Goal: Task Accomplishment & Management: Use online tool/utility

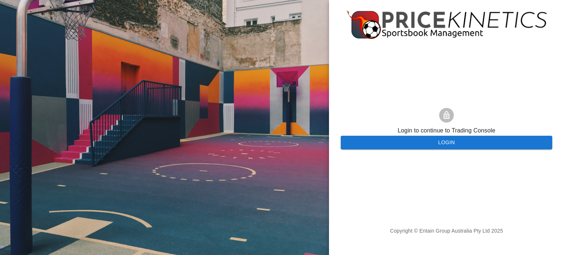
click at [419, 141] on button "Login" at bounding box center [446, 143] width 211 height 14
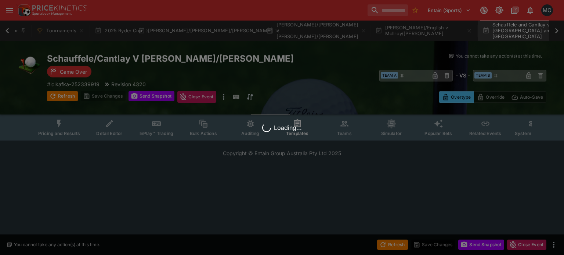
scroll to position [0, 74]
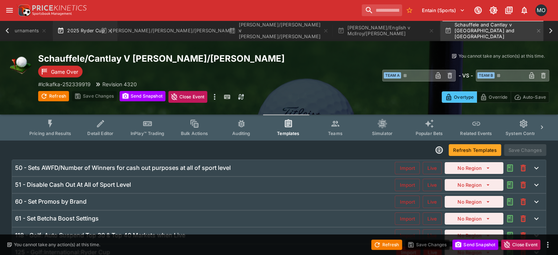
click at [72, 27] on button "2025 Ryder Cup" at bounding box center [85, 31] width 64 height 21
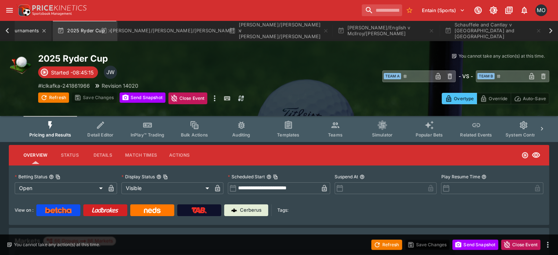
click at [29, 32] on button "Tournaments" at bounding box center [22, 31] width 57 height 21
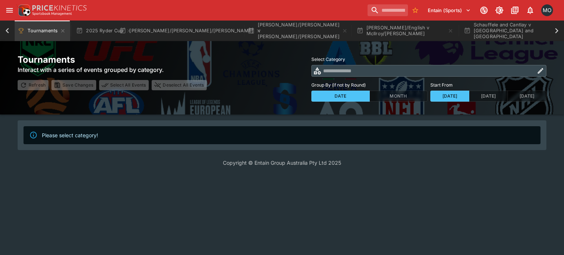
scroll to position [0, 54]
click at [473, 94] on button "3 days ago" at bounding box center [488, 96] width 39 height 11
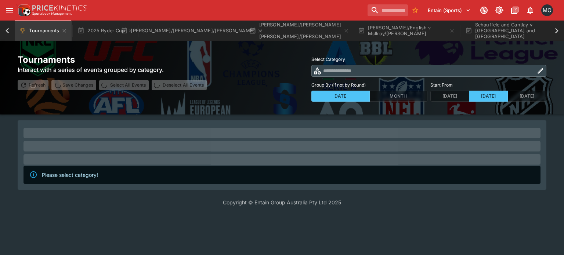
click at [539, 70] on icon "button" at bounding box center [540, 70] width 7 height 7
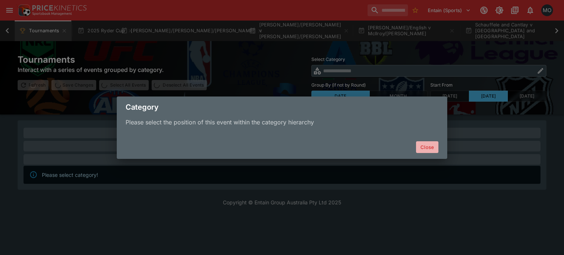
click at [425, 143] on button "Close" at bounding box center [427, 147] width 22 height 12
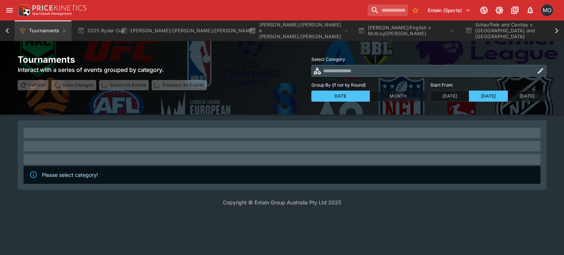
click at [538, 71] on div "Category Please select the position of this event within the category hierarchy…" at bounding box center [282, 127] width 564 height 255
click at [542, 71] on div "Category Please select the position of this event within the category hierarchy…" at bounding box center [282, 127] width 564 height 255
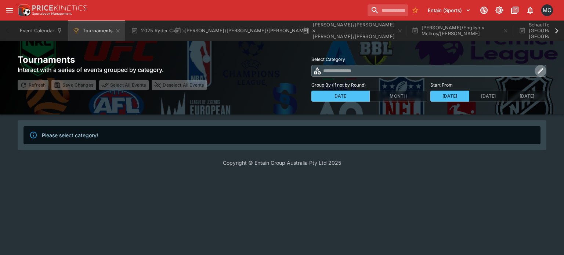
click at [541, 68] on icon "button" at bounding box center [540, 70] width 7 height 7
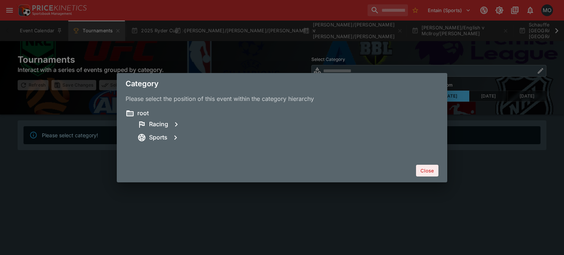
click at [158, 142] on div "Sports" at bounding box center [287, 137] width 301 height 13
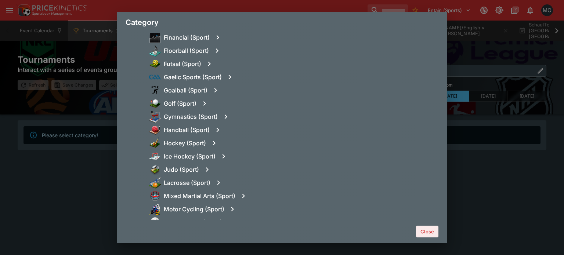
scroll to position [426, 0]
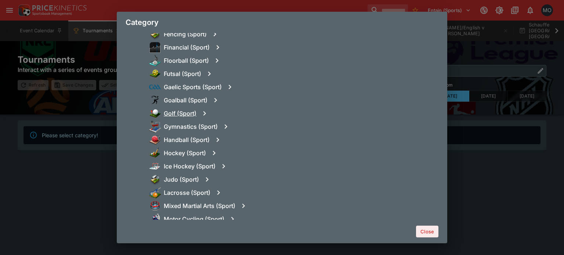
click at [191, 111] on h6 "Golf (Sport)" at bounding box center [180, 114] width 33 height 8
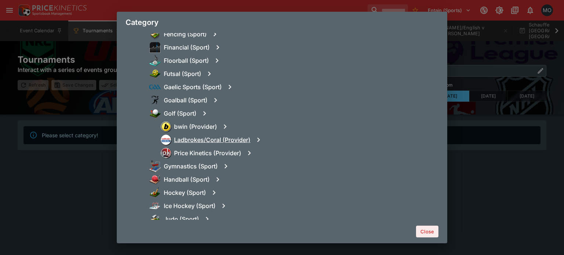
click at [192, 140] on h6 "Ladbrokes/Coral (Provider)" at bounding box center [212, 140] width 76 height 8
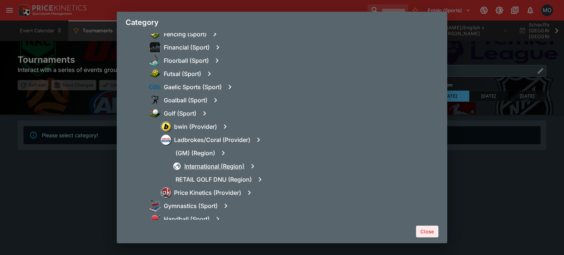
click at [207, 169] on h6 "International (Region)" at bounding box center [214, 167] width 60 height 8
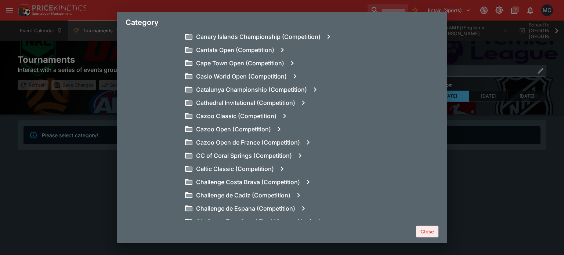
scroll to position [6585, 0]
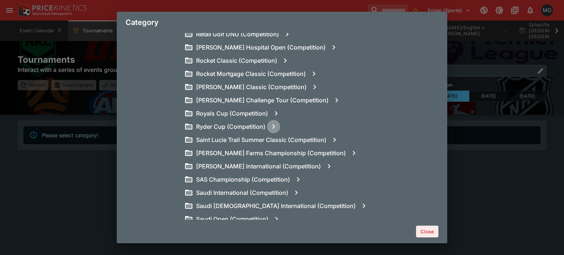
click at [274, 127] on icon "button" at bounding box center [273, 126] width 9 height 9
type input "**********"
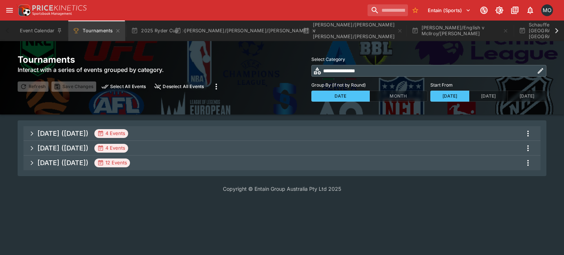
click at [270, 131] on span "Sep 2025 (2025-09-27) 4 Events" at bounding box center [285, 133] width 497 height 13
click at [161, 130] on span "Sep 2025 (2025-09-27) 4 Events" at bounding box center [285, 133] width 497 height 13
click at [88, 135] on h5 "Sep 2025 (2025-09-27)" at bounding box center [62, 133] width 51 height 8
click at [199, 154] on span "Sep 2025 (2025-09-28) 4 Events" at bounding box center [285, 148] width 497 height 13
click at [202, 135] on span "Sep 2025 (2025-09-27) 4 Events" at bounding box center [285, 133] width 497 height 13
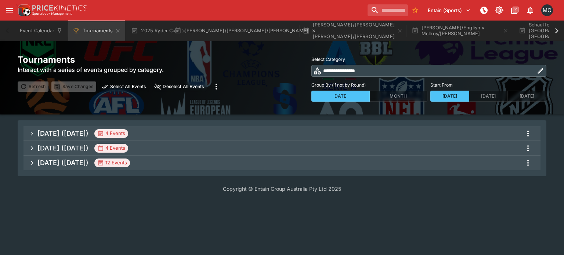
click at [202, 135] on span "Sep 2025 (2025-09-27) 4 Events" at bounding box center [285, 133] width 497 height 13
click at [486, 91] on button "3 days ago" at bounding box center [488, 96] width 39 height 11
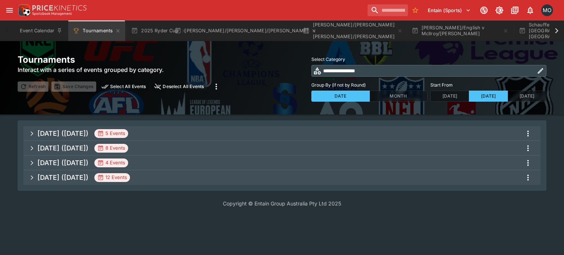
click at [171, 144] on span "Sep 2025 (2025-09-27) 8 Events" at bounding box center [285, 148] width 497 height 13
click at [167, 146] on span "Sep 2025 (2025-09-27) 8 Events" at bounding box center [285, 148] width 497 height 13
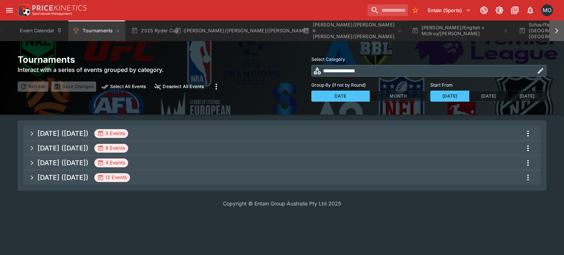
click at [552, 30] on icon at bounding box center [556, 31] width 10 height 10
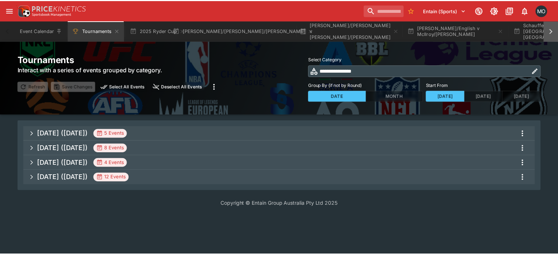
scroll to position [0, 180]
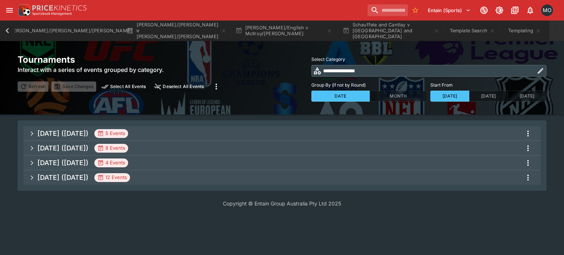
click at [552, 30] on div "Event Calendar Tournaments 2025 Ryder Cup DeChambeau/Thomas v Rahm/Hatton Schef…" at bounding box center [282, 31] width 564 height 21
click at [191, 147] on span "Sep 2025 (2025-09-27) 8 Events" at bounding box center [285, 148] width 497 height 13
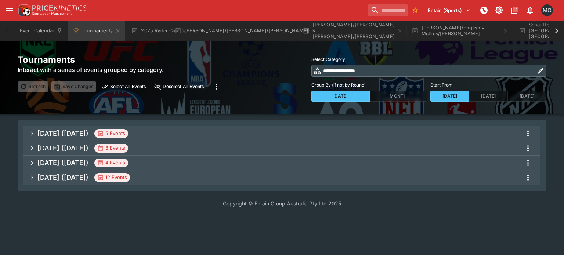
click at [191, 147] on span "Sep 2025 (2025-09-27) 8 Events" at bounding box center [285, 148] width 497 height 13
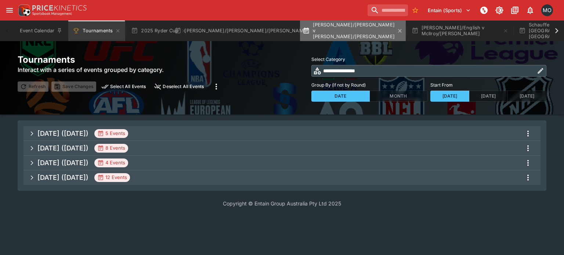
click at [323, 29] on button "Scheffler/Henley v Aberg/Fitzpatrick" at bounding box center [353, 31] width 106 height 21
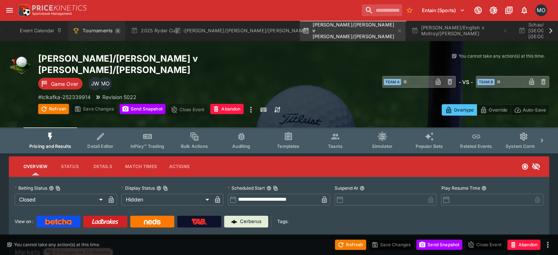
click at [117, 30] on icon "Tournaments" at bounding box center [117, 30] width 3 height 3
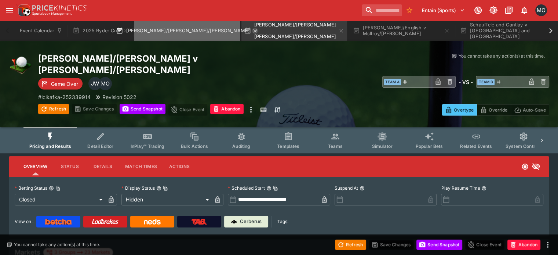
click at [252, 29] on icon "button" at bounding box center [255, 31] width 6 height 6
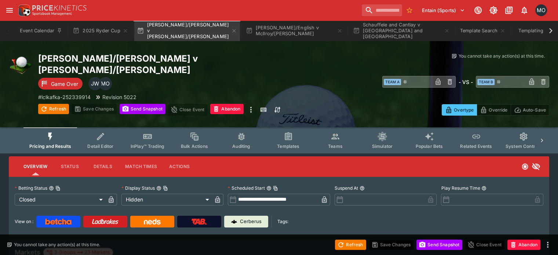
click at [234, 29] on icon "button" at bounding box center [234, 31] width 6 height 6
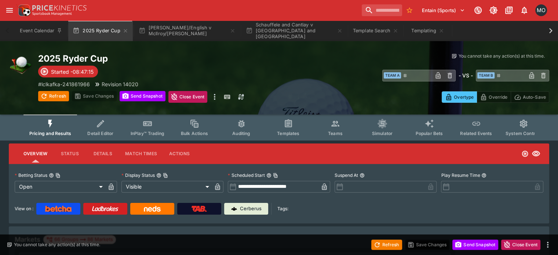
click at [234, 29] on icon "button" at bounding box center [233, 31] width 6 height 6
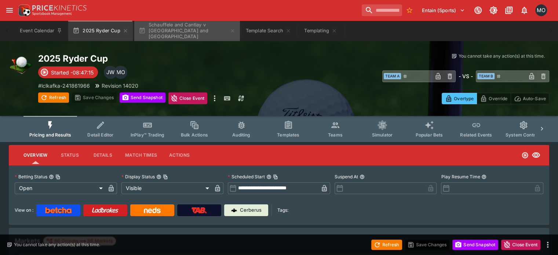
click at [234, 29] on icon "button" at bounding box center [233, 31] width 6 height 6
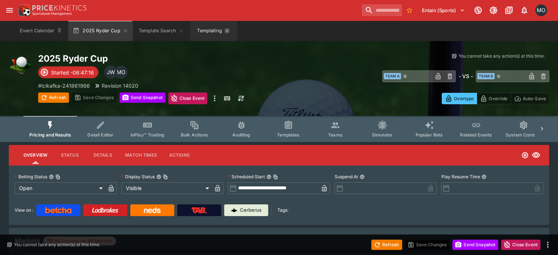
click at [227, 29] on icon "Templating" at bounding box center [227, 31] width 6 height 6
click at [179, 28] on button "Template Search" at bounding box center [161, 31] width 54 height 21
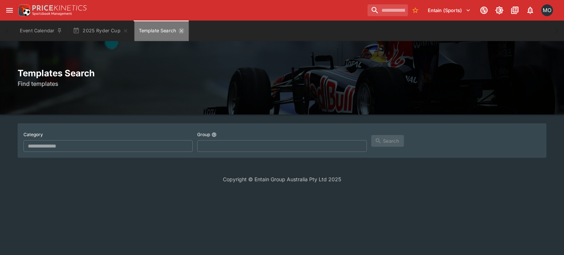
click at [181, 30] on icon "Template Search" at bounding box center [181, 31] width 6 height 6
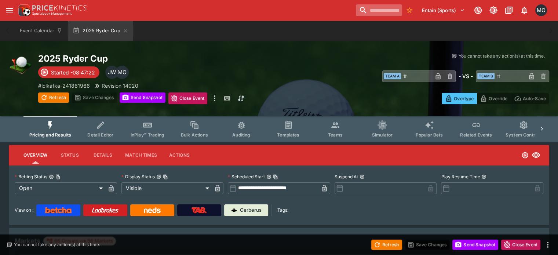
click at [385, 11] on input "search" at bounding box center [379, 10] width 46 height 12
paste input "**********"
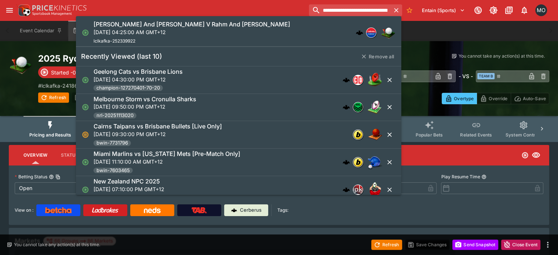
click at [226, 32] on p "Sat, Sep 27, 2025, 04:25:00 AM GMT+12" at bounding box center [192, 32] width 197 height 8
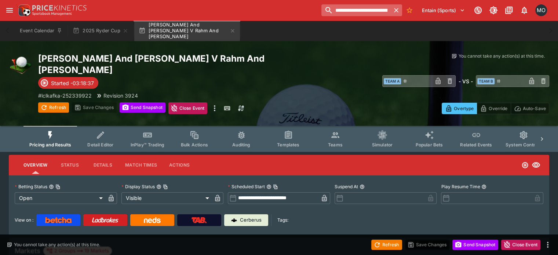
click at [364, 9] on input "**********" at bounding box center [356, 10] width 69 height 12
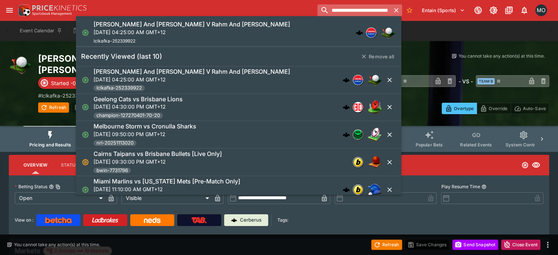
click at [364, 9] on input "**********" at bounding box center [354, 10] width 73 height 12
click at [364, 9] on input "**********" at bounding box center [350, 10] width 82 height 12
paste input "search"
click at [287, 30] on div "Griffin And Dechambeau V Fleetwood And Rose Sat, Sep 27, 2025, 04:41:00 AM GMT+…" at bounding box center [235, 33] width 283 height 24
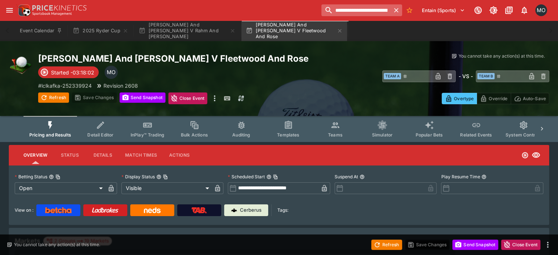
click at [374, 7] on input "**********" at bounding box center [356, 10] width 69 height 12
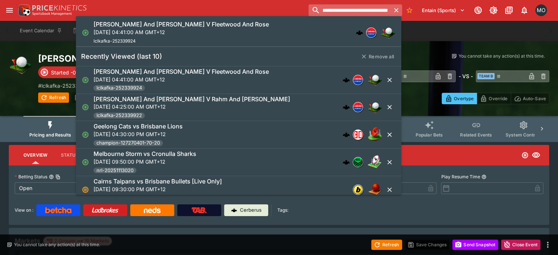
click at [374, 7] on input "**********" at bounding box center [350, 10] width 82 height 12
paste input "search"
click at [276, 33] on div "Young And Thomas V Aberg And Hojgaard Sat, Sep 27, 2025, 04:57:00 AM GMT+12 lcl…" at bounding box center [235, 33] width 283 height 24
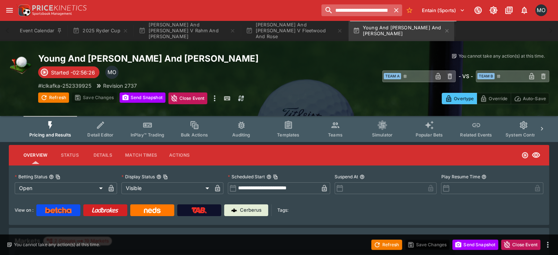
click at [375, 6] on input "**********" at bounding box center [356, 10] width 69 height 12
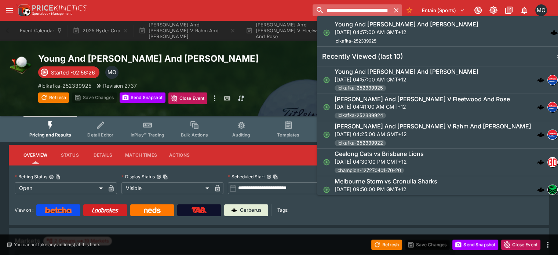
click at [375, 6] on input "**********" at bounding box center [352, 10] width 78 height 12
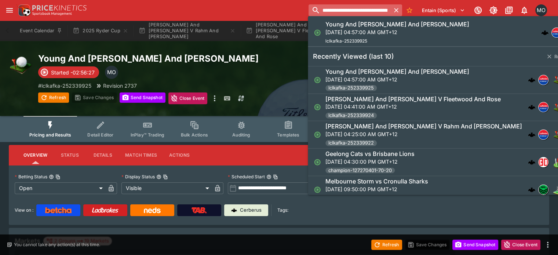
click at [375, 6] on input "**********" at bounding box center [350, 10] width 82 height 12
paste input "search"
type input "**********"
click at [370, 28] on h6 "Burns And Cantlay V Mcilroy And Lowry" at bounding box center [397, 25] width 143 height 8
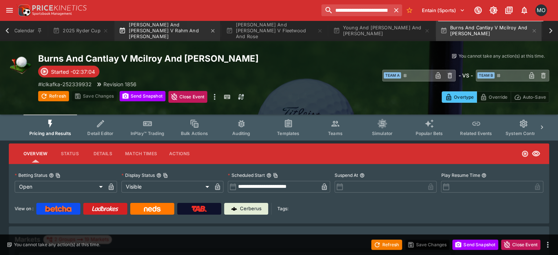
scroll to position [0, 21]
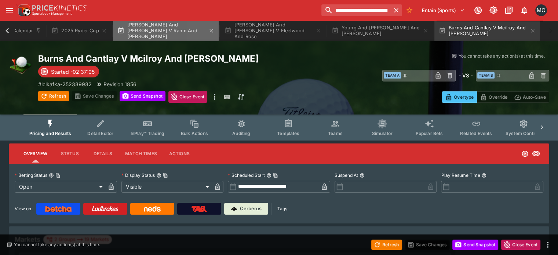
click at [141, 25] on button "Scheffler And Spaun V Rahm And Straka" at bounding box center [166, 31] width 106 height 21
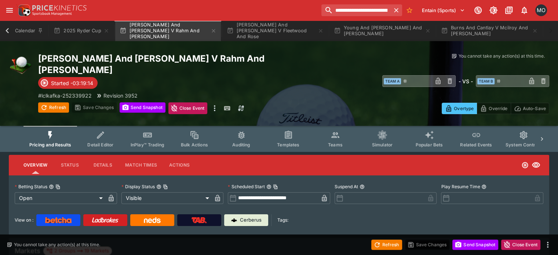
click at [307, 126] on button "Templates" at bounding box center [288, 139] width 47 height 26
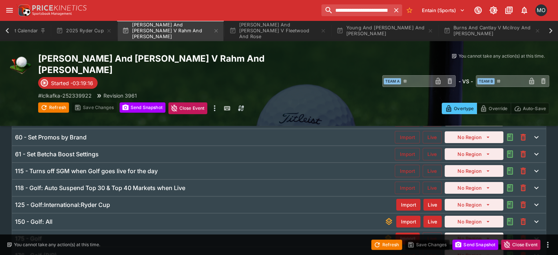
scroll to position [77, 0]
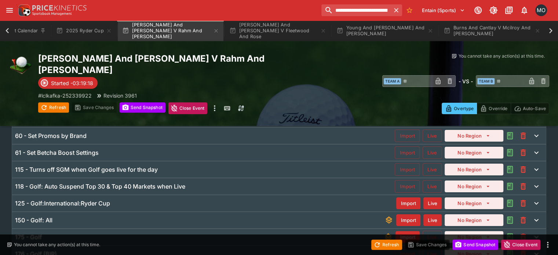
click at [193, 200] on div "125 - Golf:International:Ryder Cup" at bounding box center [205, 204] width 381 height 8
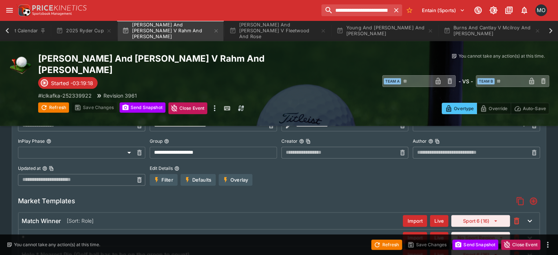
scroll to position [189, 0]
click at [336, 213] on div "Match Winner [Sort: Role] Import Live Sport 6 (16)" at bounding box center [279, 221] width 521 height 16
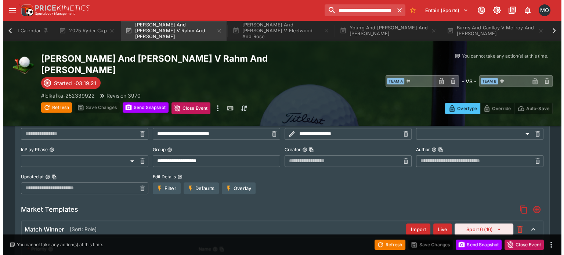
scroll to position [286, 0]
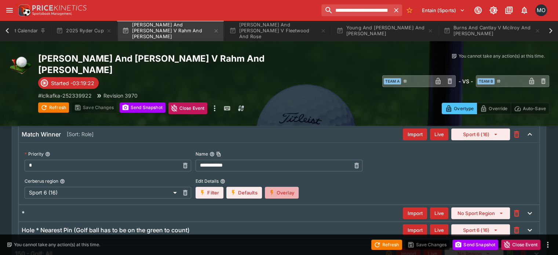
click at [293, 187] on button "Overlay" at bounding box center [282, 193] width 34 height 12
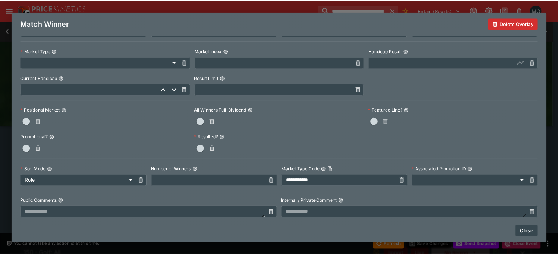
scroll to position [217, 0]
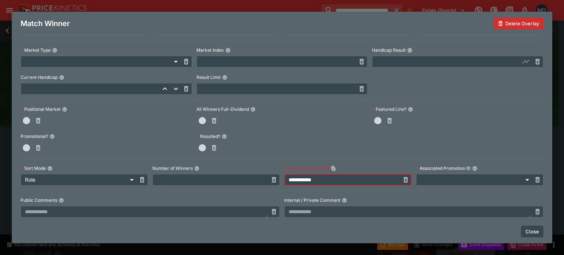
drag, startPoint x: 340, startPoint y: 180, endPoint x: 266, endPoint y: 179, distance: 74.5
click at [266, 179] on div "**********" at bounding box center [282, 56] width 523 height 387
click at [531, 231] on button "Close" at bounding box center [532, 232] width 22 height 12
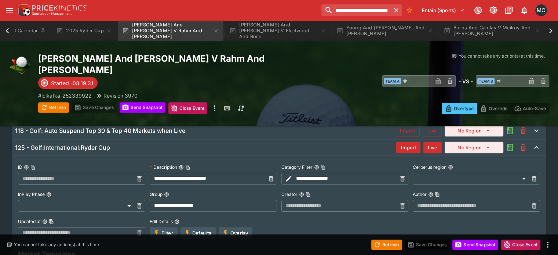
scroll to position [134, 0]
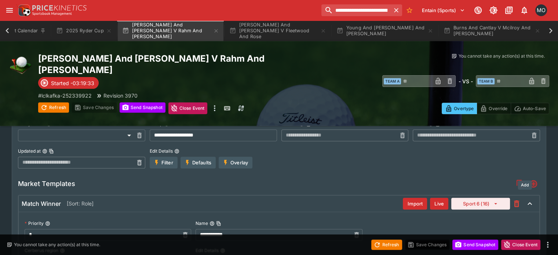
click at [531, 181] on icon "Add" at bounding box center [534, 184] width 6 height 6
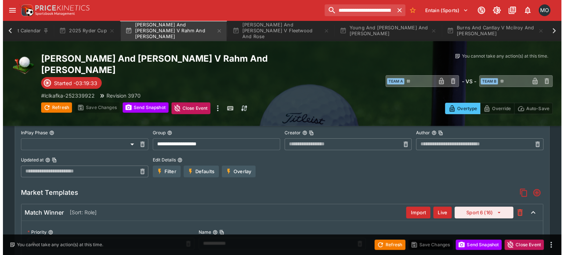
scroll to position [364, 0]
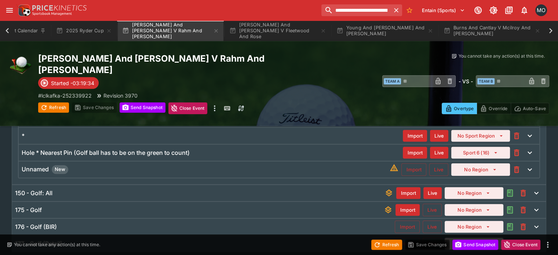
click at [315, 165] on div "Unnamed New" at bounding box center [206, 169] width 368 height 9
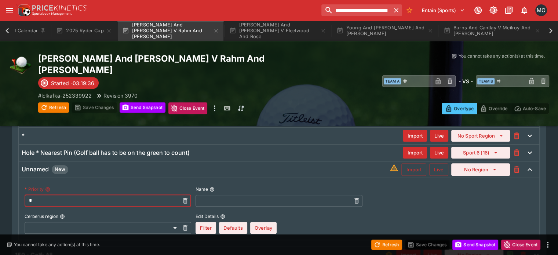
click at [111, 195] on input "*" at bounding box center [102, 201] width 155 height 12
click at [224, 195] on input "text" at bounding box center [273, 201] width 155 height 12
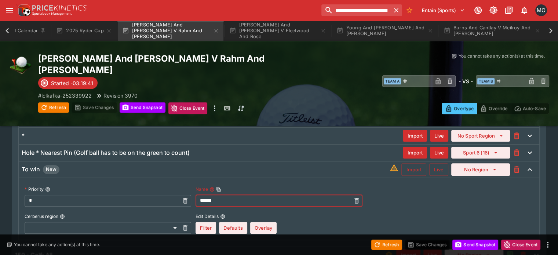
type input "******"
click at [263, 222] on button "Overlay" at bounding box center [263, 228] width 26 height 12
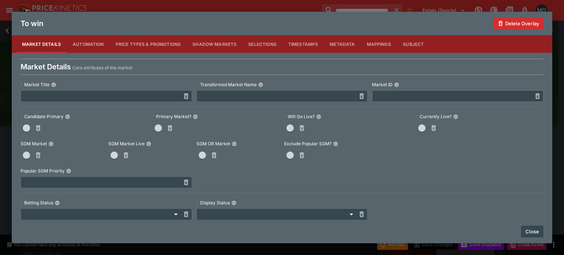
click at [156, 127] on span "button" at bounding box center [158, 127] width 7 height 7
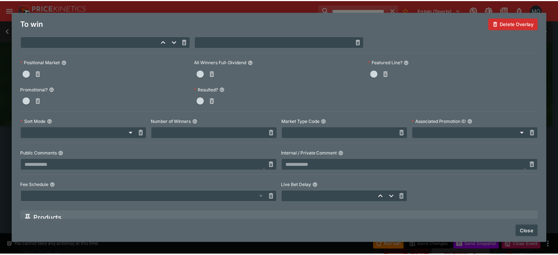
scroll to position [266, 0]
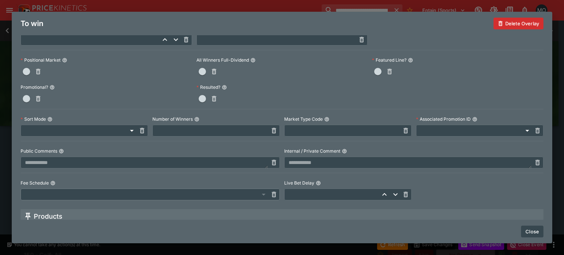
click at [316, 128] on div "Market Type Code ​" at bounding box center [347, 125] width 127 height 23
drag, startPoint x: 311, startPoint y: 141, endPoint x: 290, endPoint y: 131, distance: 22.5
click at [290, 131] on input "text" at bounding box center [342, 131] width 116 height 12
paste input "**********"
type input "**********"
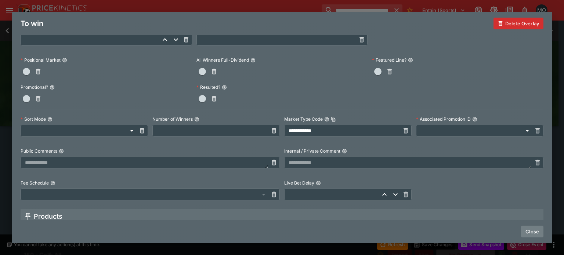
click at [535, 236] on button "Close" at bounding box center [532, 232] width 22 height 12
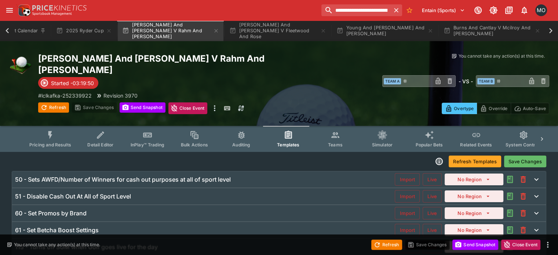
scroll to position [0, 0]
click at [524, 156] on div "Refresh Templates Save Changes" at bounding box center [279, 161] width 535 height 13
click at [524, 156] on button "Save Changes" at bounding box center [525, 162] width 42 height 12
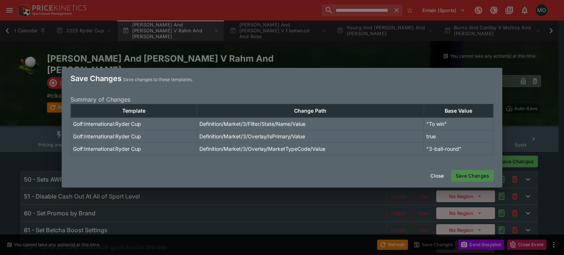
click at [480, 176] on button "Save Changes" at bounding box center [472, 176] width 42 height 12
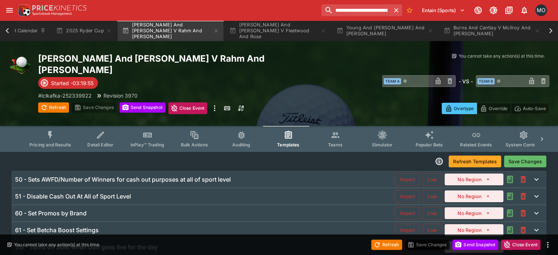
scroll to position [1, 0]
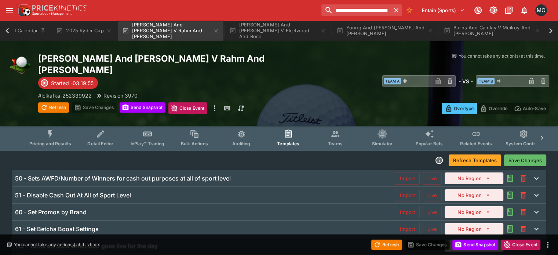
type input "**********"
type input "*"
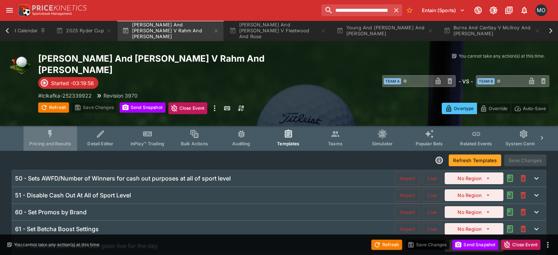
click at [68, 125] on button "Pricing and Results" at bounding box center [50, 138] width 54 height 26
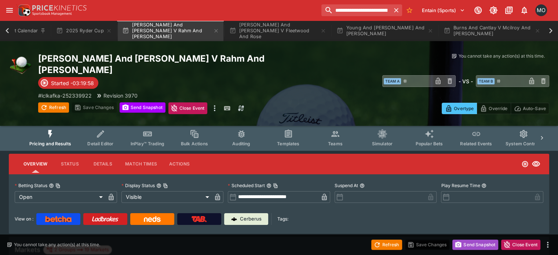
click at [473, 246] on button "Send Snapshot" at bounding box center [476, 245] width 46 height 10
click at [388, 246] on button "Refresh" at bounding box center [387, 245] width 31 height 10
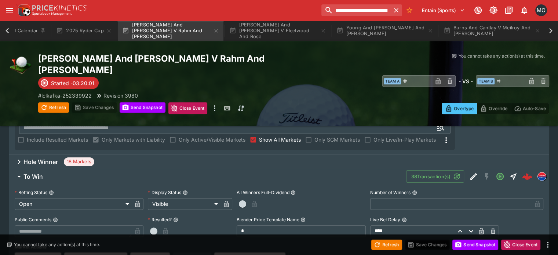
scroll to position [124, 0]
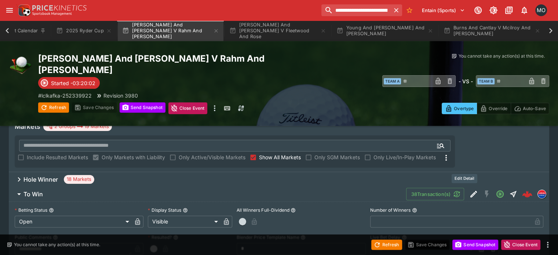
click at [467, 188] on button "Edit Detail" at bounding box center [473, 194] width 13 height 13
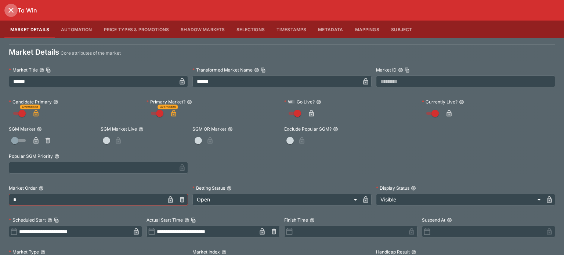
click at [13, 11] on icon "close" at bounding box center [11, 10] width 9 height 9
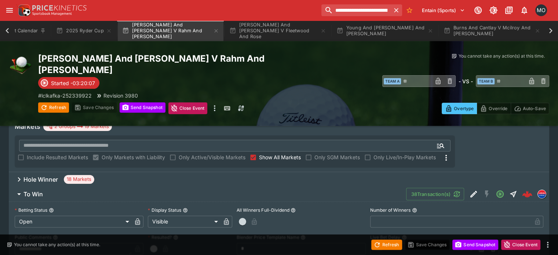
click at [348, 172] on div "Hole Winner 18 Markets" at bounding box center [279, 179] width 541 height 15
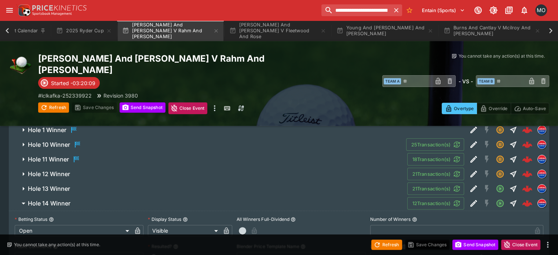
scroll to position [190, 0]
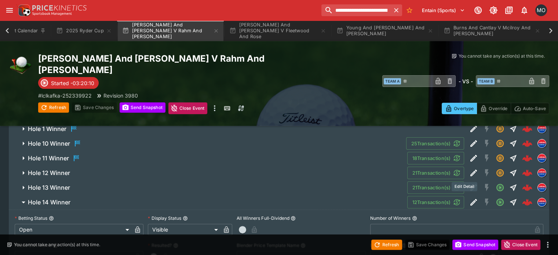
click at [470, 198] on icon "Edit Detail" at bounding box center [474, 202] width 9 height 9
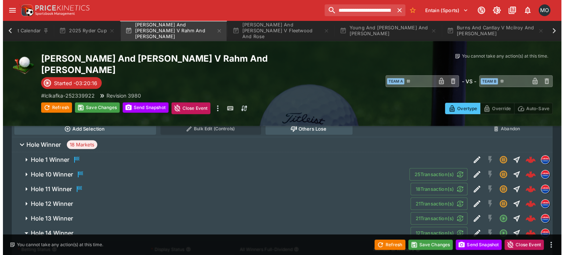
scroll to position [381, 0]
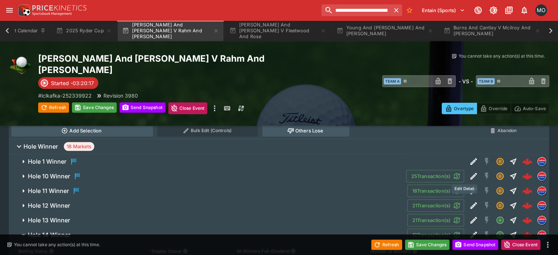
click at [471, 204] on icon "Edit Detail" at bounding box center [473, 206] width 4 height 4
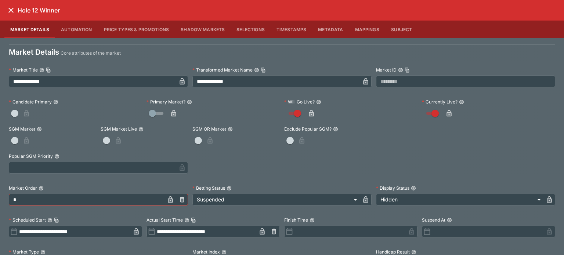
click at [10, 7] on icon "close" at bounding box center [11, 10] width 9 height 9
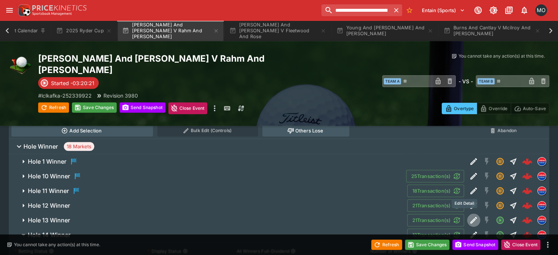
click at [471, 217] on icon "Edit Detail" at bounding box center [474, 220] width 7 height 7
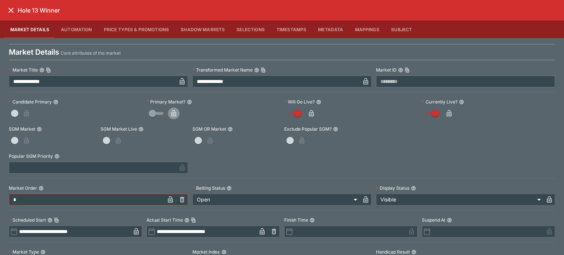
click at [171, 116] on icon "button" at bounding box center [173, 113] width 5 height 7
click at [11, 11] on icon "close" at bounding box center [11, 10] width 9 height 9
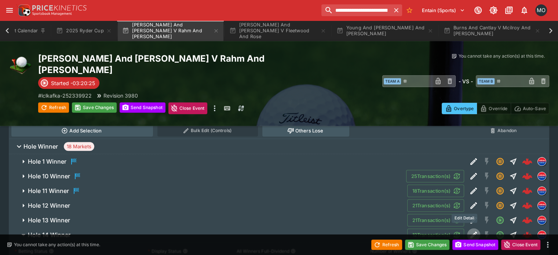
click at [470, 231] on icon "Edit Detail" at bounding box center [474, 235] width 9 height 9
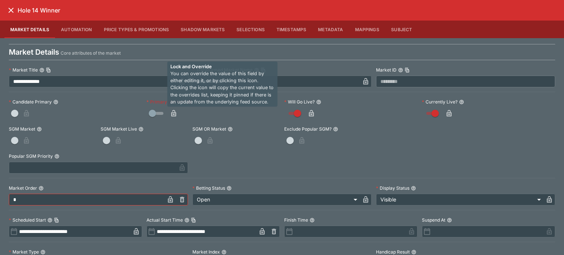
click at [168, 111] on button "button" at bounding box center [174, 114] width 12 height 12
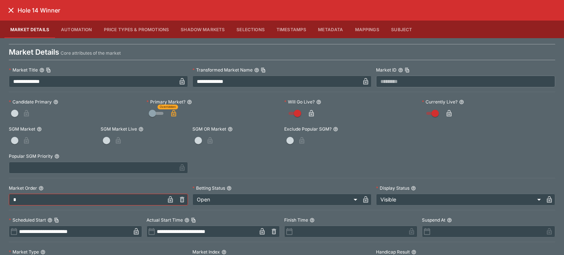
click at [8, 13] on icon "close" at bounding box center [11, 10] width 9 height 9
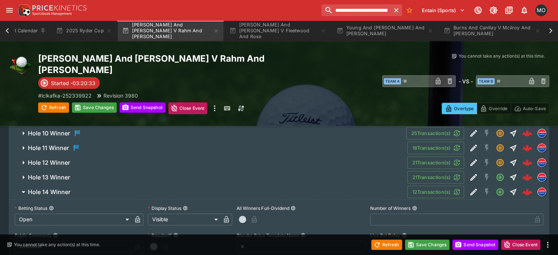
scroll to position [425, 0]
click at [470, 187] on icon "Edit Detail" at bounding box center [474, 191] width 9 height 9
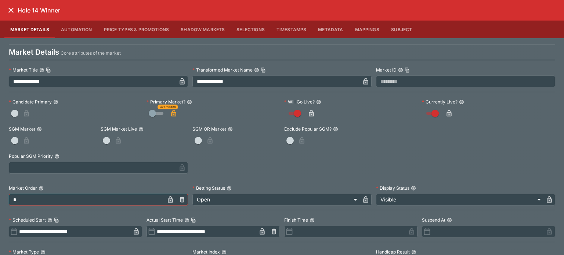
click at [21, 8] on h6 "Hole 14 Winner" at bounding box center [39, 11] width 43 height 8
click at [15, 7] on icon "close" at bounding box center [11, 10] width 9 height 9
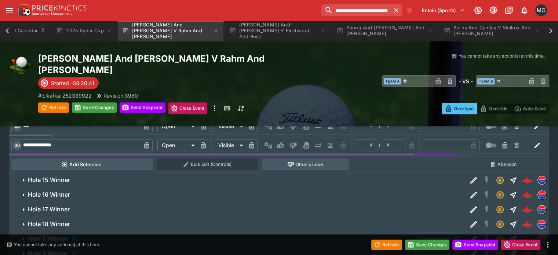
scroll to position [662, 0]
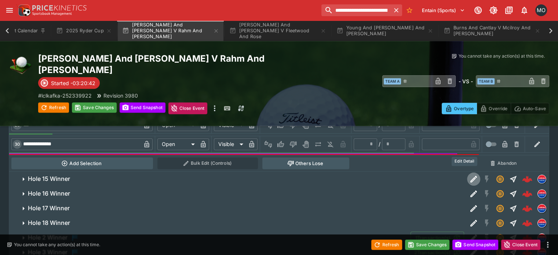
click at [470, 175] on icon "Edit Detail" at bounding box center [474, 179] width 9 height 9
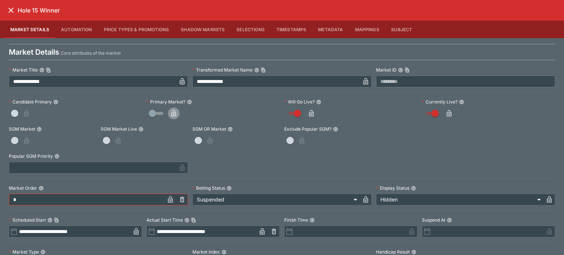
click at [170, 110] on icon "button" at bounding box center [173, 113] width 7 height 7
click at [9, 13] on icon "close" at bounding box center [11, 10] width 9 height 9
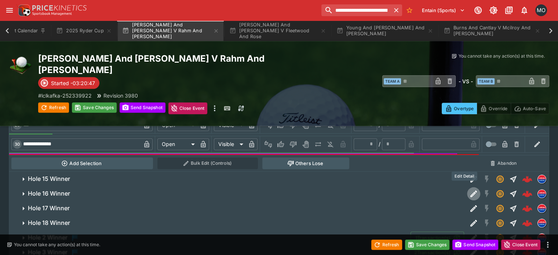
click at [470, 189] on icon "Edit Detail" at bounding box center [474, 193] width 9 height 9
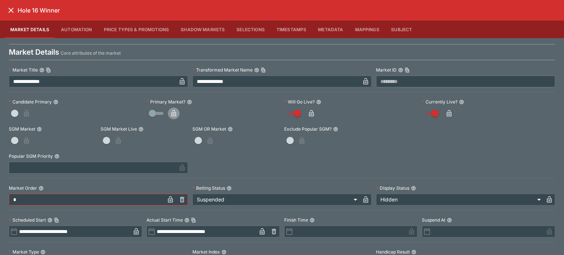
click at [170, 111] on icon "button" at bounding box center [173, 113] width 7 height 7
click at [9, 6] on icon "close" at bounding box center [11, 10] width 9 height 9
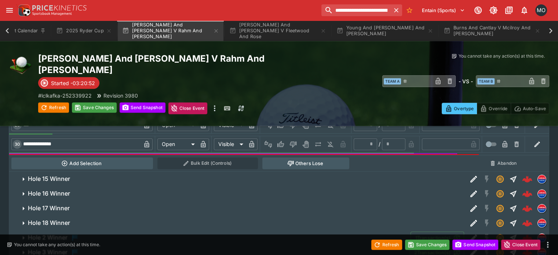
click at [470, 204] on icon "Edit Detail" at bounding box center [474, 208] width 9 height 9
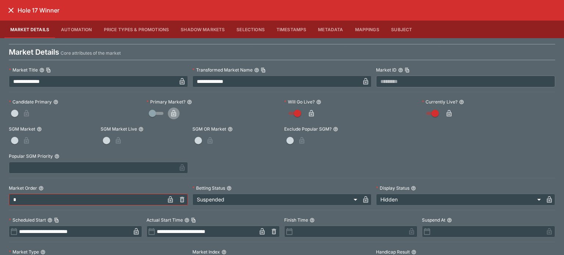
click at [176, 113] on button "button" at bounding box center [174, 114] width 12 height 12
click at [10, 11] on icon "close" at bounding box center [10, 10] width 5 height 5
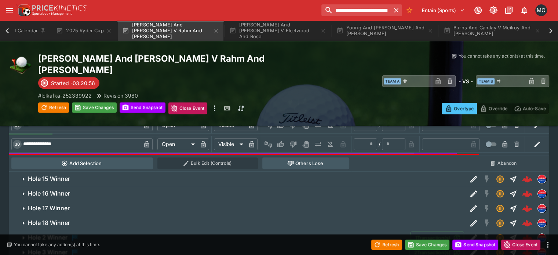
click at [470, 219] on icon "Edit Detail" at bounding box center [474, 223] width 9 height 9
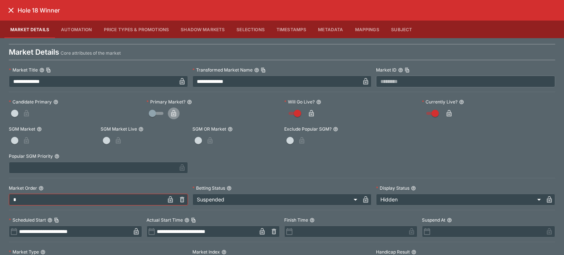
click at [175, 114] on icon "button" at bounding box center [173, 113] width 7 height 7
click at [12, 13] on icon "close" at bounding box center [11, 10] width 9 height 9
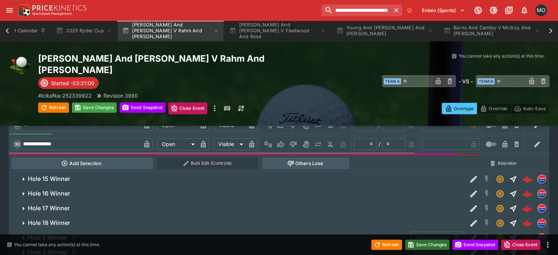
click at [427, 241] on button "Save Changes" at bounding box center [427, 245] width 45 height 10
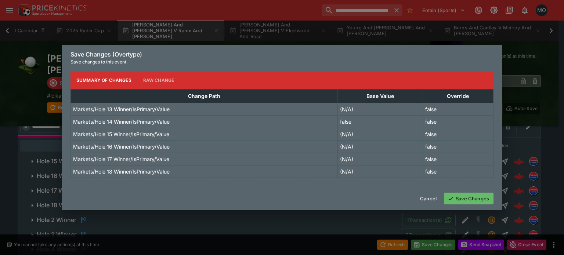
click at [462, 198] on button "Save Changes" at bounding box center [469, 199] width 50 height 12
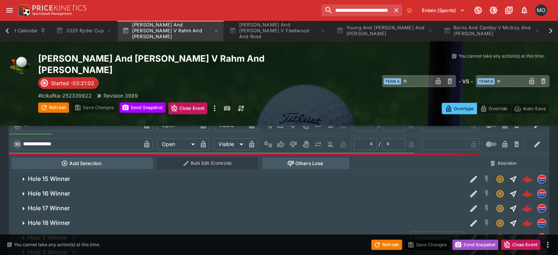
click at [469, 240] on button "Send Snapshot" at bounding box center [476, 245] width 46 height 10
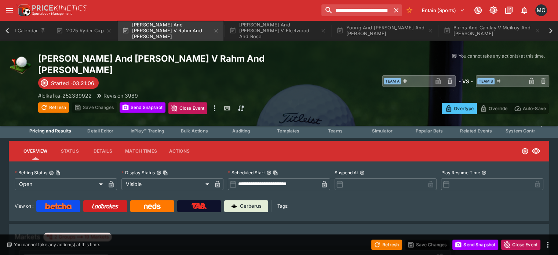
scroll to position [0, 0]
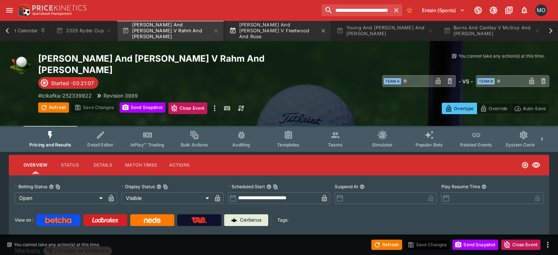
click at [247, 28] on button "Griffin And Dechambeau V Fleetwood And Rose" at bounding box center [278, 31] width 106 height 21
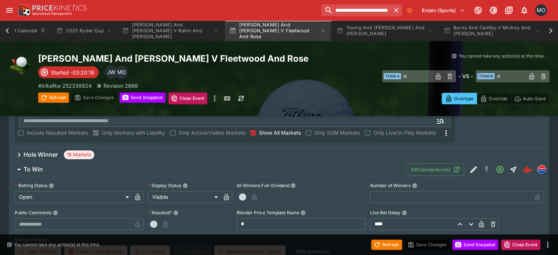
scroll to position [140, 0]
click at [467, 163] on button "Edit Detail" at bounding box center [473, 169] width 13 height 13
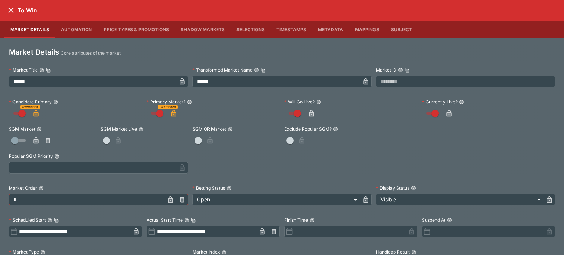
click at [12, 11] on icon "close" at bounding box center [10, 10] width 5 height 5
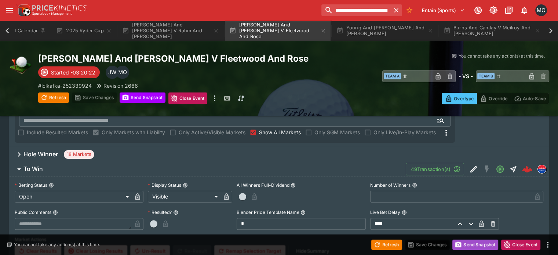
click at [477, 246] on button "Send Snapshot" at bounding box center [476, 245] width 46 height 10
click at [385, 242] on button "Refresh" at bounding box center [387, 245] width 31 height 10
click at [278, 147] on div "Hole Winner 18 Markets" at bounding box center [279, 154] width 541 height 15
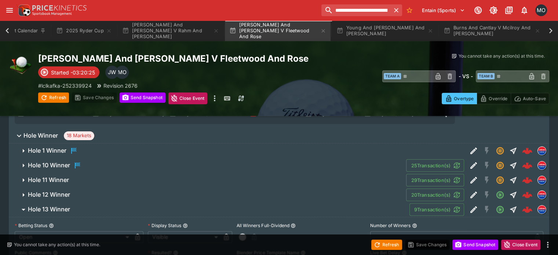
scroll to position [159, 0]
click at [470, 190] on icon "Edit Detail" at bounding box center [474, 194] width 9 height 9
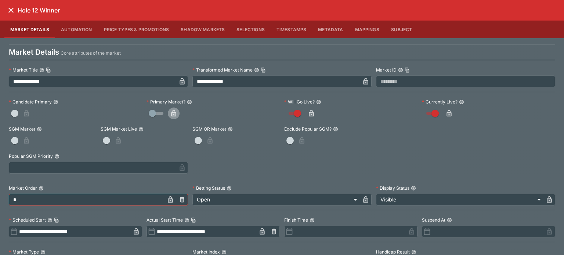
click at [174, 113] on icon "button" at bounding box center [174, 114] width 4 height 3
click at [12, 10] on icon "close" at bounding box center [10, 10] width 5 height 5
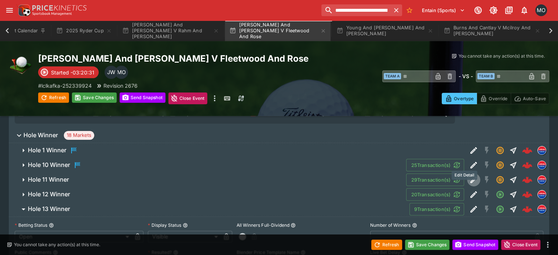
click at [470, 175] on icon "Edit Detail" at bounding box center [474, 179] width 9 height 9
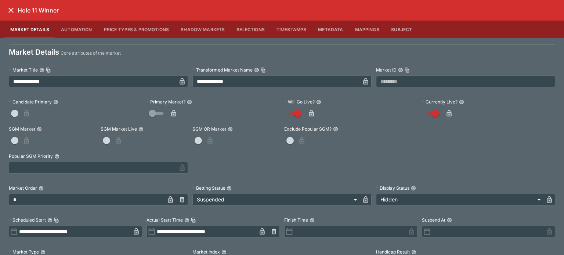
click at [172, 115] on icon "button" at bounding box center [174, 114] width 4 height 3
click at [12, 8] on icon "close" at bounding box center [11, 10] width 9 height 9
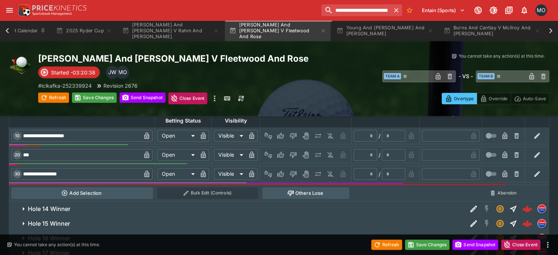
scroll to position [395, 0]
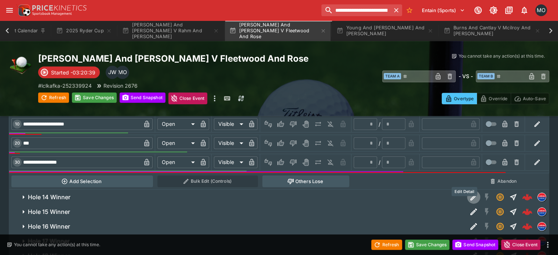
click at [470, 193] on icon "Edit Detail" at bounding box center [474, 197] width 9 height 9
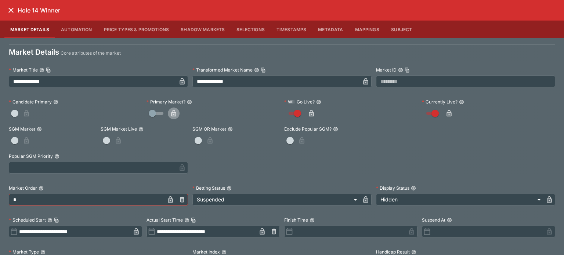
click at [172, 113] on icon "button" at bounding box center [173, 113] width 5 height 7
click at [17, 14] on div "Hole 14 Winner" at bounding box center [282, 10] width 564 height 21
click at [15, 14] on icon "close" at bounding box center [11, 10] width 9 height 9
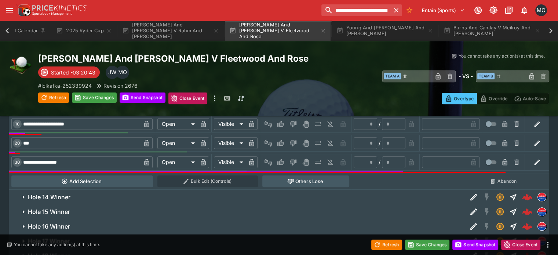
scroll to position [408, 0]
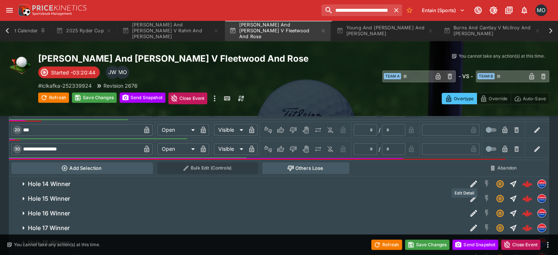
click at [470, 194] on icon "Edit Detail" at bounding box center [474, 198] width 9 height 9
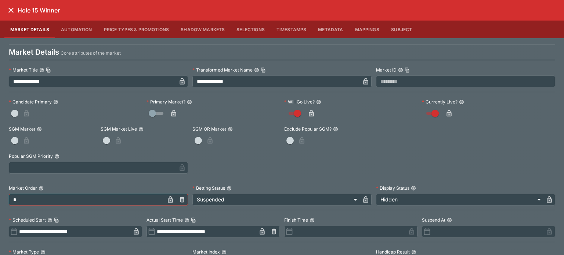
click at [173, 115] on icon "button" at bounding box center [174, 114] width 4 height 3
click at [11, 6] on icon "close" at bounding box center [11, 10] width 9 height 9
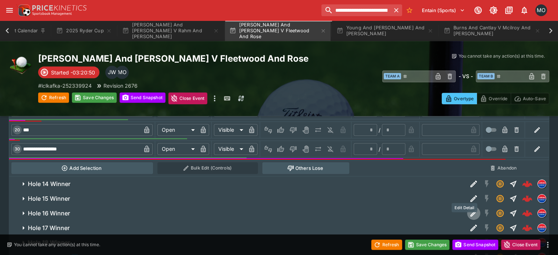
click at [471, 212] on icon "Edit Detail" at bounding box center [473, 214] width 4 height 4
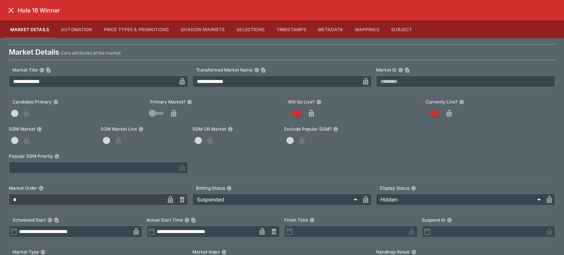
click at [173, 111] on icon "button" at bounding box center [173, 113] width 7 height 7
click at [12, 8] on icon "close" at bounding box center [11, 10] width 9 height 9
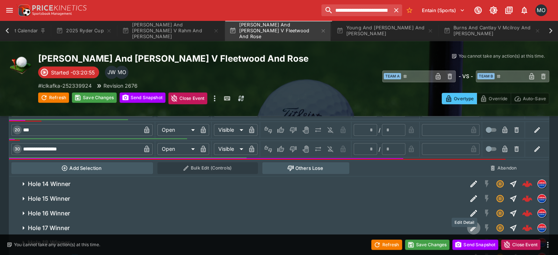
click at [471, 225] on icon "Edit Detail" at bounding box center [474, 228] width 7 height 7
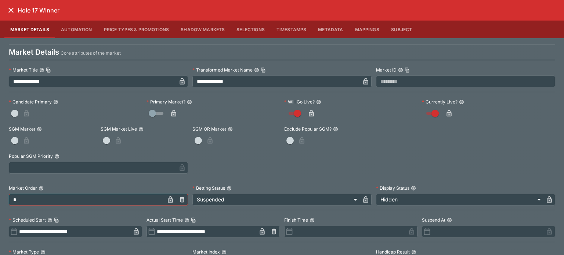
click at [174, 108] on button "button" at bounding box center [174, 114] width 12 height 12
click at [9, 7] on icon "close" at bounding box center [11, 10] width 9 height 9
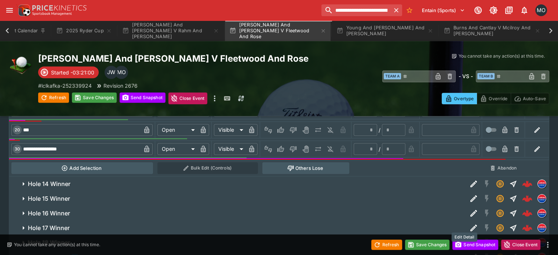
click at [470, 238] on icon "Edit Detail" at bounding box center [474, 242] width 9 height 9
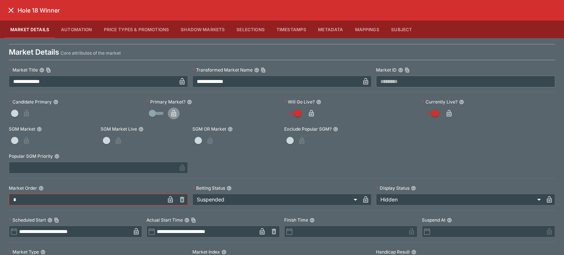
click at [173, 111] on icon "button" at bounding box center [173, 113] width 7 height 7
click at [15, 12] on icon "close" at bounding box center [11, 10] width 9 height 9
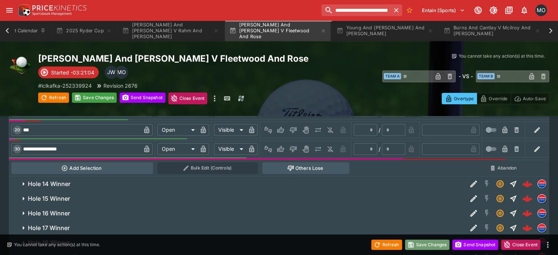
click at [421, 245] on button "Save Changes" at bounding box center [427, 245] width 45 height 10
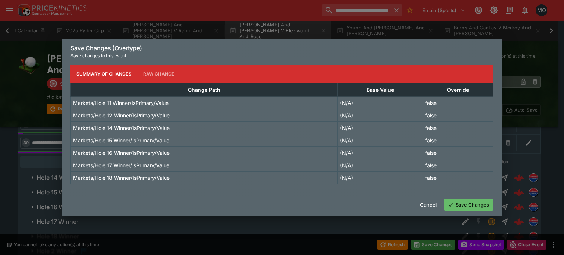
click at [475, 207] on button "Save Changes" at bounding box center [469, 205] width 50 height 12
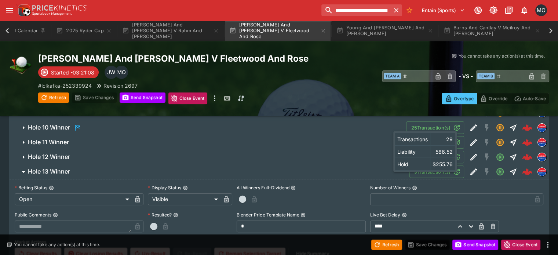
scroll to position [197, 0]
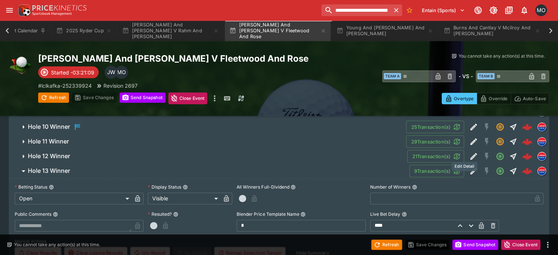
click at [471, 168] on icon "Edit Detail" at bounding box center [474, 171] width 7 height 7
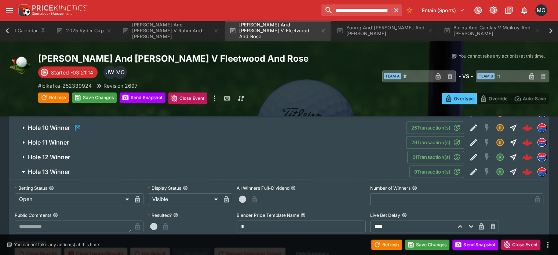
scroll to position [401, 0]
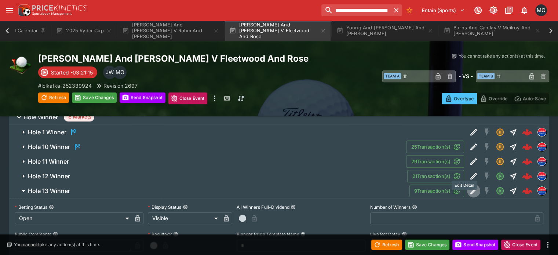
click at [470, 187] on icon "Edit Detail" at bounding box center [474, 191] width 9 height 9
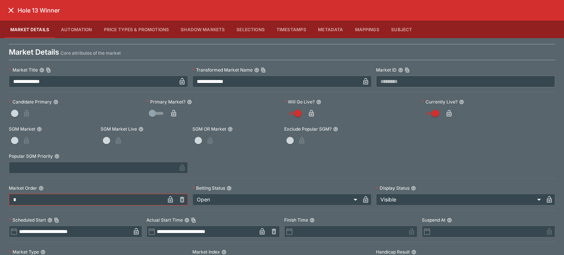
click at [173, 117] on button "button" at bounding box center [174, 114] width 12 height 12
click at [15, 12] on icon "close" at bounding box center [11, 10] width 9 height 9
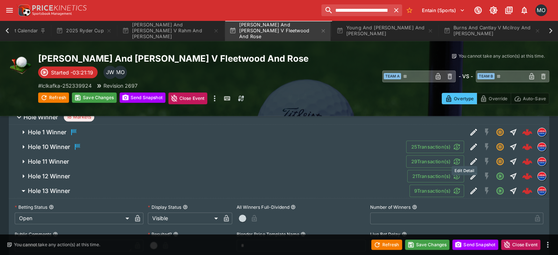
click at [467, 170] on button "Edit Detail" at bounding box center [473, 176] width 13 height 13
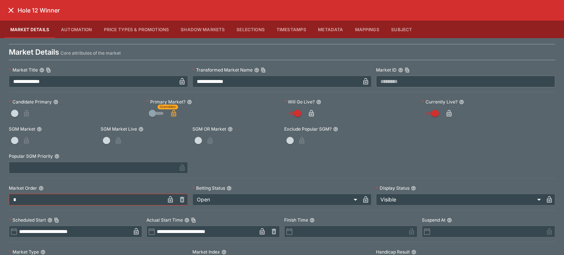
click at [12, 8] on icon "close" at bounding box center [11, 10] width 9 height 9
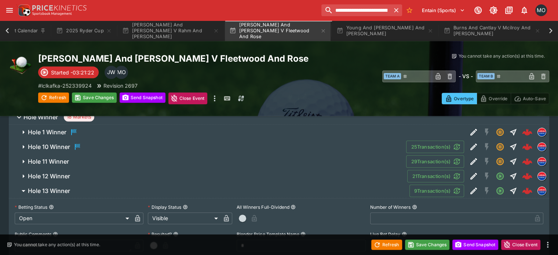
click at [425, 250] on div "Refresh Save Changes Send Snapshot Close Event" at bounding box center [279, 245] width 558 height 21
click at [427, 245] on button "Save Changes" at bounding box center [427, 245] width 45 height 10
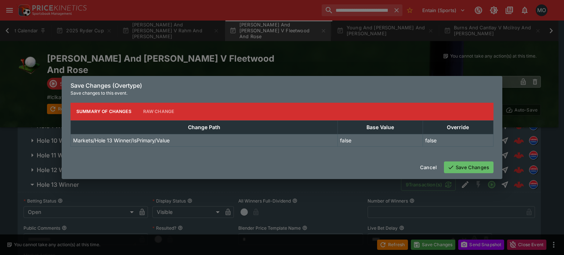
click at [472, 165] on button "Save Changes" at bounding box center [469, 168] width 50 height 12
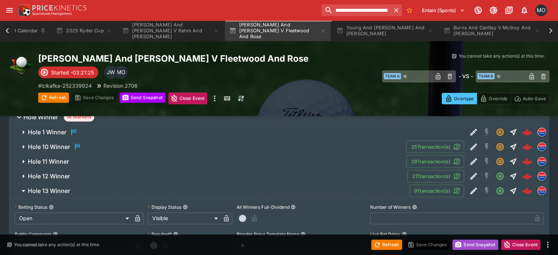
click at [477, 246] on button "Send Snapshot" at bounding box center [476, 245] width 46 height 10
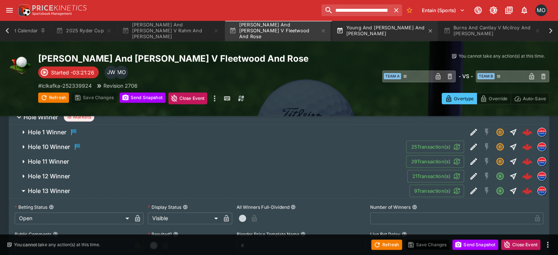
click at [355, 32] on button "Young And Thomas V Aberg And Hojgaard" at bounding box center [385, 31] width 106 height 21
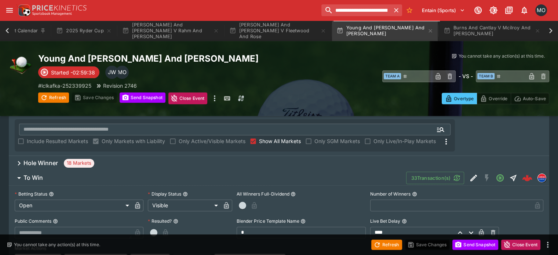
scroll to position [131, 0]
click at [470, 174] on icon "Edit Detail" at bounding box center [474, 178] width 9 height 9
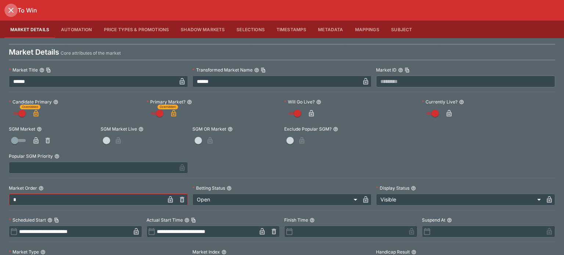
click at [7, 10] on icon "close" at bounding box center [11, 10] width 9 height 9
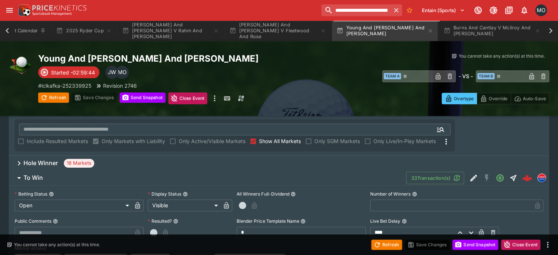
click at [106, 156] on div "Hole Winner 18 Markets" at bounding box center [279, 163] width 541 height 15
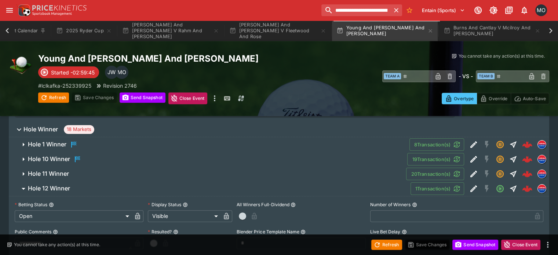
scroll to position [178, 0]
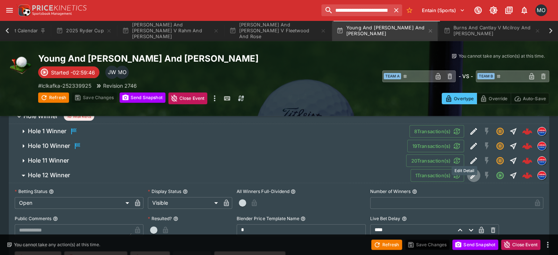
click at [470, 171] on icon "Edit Detail" at bounding box center [474, 175] width 9 height 9
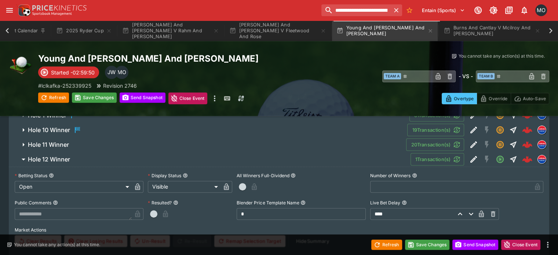
scroll to position [419, 0]
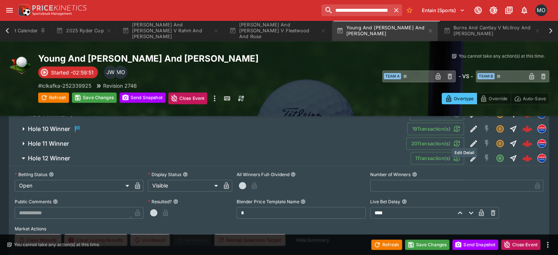
click at [471, 155] on icon "Edit Detail" at bounding box center [474, 158] width 7 height 7
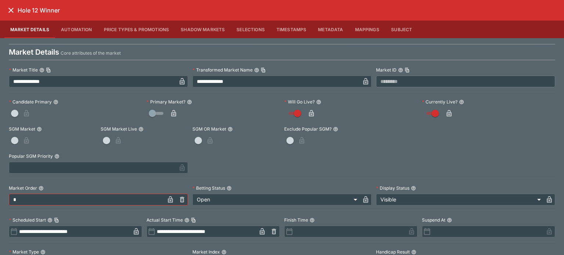
click at [170, 109] on button "button" at bounding box center [174, 114] width 12 height 12
click at [10, 10] on icon "close" at bounding box center [11, 10] width 9 height 9
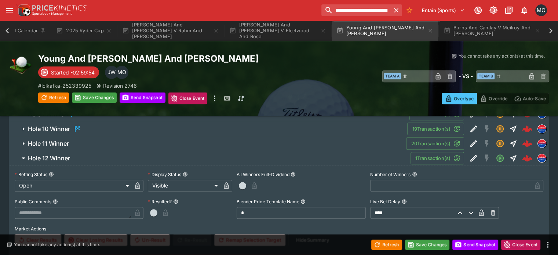
click at [104, 151] on button "Hole 12 Winner" at bounding box center [210, 158] width 402 height 15
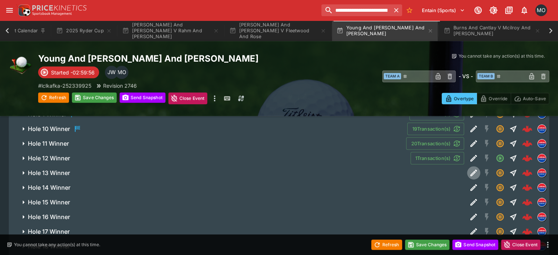
click at [470, 169] on icon "Edit Detail" at bounding box center [474, 173] width 9 height 9
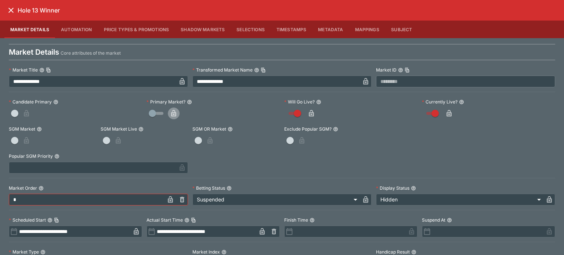
click at [174, 109] on button "button" at bounding box center [174, 114] width 12 height 12
click at [15, 11] on button "close" at bounding box center [10, 10] width 13 height 13
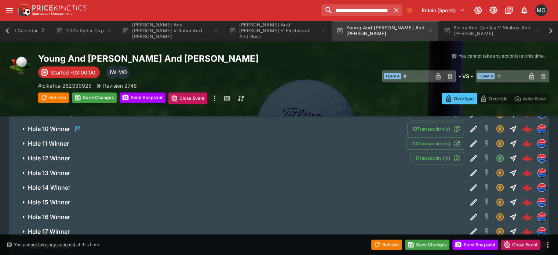
click at [470, 183] on icon "Edit Detail" at bounding box center [474, 187] width 9 height 9
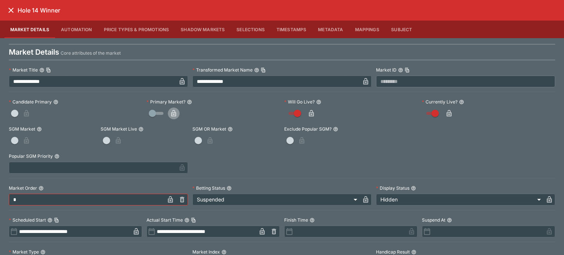
click at [170, 115] on icon "button" at bounding box center [173, 113] width 7 height 7
click at [11, 8] on icon "close" at bounding box center [11, 10] width 9 height 9
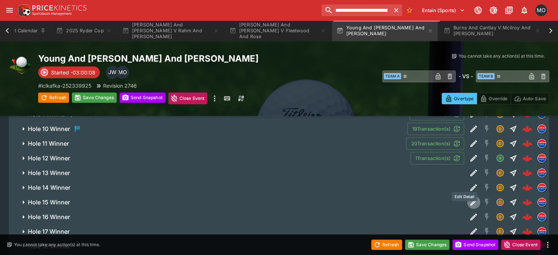
click at [470, 198] on icon "Edit Detail" at bounding box center [474, 202] width 9 height 9
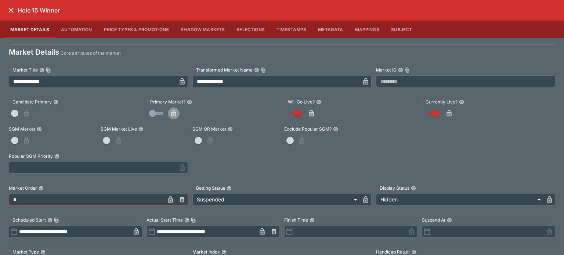
click at [173, 115] on icon "button" at bounding box center [174, 114] width 4 height 3
click at [14, 11] on icon "close" at bounding box center [11, 10] width 9 height 9
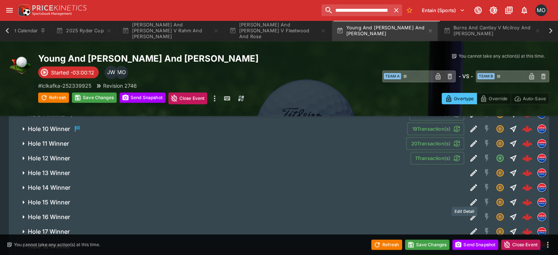
click at [470, 213] on icon "Edit Detail" at bounding box center [474, 217] width 9 height 9
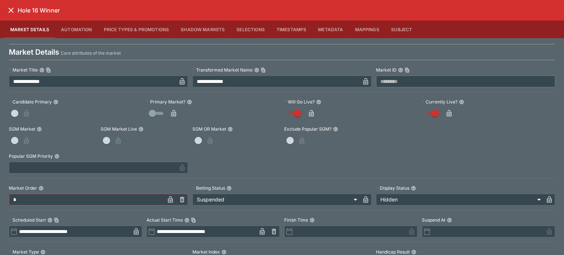
click at [175, 113] on icon "button" at bounding box center [173, 113] width 7 height 7
click at [8, 11] on icon "close" at bounding box center [11, 10] width 9 height 9
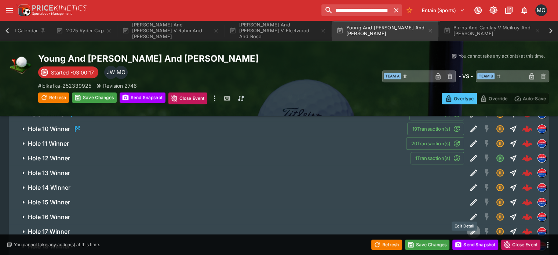
click at [470, 227] on icon "Edit Detail" at bounding box center [474, 231] width 9 height 9
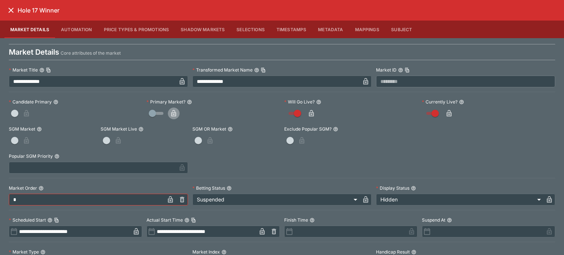
click at [171, 111] on icon "button" at bounding box center [173, 113] width 7 height 7
click at [10, 6] on icon "close" at bounding box center [11, 10] width 9 height 9
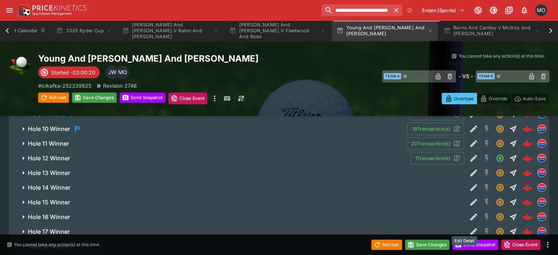
click at [470, 242] on icon "Edit Detail" at bounding box center [474, 246] width 9 height 9
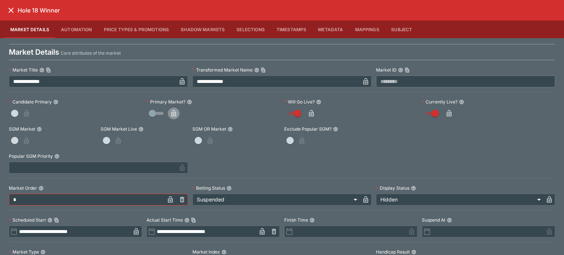
click at [172, 113] on icon "button" at bounding box center [174, 114] width 4 height 3
click at [12, 9] on icon "close" at bounding box center [10, 10] width 5 height 5
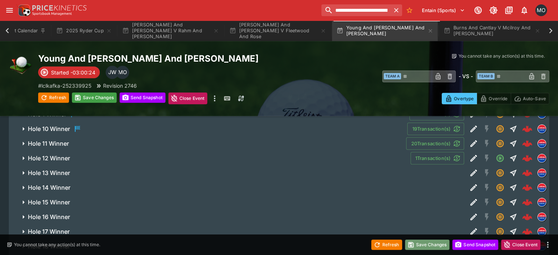
click at [435, 245] on button "Save Changes" at bounding box center [427, 245] width 45 height 10
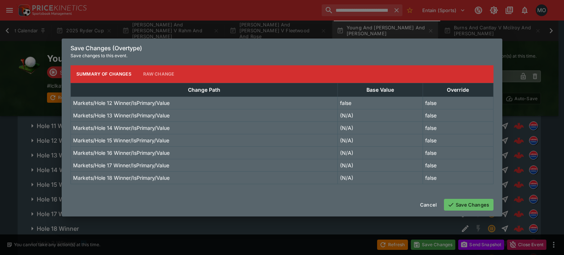
click at [463, 204] on button "Save Changes" at bounding box center [469, 205] width 50 height 12
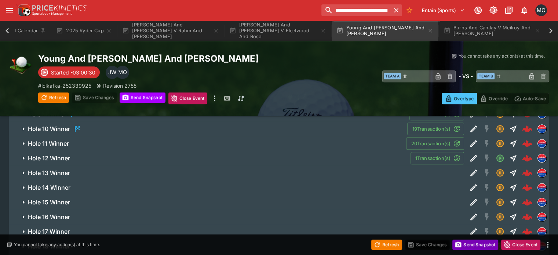
click at [471, 245] on button "Send Snapshot" at bounding box center [476, 245] width 46 height 10
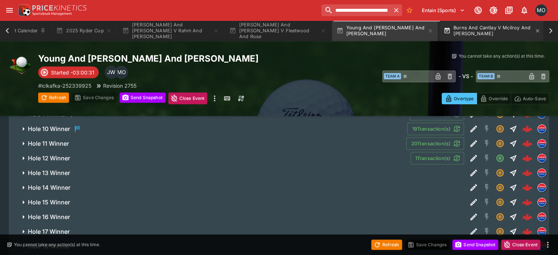
click at [479, 37] on button "Burns And Cantlay V Mcilroy And Lowry" at bounding box center [492, 31] width 106 height 21
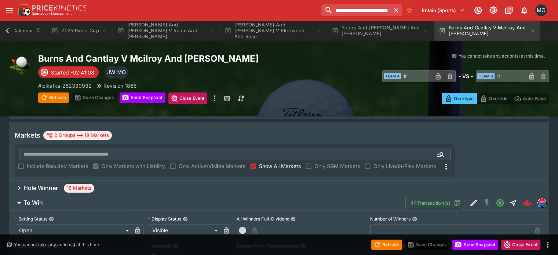
scroll to position [94, 0]
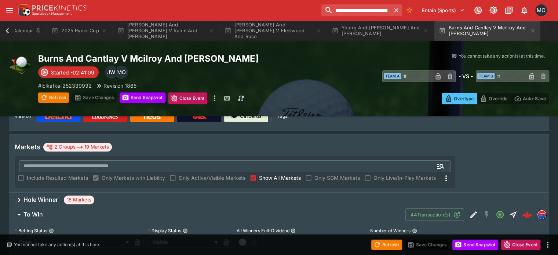
click at [316, 193] on div "Hole Winner 18 Markets" at bounding box center [279, 200] width 541 height 15
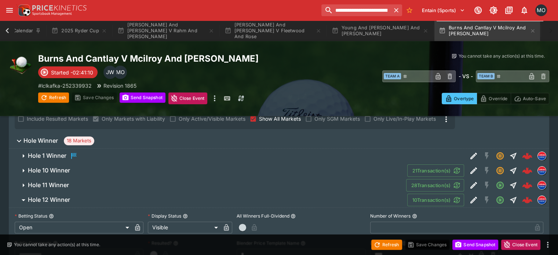
scroll to position [154, 0]
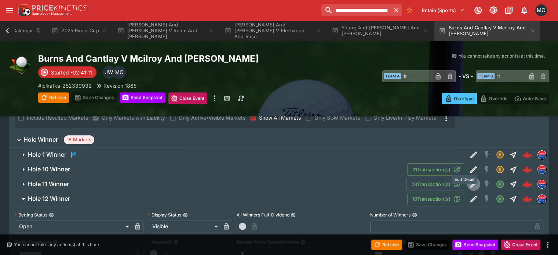
click at [467, 178] on button "Edit Detail" at bounding box center [473, 184] width 13 height 13
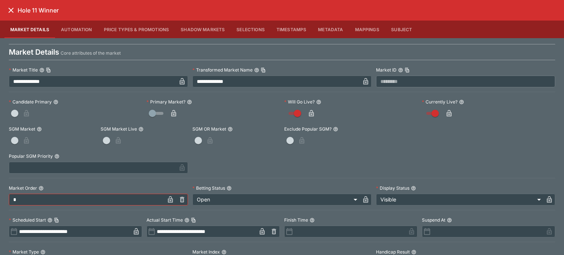
click at [174, 113] on icon "button" at bounding box center [173, 113] width 5 height 7
click at [11, 10] on icon "close" at bounding box center [10, 10] width 5 height 5
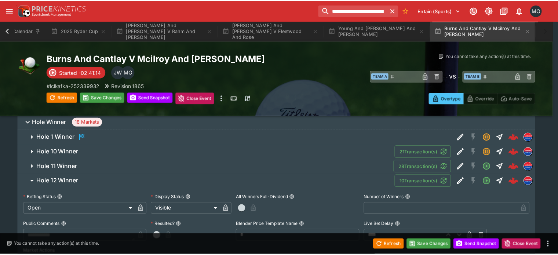
scroll to position [0, 17]
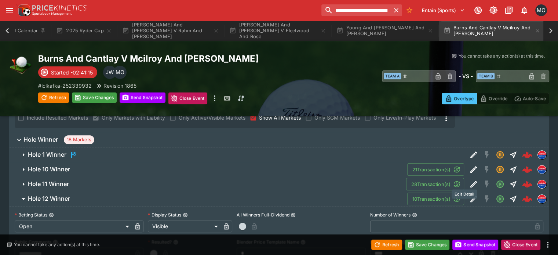
click at [470, 195] on icon "Edit Detail" at bounding box center [474, 199] width 9 height 9
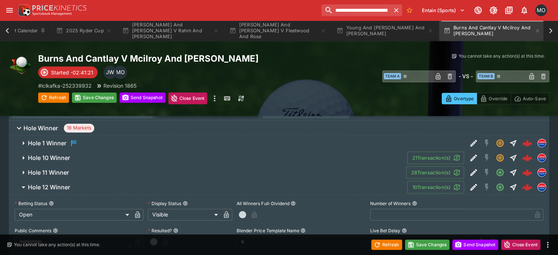
scroll to position [392, 0]
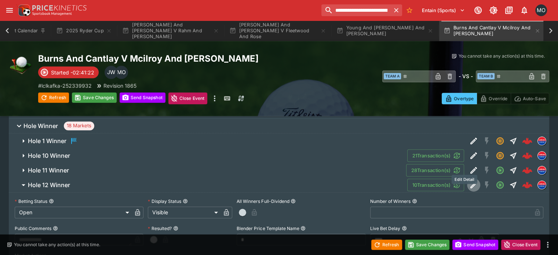
click at [470, 181] on icon "Edit Detail" at bounding box center [474, 185] width 9 height 9
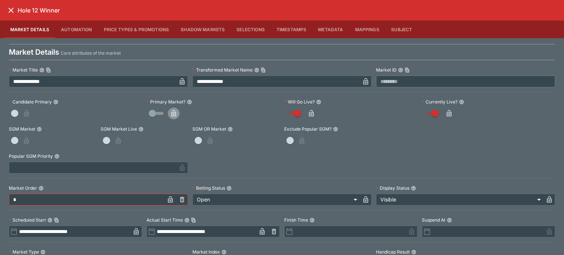
click at [170, 111] on icon "button" at bounding box center [173, 113] width 7 height 7
click at [8, 8] on icon "close" at bounding box center [11, 10] width 9 height 9
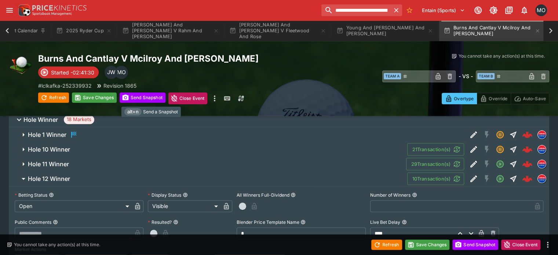
scroll to position [399, 0]
click at [470, 159] on icon "Edit Detail" at bounding box center [474, 163] width 9 height 9
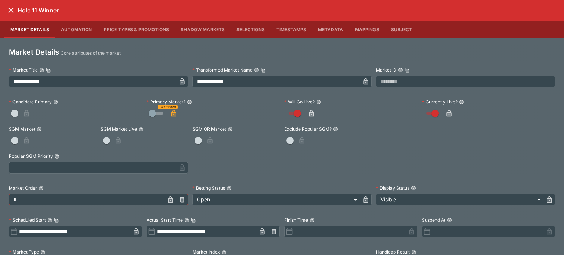
click at [10, 6] on icon "close" at bounding box center [11, 10] width 9 height 9
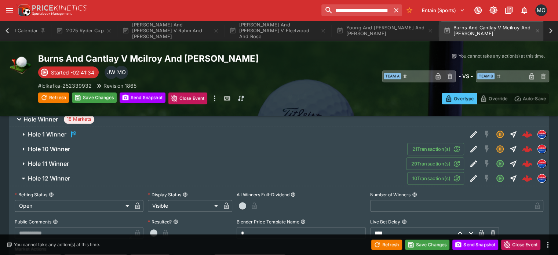
click at [131, 171] on button "Hole 12 Winner" at bounding box center [208, 178] width 399 height 15
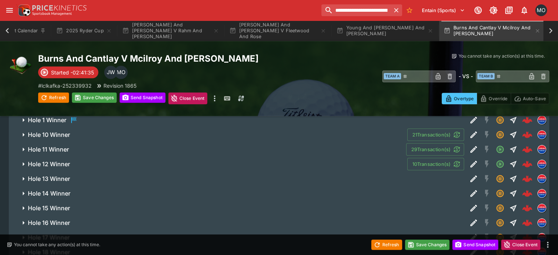
scroll to position [413, 0]
click at [470, 172] on button "Edit Detail" at bounding box center [473, 178] width 13 height 13
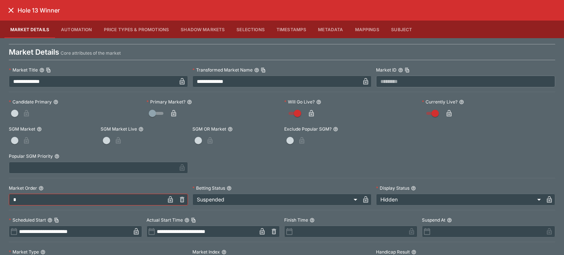
click at [171, 113] on icon "button" at bounding box center [173, 113] width 5 height 7
click at [8, 14] on icon "close" at bounding box center [11, 10] width 9 height 9
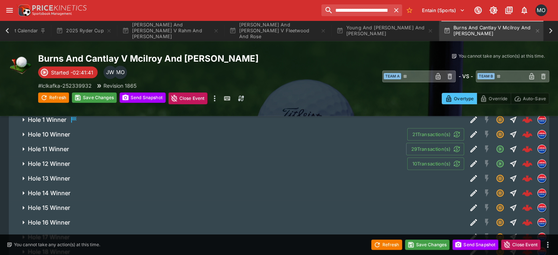
click at [470, 174] on icon "Edit Detail" at bounding box center [474, 178] width 9 height 9
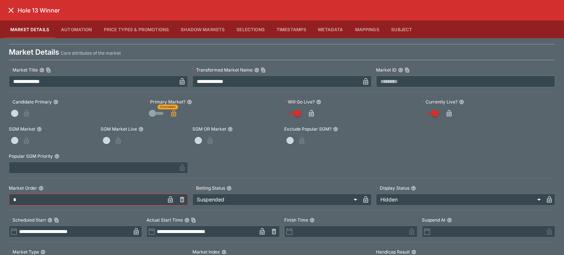
click at [10, 6] on icon "close" at bounding box center [11, 10] width 9 height 9
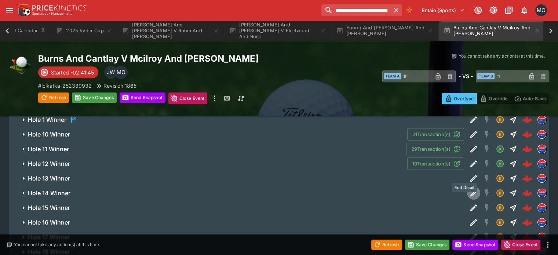
click at [470, 189] on icon "Edit Detail" at bounding box center [474, 193] width 9 height 9
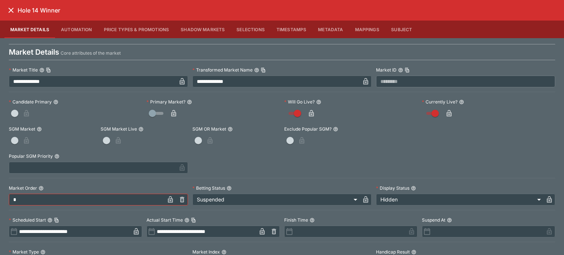
click at [170, 110] on icon "button" at bounding box center [173, 113] width 7 height 7
click at [14, 12] on icon "close" at bounding box center [11, 10] width 9 height 9
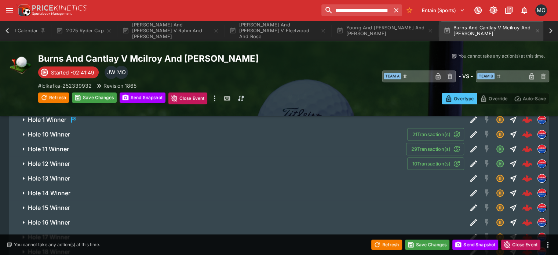
click at [467, 200] on div at bounding box center [508, 207] width 82 height 15
click at [470, 203] on icon "Edit Detail" at bounding box center [474, 207] width 9 height 9
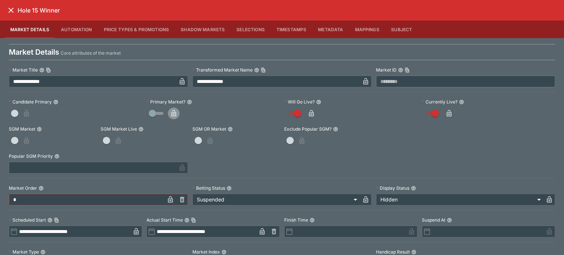
click at [175, 112] on icon "button" at bounding box center [173, 113] width 7 height 7
click at [13, 8] on icon "close" at bounding box center [11, 10] width 9 height 9
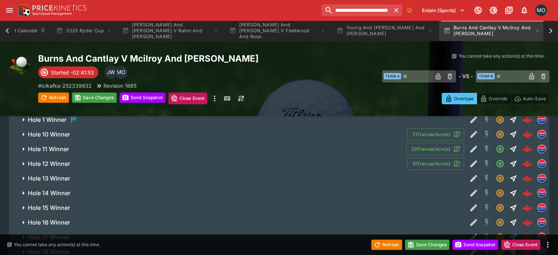
click at [467, 216] on button "Edit Detail" at bounding box center [473, 222] width 13 height 13
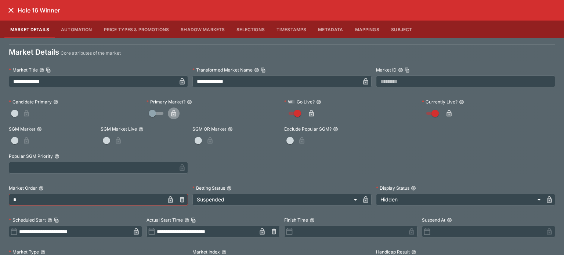
click at [173, 111] on icon "button" at bounding box center [173, 113] width 7 height 7
click at [10, 10] on icon "close" at bounding box center [11, 10] width 9 height 9
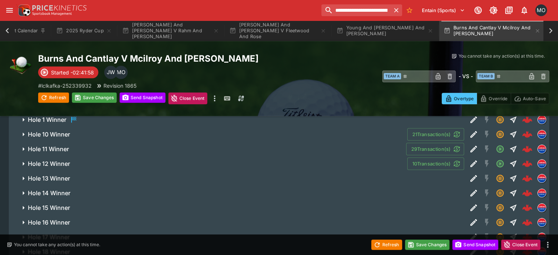
click at [470, 233] on icon "Edit Detail" at bounding box center [474, 237] width 9 height 9
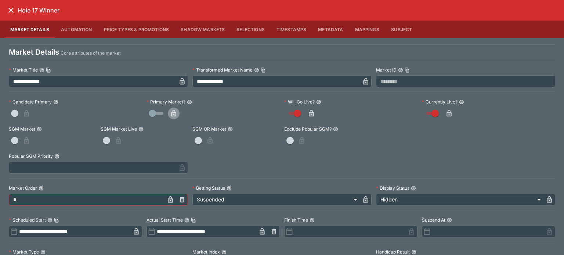
click at [176, 109] on button "button" at bounding box center [174, 114] width 12 height 12
click at [8, 7] on icon "close" at bounding box center [11, 10] width 9 height 9
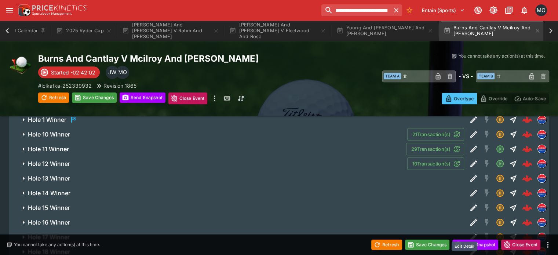
click at [470, 247] on icon "Edit Detail" at bounding box center [474, 251] width 9 height 9
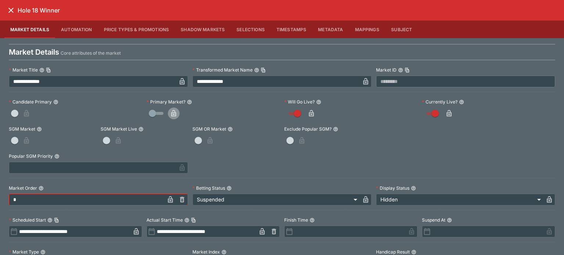
click at [170, 117] on icon "button" at bounding box center [173, 113] width 7 height 7
click at [11, 8] on icon "close" at bounding box center [11, 10] width 9 height 9
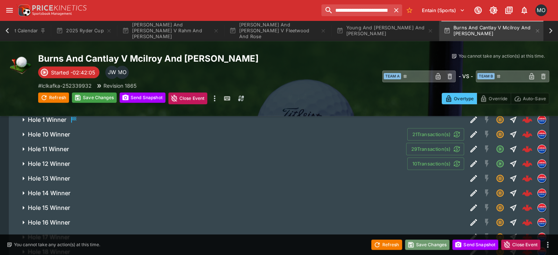
click at [423, 246] on button "Save Changes" at bounding box center [427, 245] width 45 height 10
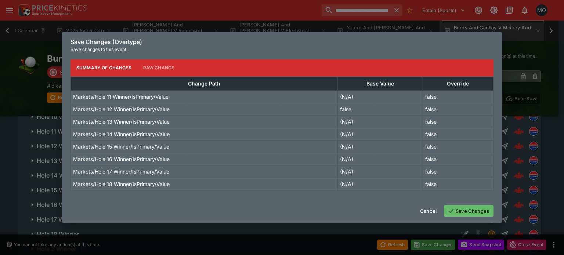
click at [473, 210] on button "Save Changes" at bounding box center [469, 211] width 50 height 12
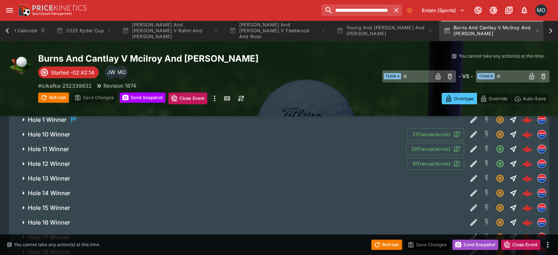
click at [481, 248] on button "Send Snapshot" at bounding box center [476, 245] width 46 height 10
type input "**********"
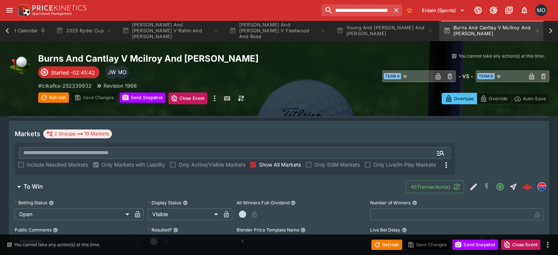
scroll to position [0, 0]
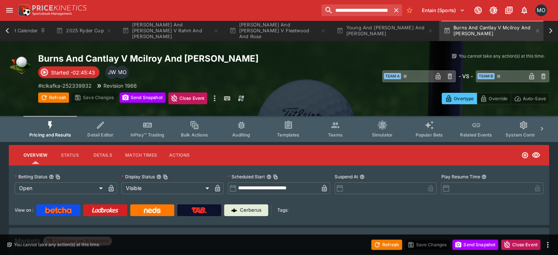
click at [286, 125] on button "Templates" at bounding box center [288, 129] width 47 height 26
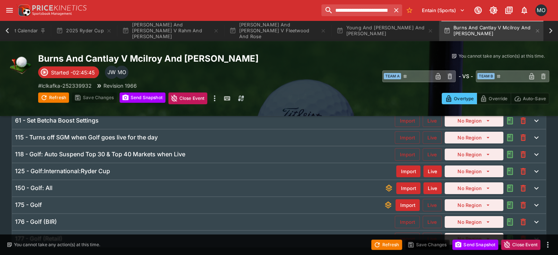
scroll to position [100, 0]
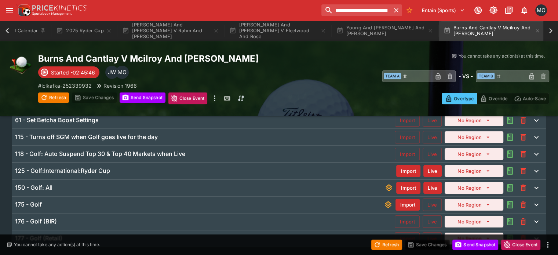
click at [135, 170] on div "125 - Golf:International:Ryder Cup" at bounding box center [205, 171] width 381 height 8
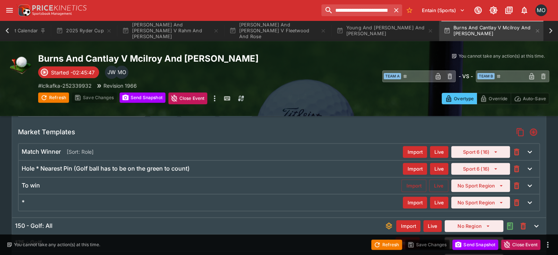
scroll to position [257, 0]
click at [115, 183] on div "To win" at bounding box center [212, 185] width 380 height 8
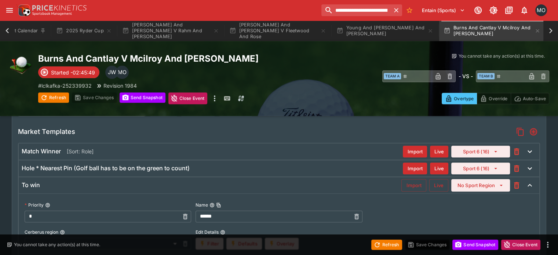
scroll to position [267, 0]
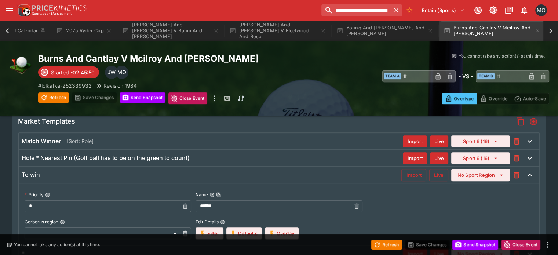
click at [75, 201] on input "*" at bounding box center [102, 206] width 155 height 12
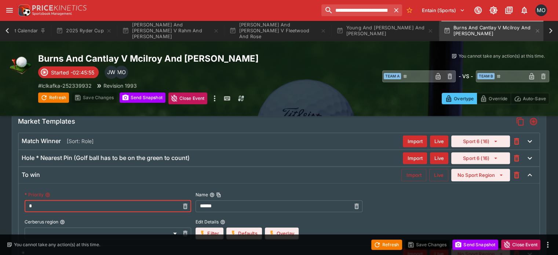
type input "*"
click at [75, 154] on h6 "Hole * Nearest Pin (Golf ball has to be on the green to count)" at bounding box center [106, 158] width 168 height 8
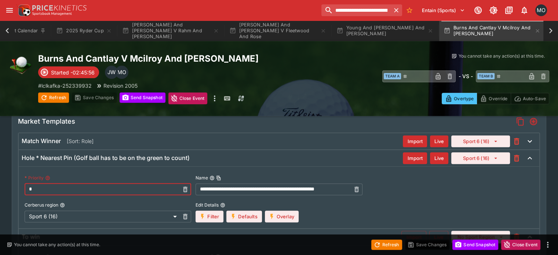
click at [85, 192] on input "*" at bounding box center [102, 190] width 155 height 12
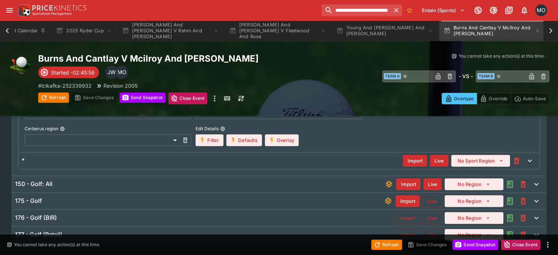
scroll to position [425, 0]
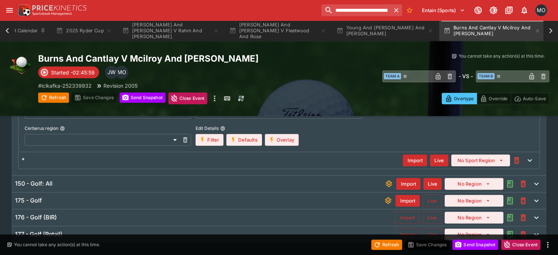
type input "*"
click at [80, 162] on div "*" at bounding box center [212, 160] width 381 height 8
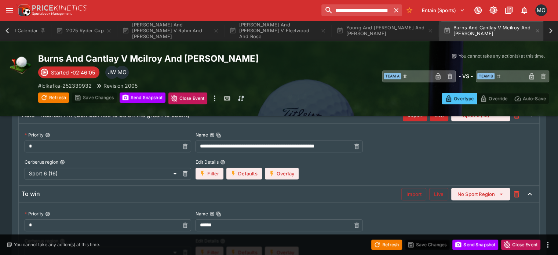
scroll to position [313, 0]
click at [405, 192] on button "Import" at bounding box center [414, 194] width 25 height 12
click at [430, 197] on button "Live" at bounding box center [439, 194] width 19 height 12
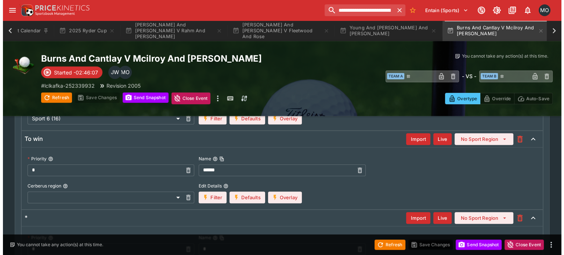
scroll to position [367, 0]
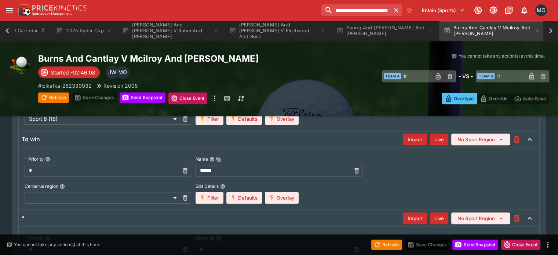
click at [458, 143] on button "No Sport Region" at bounding box center [481, 140] width 59 height 12
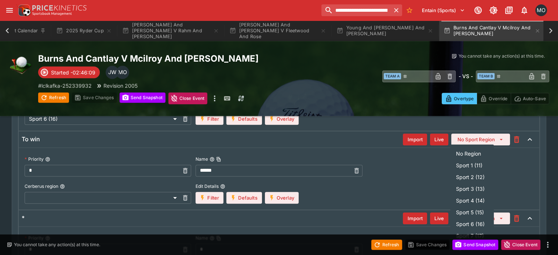
click at [470, 219] on li "Sport 6 (16)" at bounding box center [472, 224] width 44 height 12
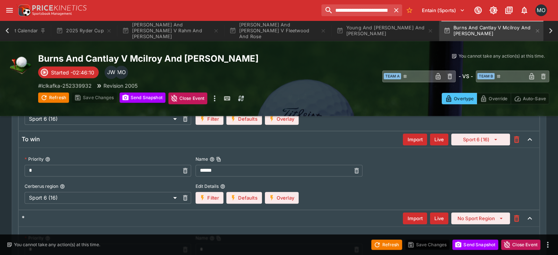
type input "**"
click at [279, 198] on button "Overlay" at bounding box center [282, 198] width 34 height 12
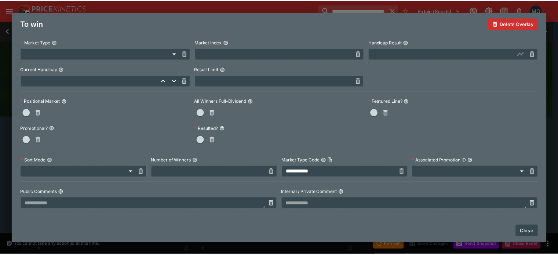
scroll to position [225, 0]
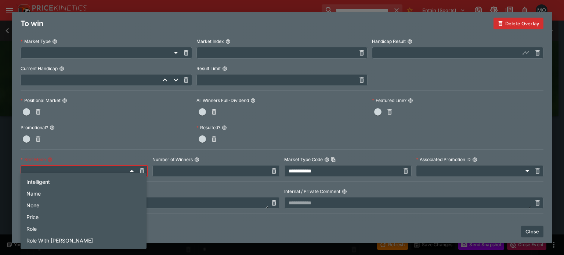
click at [56, 173] on body "**********" at bounding box center [282, 13] width 564 height 761
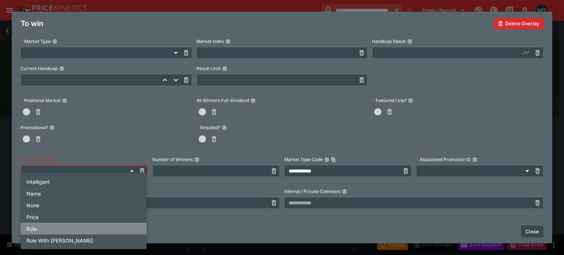
click at [43, 223] on li "Role" at bounding box center [84, 229] width 126 height 12
type input "**********"
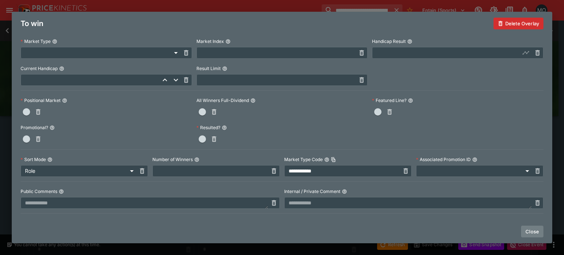
click at [528, 227] on button "Close" at bounding box center [532, 232] width 22 height 12
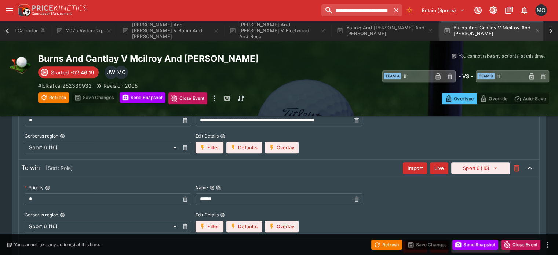
scroll to position [339, 0]
click at [279, 221] on button "Overlay" at bounding box center [282, 226] width 34 height 12
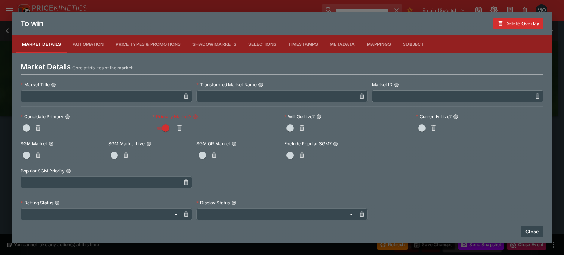
click at [537, 230] on button "Close" at bounding box center [532, 232] width 22 height 12
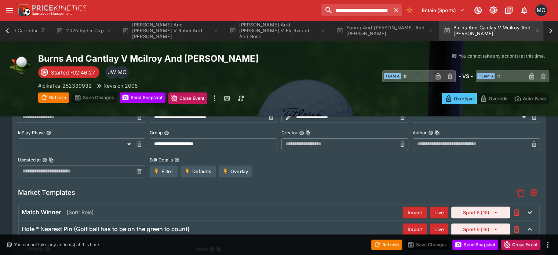
scroll to position [0, 0]
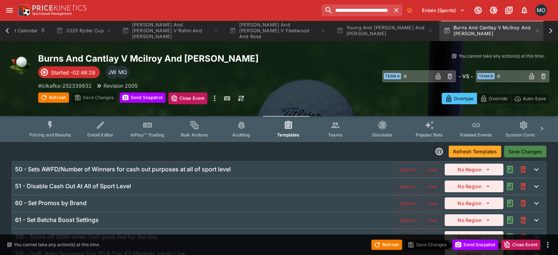
click at [526, 149] on button "Save Changes" at bounding box center [525, 152] width 42 height 12
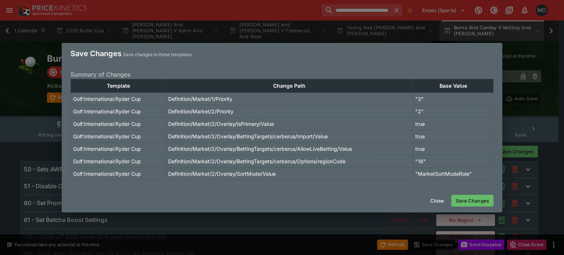
click at [475, 199] on button "Save Changes" at bounding box center [472, 201] width 42 height 12
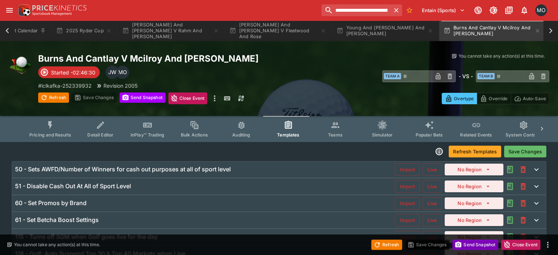
click at [478, 248] on button "Send Snapshot" at bounding box center [476, 245] width 46 height 10
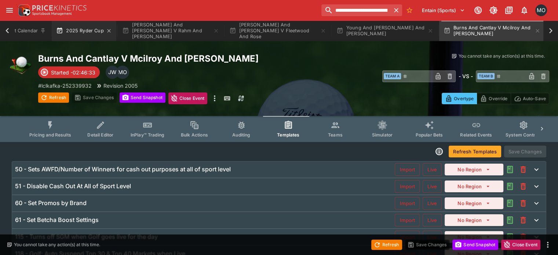
click at [83, 32] on button "2025 Ryder Cup" at bounding box center [84, 31] width 64 height 21
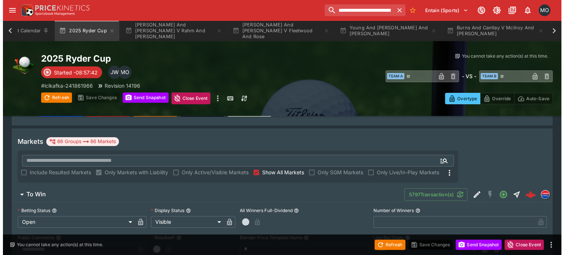
scroll to position [100, 0]
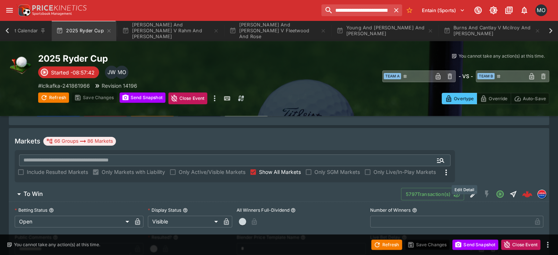
click at [471, 191] on icon "Edit Detail" at bounding box center [474, 194] width 7 height 7
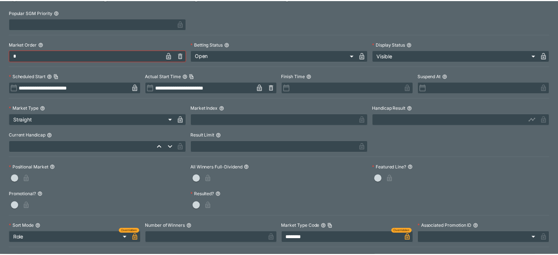
scroll to position [0, 0]
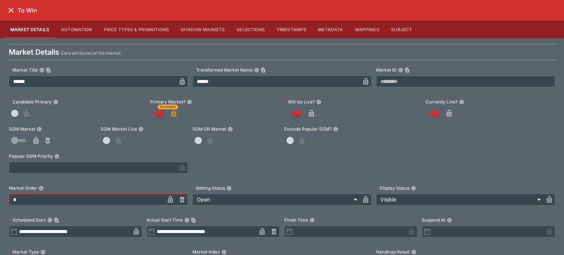
click at [11, 11] on icon "close" at bounding box center [11, 10] width 9 height 9
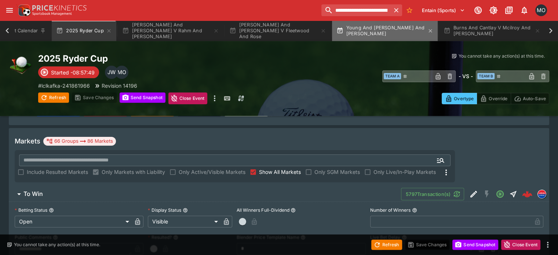
click at [373, 29] on button "Young And Thomas V Aberg And Hojgaard" at bounding box center [385, 31] width 106 height 21
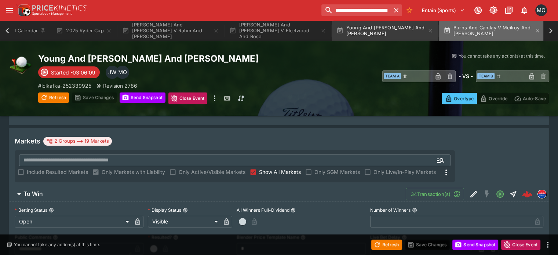
click at [488, 39] on button "Burns And Cantlay V Mcilroy And Lowry" at bounding box center [492, 31] width 106 height 21
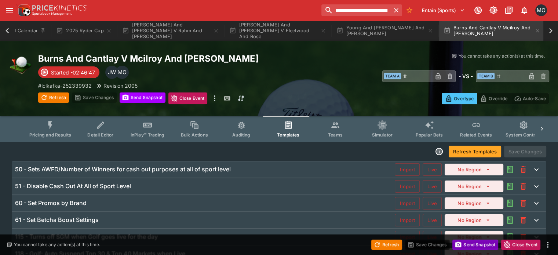
click at [477, 247] on button "Send Snapshot" at bounding box center [476, 245] width 46 height 10
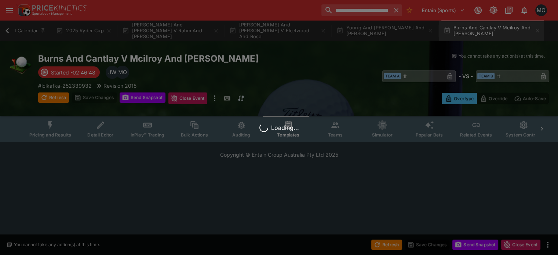
click at [74, 126] on button "Pricing and Results" at bounding box center [50, 129] width 54 height 26
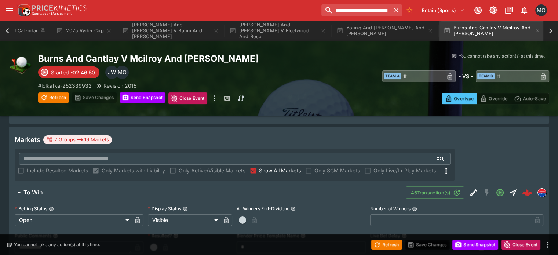
click at [206, 189] on span "To Win" at bounding box center [211, 193] width 377 height 8
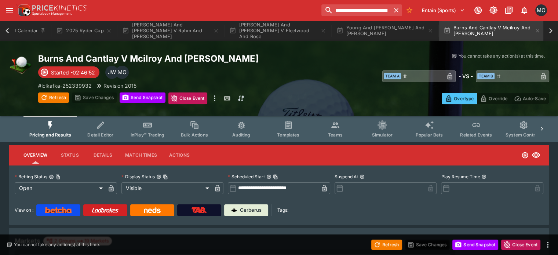
click at [291, 126] on icon "Event type filters" at bounding box center [289, 126] width 6 height 6
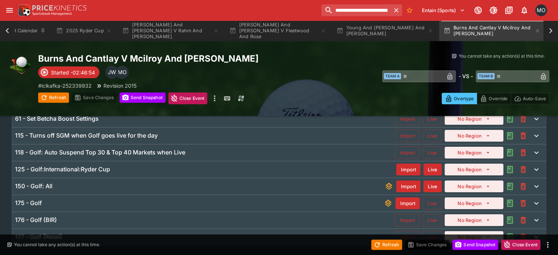
scroll to position [102, 0]
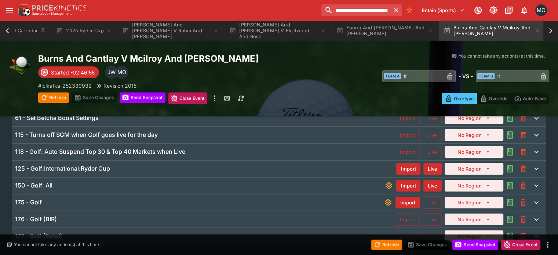
click at [158, 171] on div "125 - Golf:International:Ryder Cup Import Live No Region" at bounding box center [279, 169] width 534 height 16
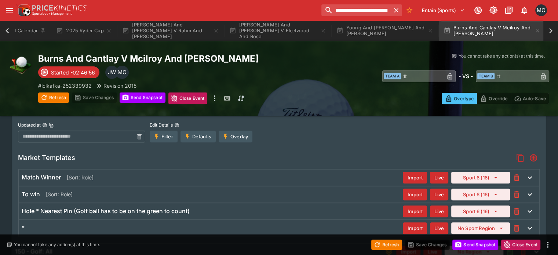
scroll to position [227, 0]
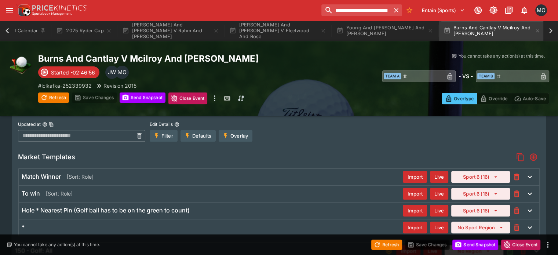
click at [126, 190] on div "To win [Sort: Role]" at bounding box center [212, 194] width 381 height 8
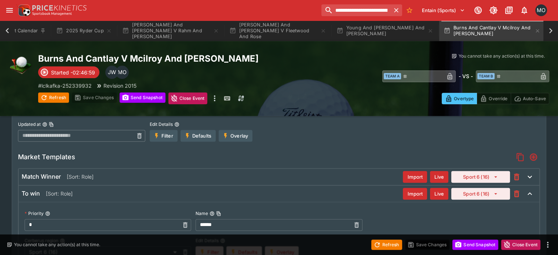
click at [214, 224] on input "******" at bounding box center [273, 225] width 155 height 12
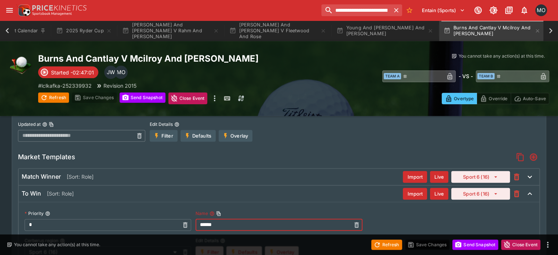
scroll to position [0, 0]
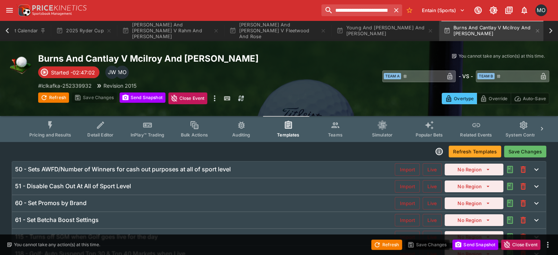
type input "******"
click at [520, 151] on button "Save Changes" at bounding box center [525, 152] width 42 height 12
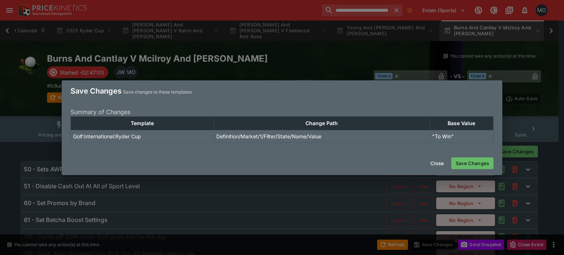
click at [478, 160] on button "Save Changes" at bounding box center [472, 164] width 42 height 12
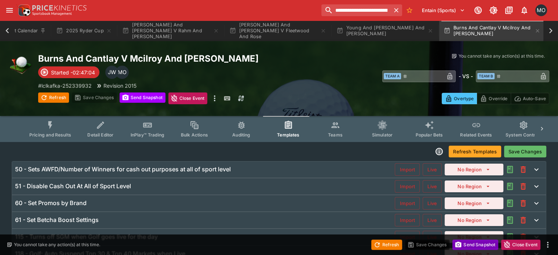
click at [467, 247] on button "Send Snapshot" at bounding box center [476, 245] width 46 height 10
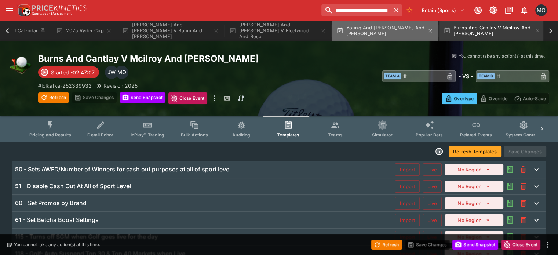
click at [365, 36] on button "Young And Thomas V Aberg And Hojgaard" at bounding box center [385, 31] width 106 height 21
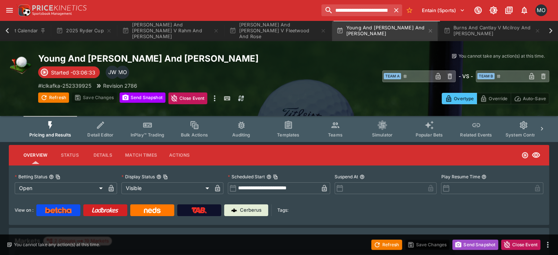
click at [456, 246] on icon "button" at bounding box center [459, 245] width 6 height 6
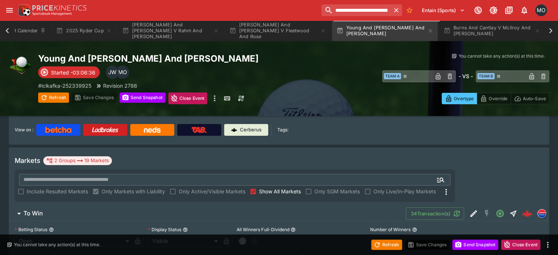
click at [354, 210] on span "To Win" at bounding box center [211, 214] width 377 height 8
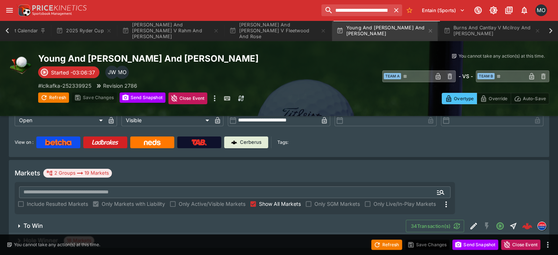
click at [356, 234] on div "Hole Winner 18 Markets" at bounding box center [279, 241] width 541 height 15
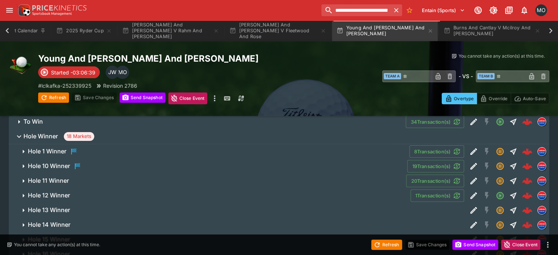
scroll to position [173, 0]
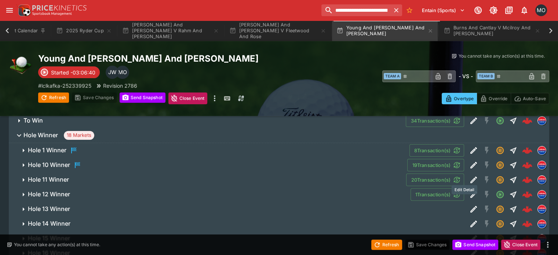
click at [471, 191] on icon "Edit Detail" at bounding box center [474, 194] width 7 height 7
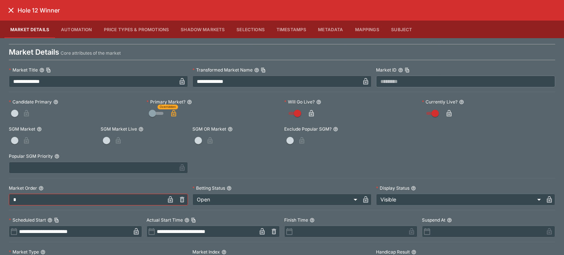
click at [16, 7] on button "close" at bounding box center [10, 10] width 13 height 13
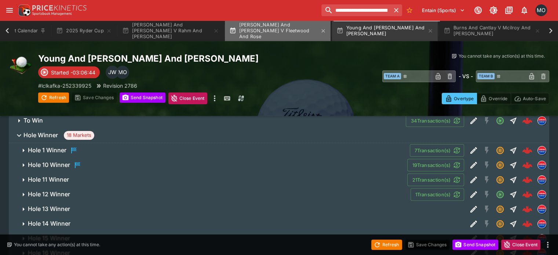
click at [280, 35] on button "Griffin And Dechambeau V Fleetwood And Rose" at bounding box center [278, 31] width 106 height 21
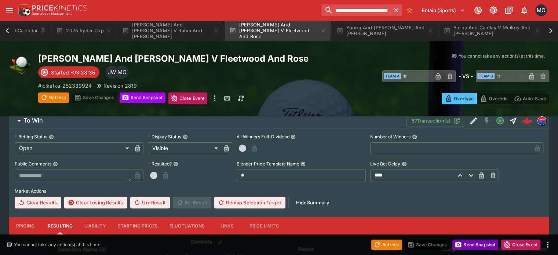
click at [468, 248] on button "Send Snapshot" at bounding box center [476, 245] width 46 height 10
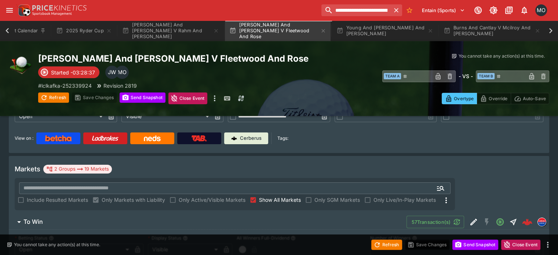
scroll to position [71, 0]
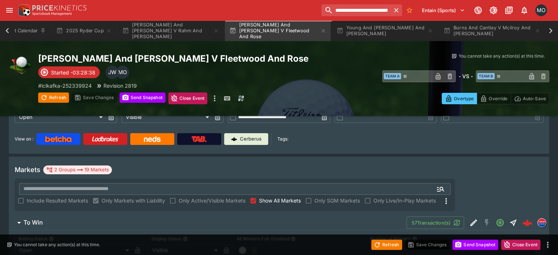
click at [368, 219] on span "To Win" at bounding box center [211, 223] width 377 height 8
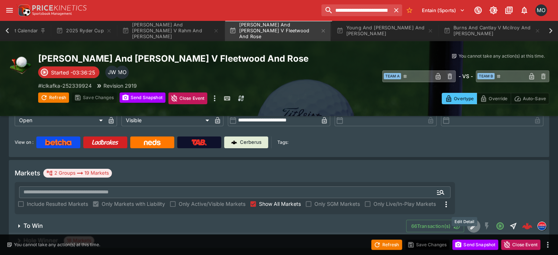
click at [470, 222] on icon "Edit Detail" at bounding box center [474, 226] width 9 height 9
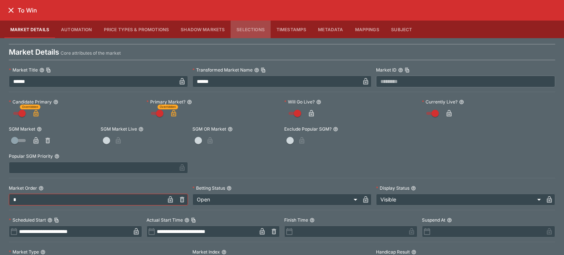
click at [245, 28] on button "Selections" at bounding box center [251, 30] width 40 height 18
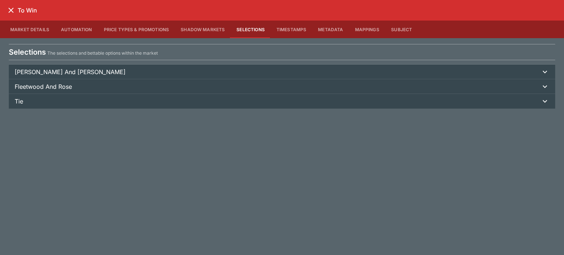
click at [235, 98] on span "Tie" at bounding box center [278, 101] width 526 height 9
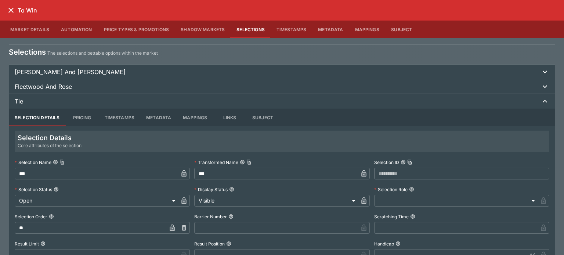
click at [458, 198] on body "**********" at bounding box center [282, 99] width 564 height 335
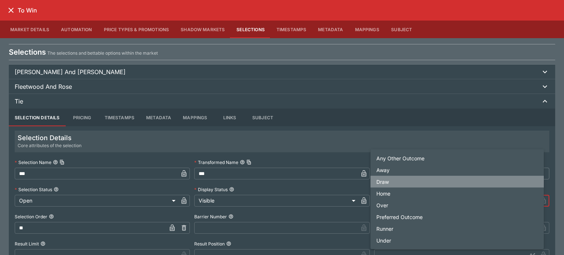
click at [392, 184] on li "Draw" at bounding box center [456, 182] width 173 height 12
type input "****"
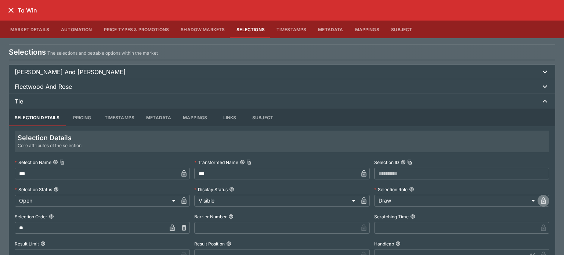
click at [541, 199] on icon "button" at bounding box center [543, 201] width 5 height 7
click at [378, 77] on button "Griffin And Dechambeau" at bounding box center [282, 72] width 546 height 15
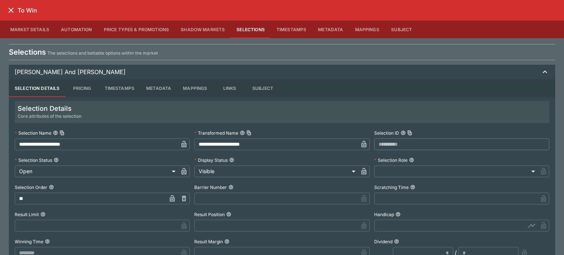
click at [445, 166] on body "**********" at bounding box center [282, 99] width 564 height 335
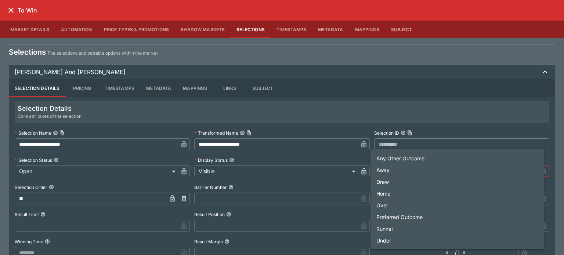
click at [427, 193] on li "Home" at bounding box center [456, 194] width 173 height 12
type input "****"
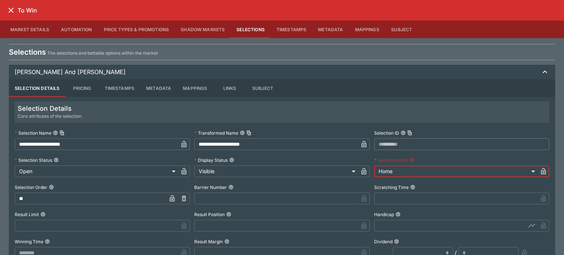
click at [541, 172] on icon "button" at bounding box center [543, 171] width 5 height 7
click at [441, 75] on span "Griffin And Dechambeau" at bounding box center [278, 72] width 526 height 9
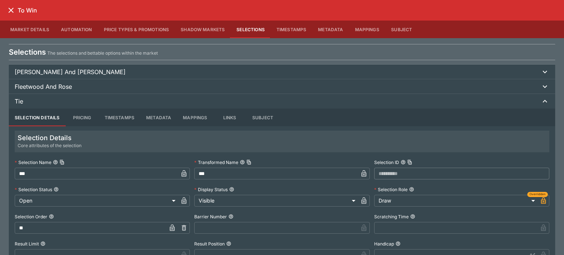
click at [429, 91] on button "Fleetwood And Rose" at bounding box center [282, 86] width 546 height 15
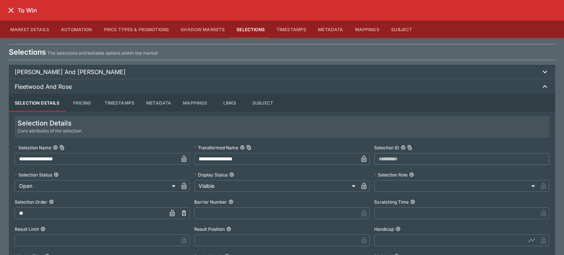
click at [399, 191] on body "**********" at bounding box center [282, 99] width 564 height 335
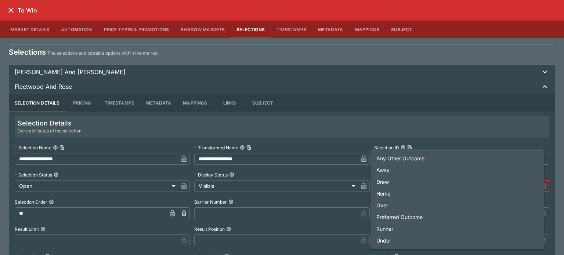
click at [389, 167] on li "Away" at bounding box center [456, 170] width 173 height 12
type input "****"
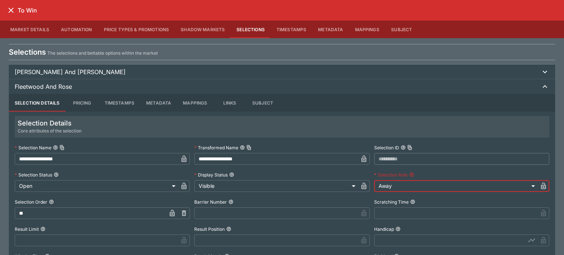
click at [11, 7] on icon "close" at bounding box center [11, 10] width 9 height 9
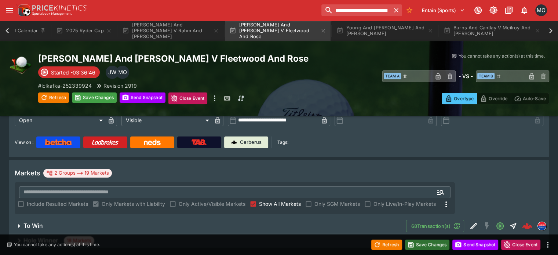
click at [440, 248] on button "Save Changes" at bounding box center [427, 245] width 45 height 10
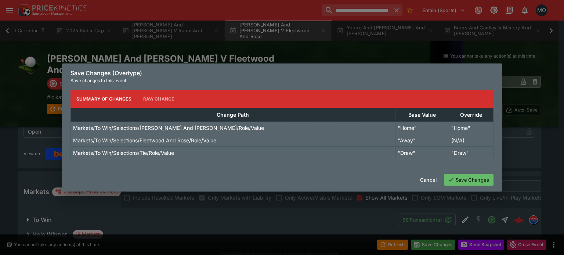
click at [462, 180] on button "Save Changes" at bounding box center [469, 180] width 50 height 12
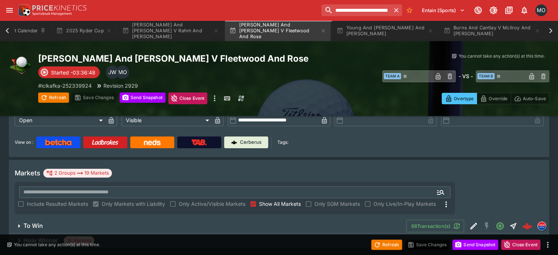
click at [355, 222] on span "To Win" at bounding box center [211, 226] width 377 height 8
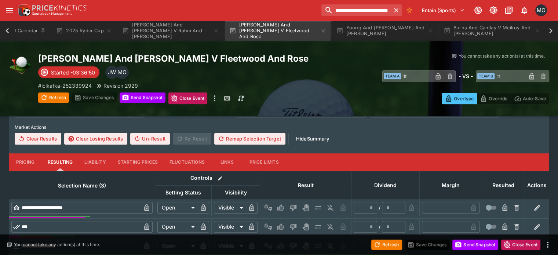
scroll to position [236, 0]
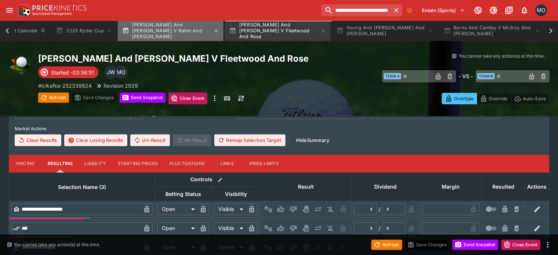
click at [184, 33] on button "Scheffler And Spaun V Rahm And Straka" at bounding box center [171, 31] width 106 height 21
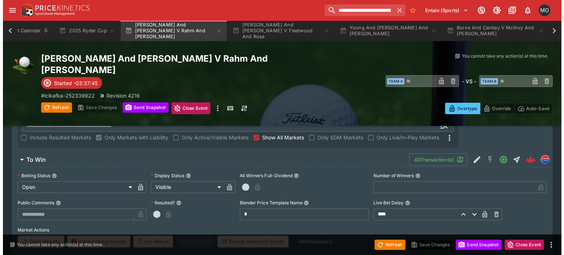
scroll to position [143, 0]
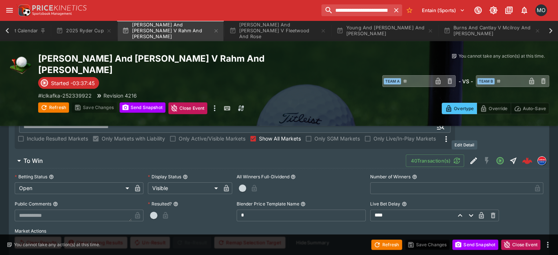
click at [470, 156] on icon "Edit Detail" at bounding box center [474, 160] width 9 height 9
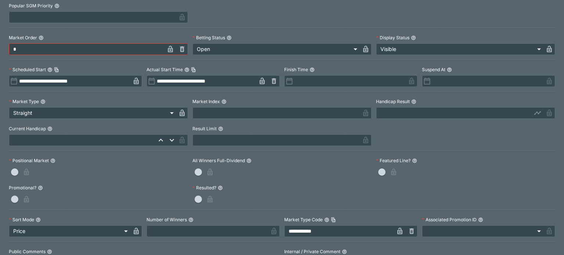
scroll to position [161, 0]
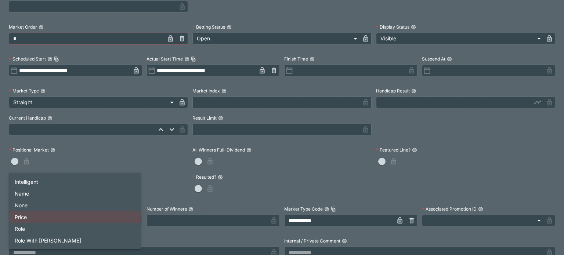
click at [113, 220] on body "**********" at bounding box center [282, 128] width 564 height 543
click at [57, 227] on li "Role" at bounding box center [75, 229] width 132 height 12
type input "**********"
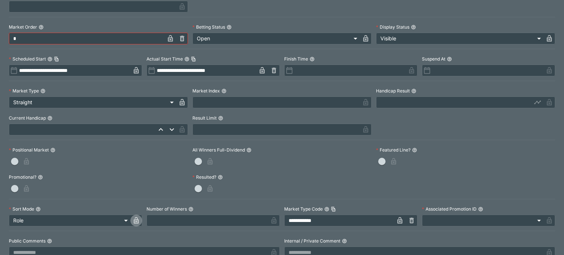
click at [134, 221] on icon "button" at bounding box center [136, 220] width 5 height 7
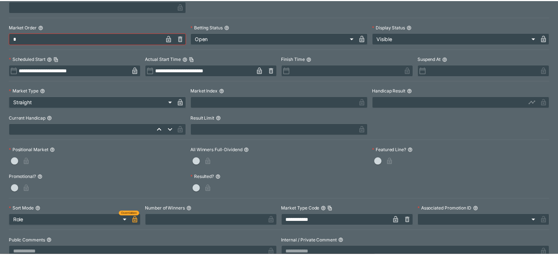
scroll to position [0, 0]
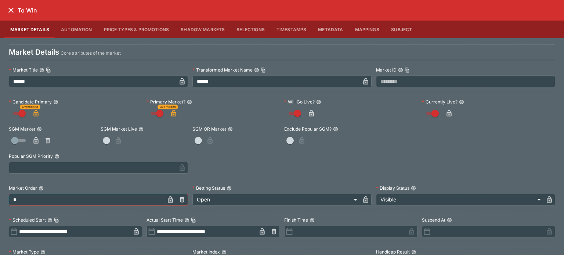
click at [246, 29] on button "Selections" at bounding box center [251, 30] width 40 height 18
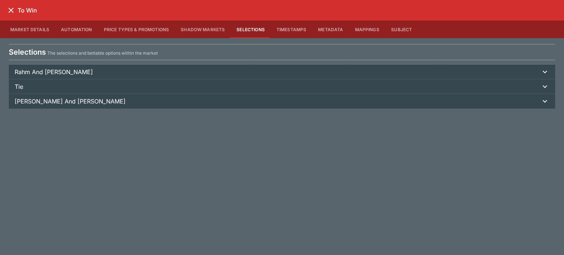
click at [434, 72] on span "Rahm And Straka" at bounding box center [278, 72] width 526 height 9
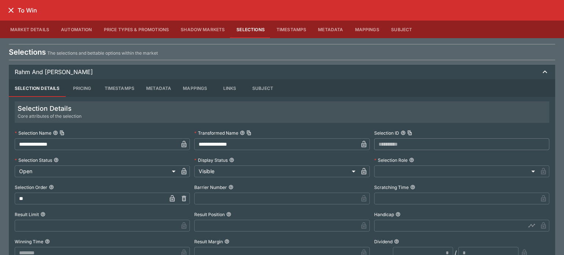
click at [439, 172] on body "**********" at bounding box center [282, 128] width 564 height 543
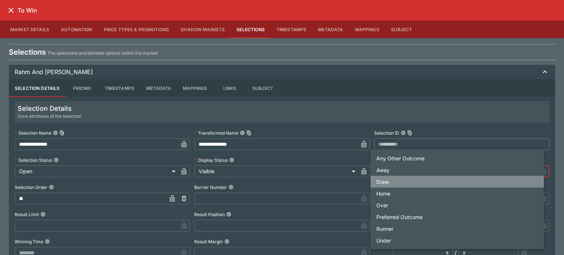
click at [399, 176] on li "Draw" at bounding box center [456, 182] width 173 height 12
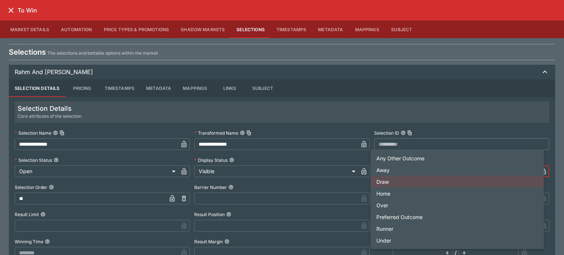
click at [399, 173] on body "**********" at bounding box center [282, 128] width 564 height 543
click at [397, 166] on li "Away" at bounding box center [456, 170] width 173 height 12
type input "****"
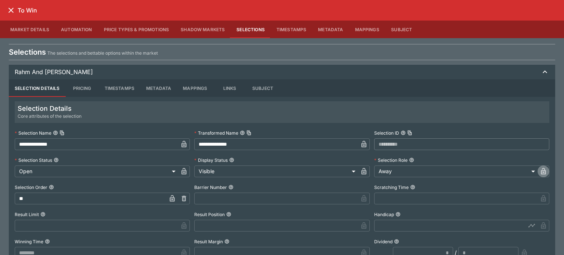
click at [541, 170] on icon "button" at bounding box center [543, 171] width 5 height 7
click at [260, 68] on span "Rahm And Straka" at bounding box center [278, 72] width 526 height 9
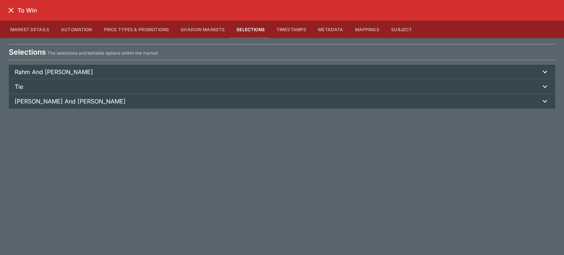
click at [247, 103] on span "Scheffler And Spaun" at bounding box center [278, 101] width 526 height 9
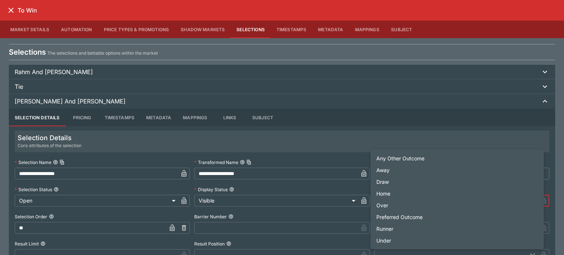
click at [459, 204] on body "**********" at bounding box center [282, 128] width 564 height 543
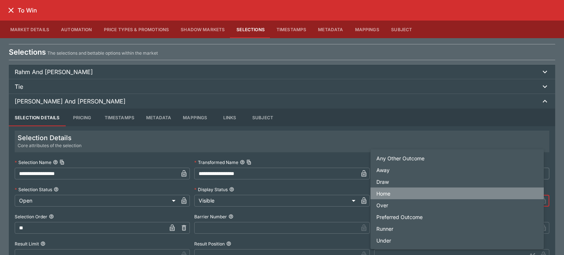
click at [379, 188] on li "Home" at bounding box center [456, 194] width 173 height 12
type input "****"
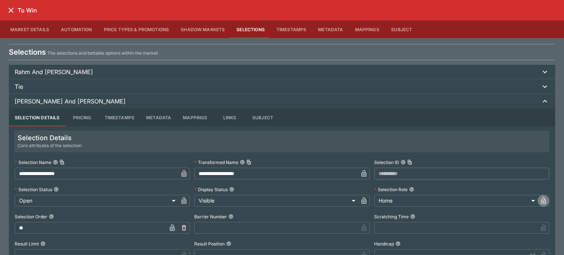
click at [540, 199] on icon "button" at bounding box center [543, 200] width 7 height 7
click at [235, 91] on button "Tie" at bounding box center [282, 86] width 546 height 15
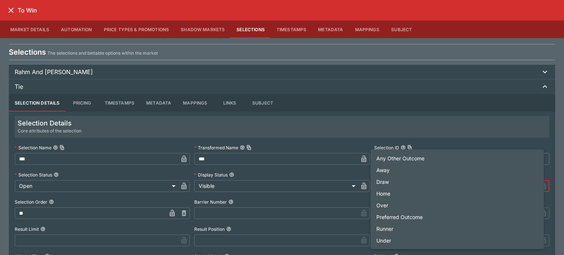
click at [377, 187] on body "**********" at bounding box center [282, 128] width 564 height 543
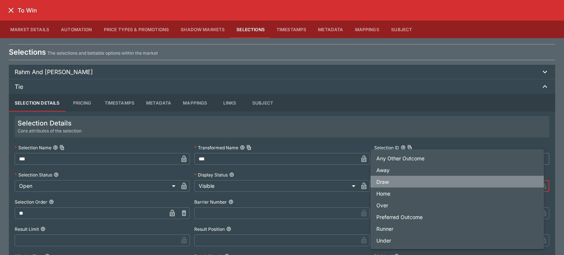
click at [396, 182] on li "Draw" at bounding box center [456, 182] width 173 height 12
type input "****"
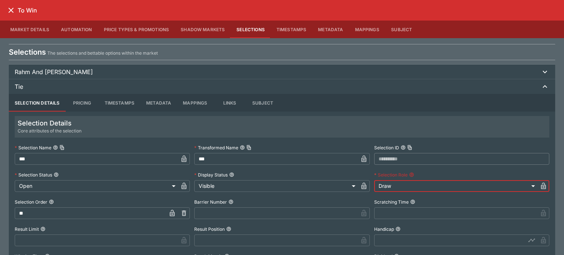
click at [542, 188] on icon "button" at bounding box center [544, 187] width 4 height 3
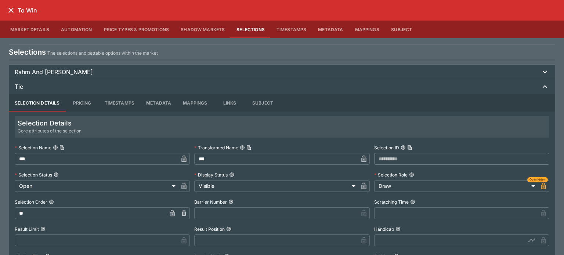
click at [7, 2] on div "To Win" at bounding box center [282, 10] width 564 height 21
click at [8, 8] on icon "close" at bounding box center [11, 10] width 9 height 9
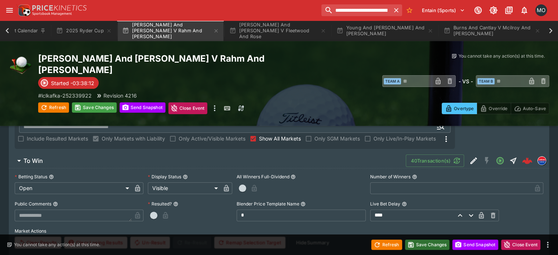
click at [422, 245] on button "Save Changes" at bounding box center [427, 245] width 45 height 10
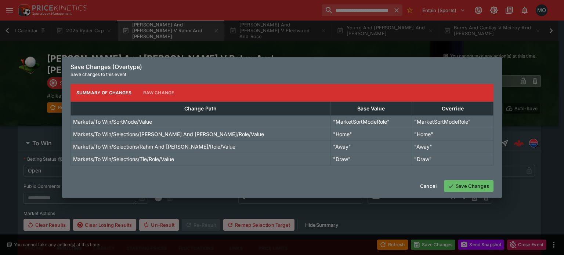
click at [463, 179] on div "Cancel Save Changes" at bounding box center [282, 185] width 441 height 23
click at [461, 182] on button "Save Changes" at bounding box center [469, 186] width 50 height 12
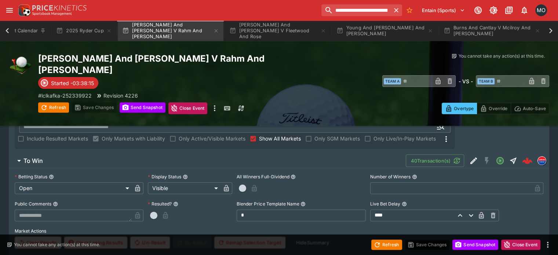
click at [302, 157] on span "To Win" at bounding box center [211, 161] width 377 height 8
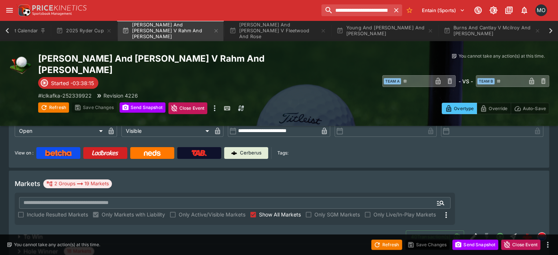
scroll to position [67, 0]
click at [323, 245] on div "Hole Winner 18 Markets" at bounding box center [279, 252] width 541 height 15
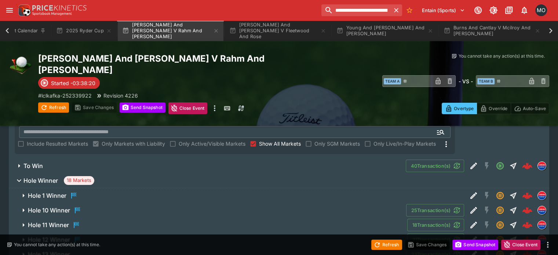
scroll to position [0, 0]
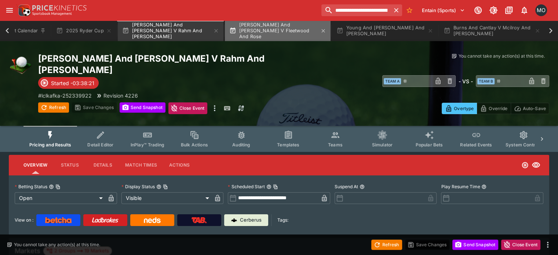
click at [260, 37] on button "Griffin And Dechambeau V Fleetwood And Rose" at bounding box center [278, 31] width 106 height 21
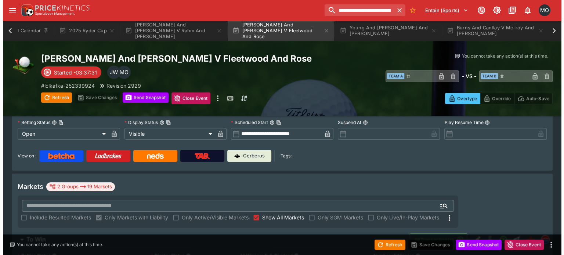
scroll to position [78, 0]
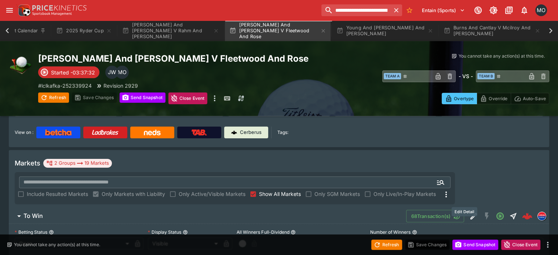
click at [470, 212] on icon "Edit Detail" at bounding box center [474, 216] width 9 height 9
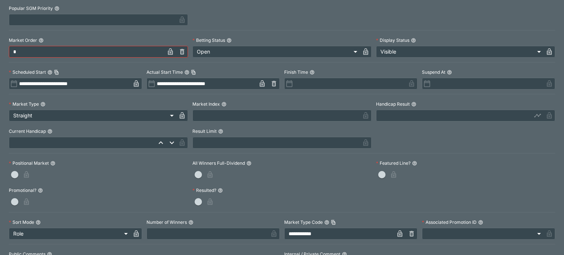
scroll to position [148, 0]
click at [138, 231] on icon "button" at bounding box center [136, 233] width 7 height 7
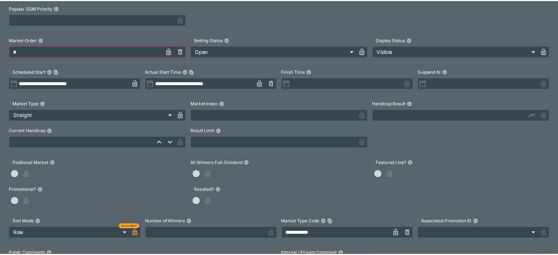
scroll to position [0, 0]
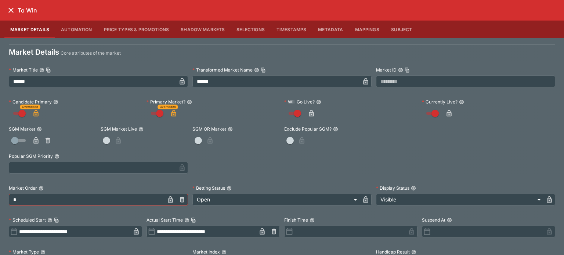
click at [251, 25] on button "Selections" at bounding box center [251, 30] width 40 height 18
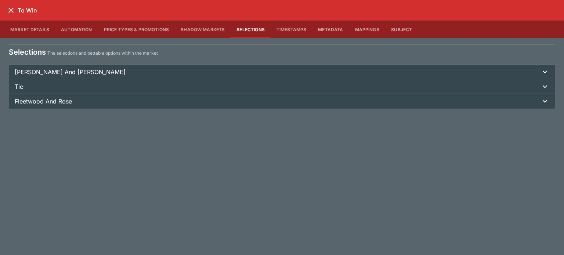
click at [154, 69] on span "Griffin And Dechambeau" at bounding box center [278, 72] width 526 height 9
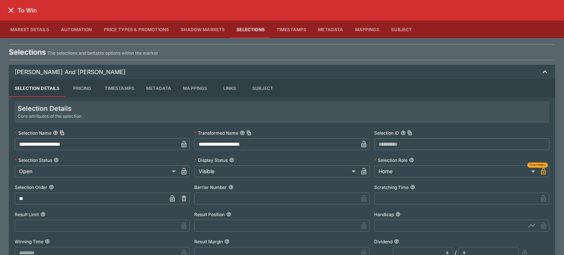
click at [154, 69] on span "Griffin And Dechambeau" at bounding box center [278, 72] width 526 height 9
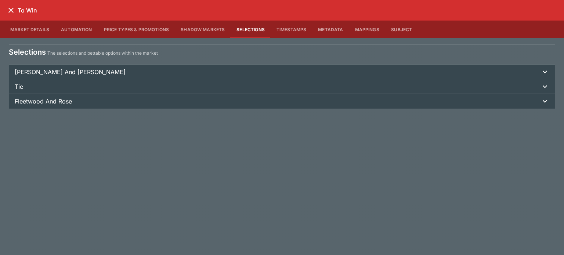
click at [11, 8] on icon "close" at bounding box center [11, 10] width 9 height 9
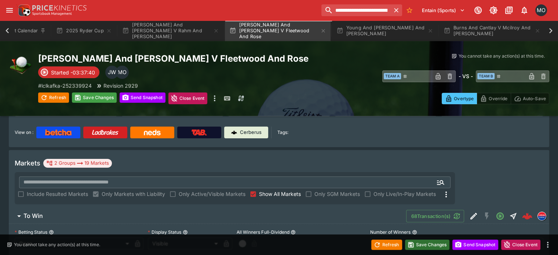
type input "**********"
click at [413, 246] on icon "button" at bounding box center [411, 244] width 7 height 7
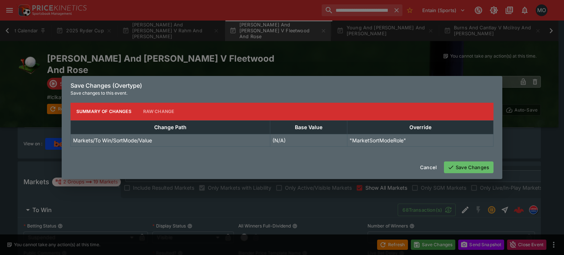
click at [462, 167] on button "Save Changes" at bounding box center [469, 168] width 50 height 12
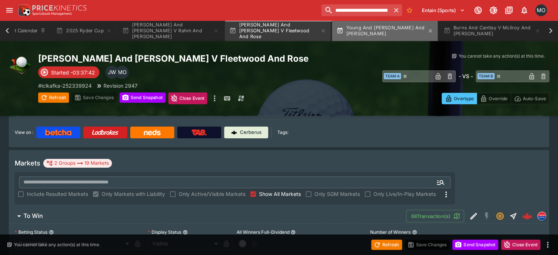
click at [406, 31] on button "Young And Thomas V Aberg And Hojgaard" at bounding box center [385, 31] width 106 height 21
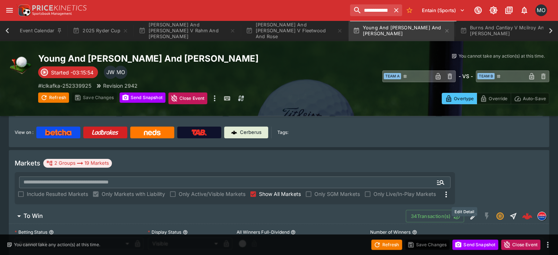
click at [471, 213] on icon "Edit Detail" at bounding box center [474, 216] width 7 height 7
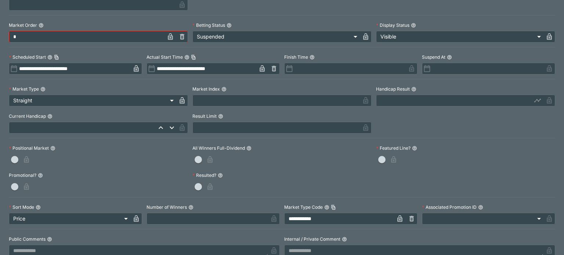
scroll to position [164, 0]
click at [66, 214] on body "**********" at bounding box center [282, 188] width 564 height 533
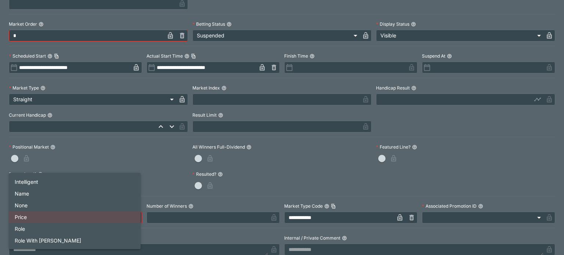
click at [60, 226] on li "Role" at bounding box center [75, 229] width 132 height 12
type input "**********"
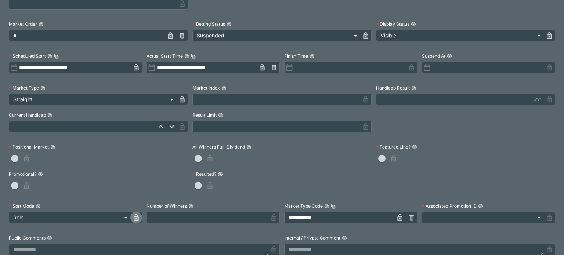
click at [134, 216] on icon "button" at bounding box center [136, 217] width 5 height 7
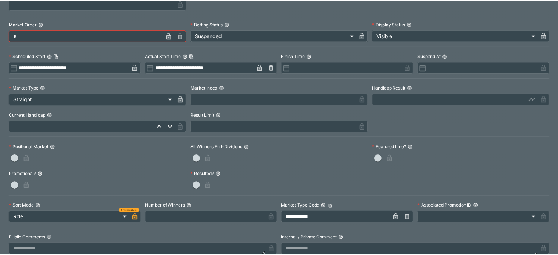
scroll to position [0, 0]
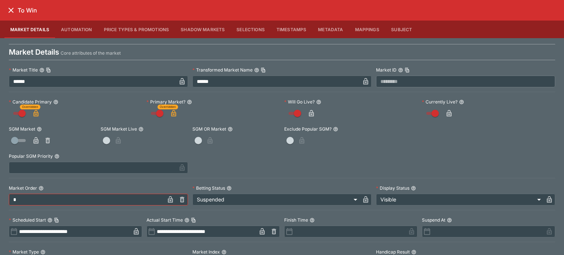
click at [236, 28] on button "Selections" at bounding box center [251, 30] width 40 height 18
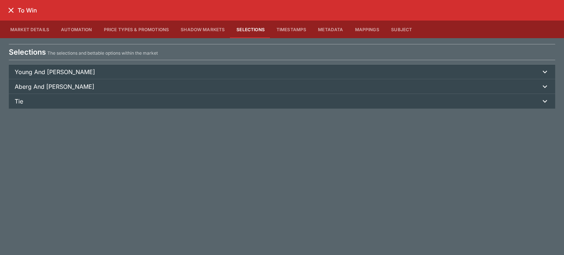
click at [115, 75] on span "Young And Thomas" at bounding box center [278, 72] width 526 height 9
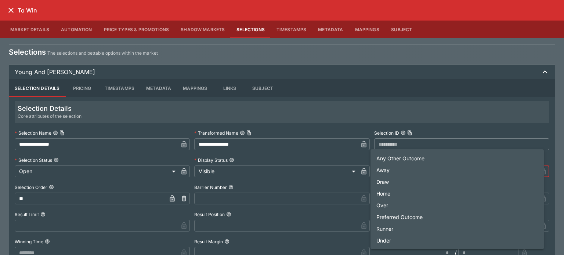
click at [400, 172] on body "**********" at bounding box center [282, 188] width 564 height 533
click at [396, 191] on li "Home" at bounding box center [456, 194] width 173 height 12
type input "****"
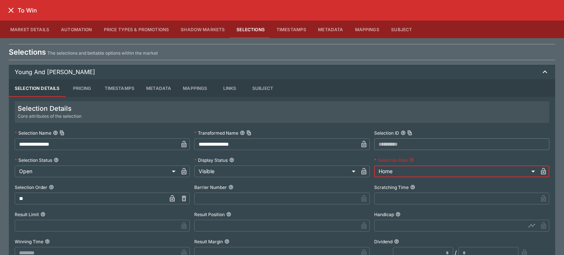
click at [542, 171] on icon "button" at bounding box center [544, 172] width 4 height 3
click at [485, 72] on span "Young And Thomas" at bounding box center [278, 72] width 526 height 9
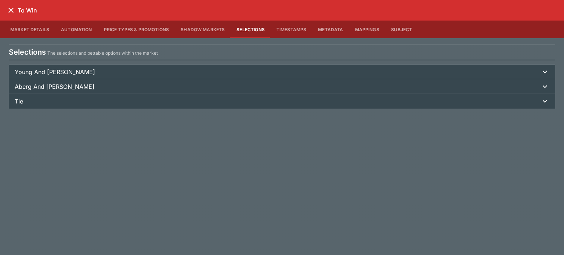
click at [476, 86] on span "Aberg And Hojgaard" at bounding box center [278, 86] width 526 height 9
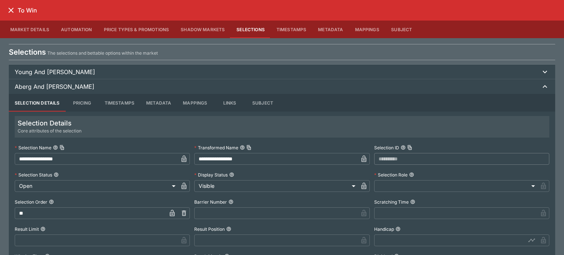
click at [466, 190] on body "**********" at bounding box center [282, 188] width 564 height 533
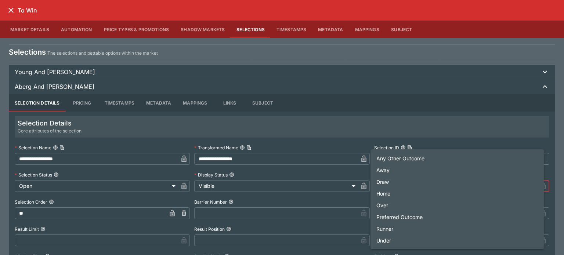
click at [429, 172] on ul "Any Other Outcome Away Draw Home Over Preferred Outcome Runner Under" at bounding box center [456, 199] width 173 height 100
click at [429, 172] on li "Away" at bounding box center [456, 170] width 173 height 12
type input "****"
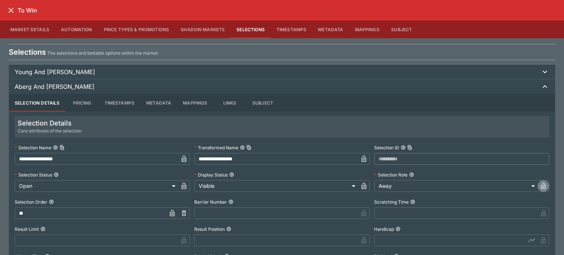
click at [541, 185] on icon "button" at bounding box center [543, 186] width 5 height 6
click at [460, 83] on span "Aberg And Hojgaard" at bounding box center [278, 86] width 526 height 9
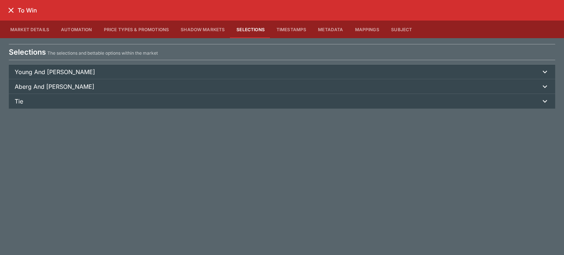
click at [482, 106] on button "Tie" at bounding box center [282, 101] width 546 height 15
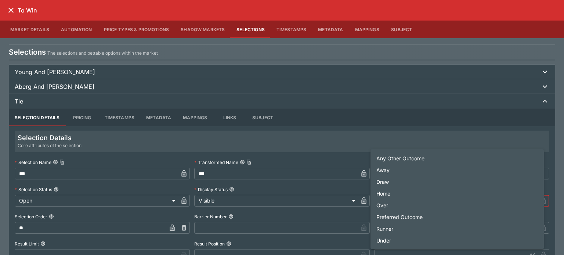
click at [434, 198] on body "**********" at bounding box center [282, 188] width 564 height 533
click at [393, 180] on li "Draw" at bounding box center [456, 182] width 173 height 12
type input "****"
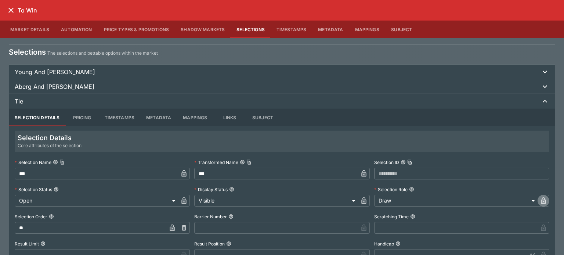
click at [540, 198] on icon "button" at bounding box center [543, 200] width 7 height 7
click at [8, 9] on icon "close" at bounding box center [11, 10] width 9 height 9
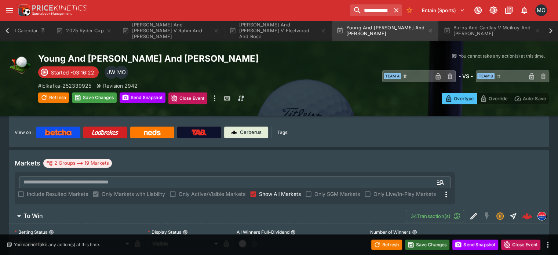
click at [434, 248] on button "Save Changes" at bounding box center [427, 245] width 45 height 10
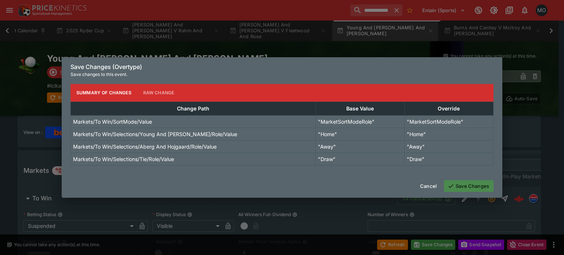
click at [470, 184] on button "Save Changes" at bounding box center [469, 186] width 50 height 12
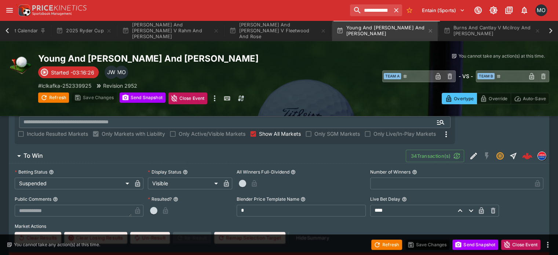
scroll to position [126, 0]
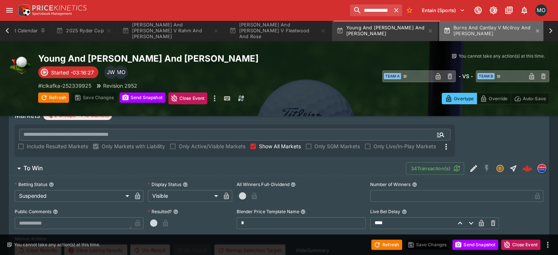
click at [466, 26] on button "Burns And Cantlay V Mcilroy And Lowry" at bounding box center [492, 31] width 106 height 21
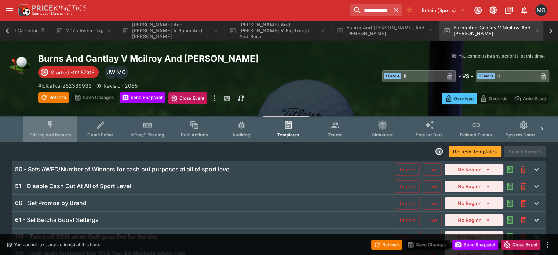
click at [55, 122] on icon "Event type filters" at bounding box center [51, 125] width 10 height 10
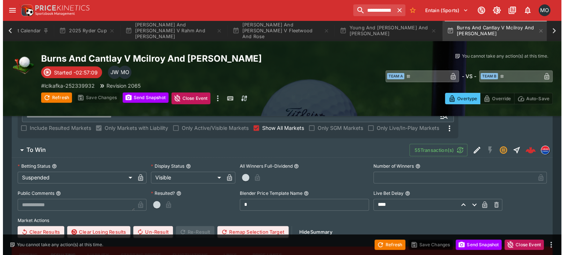
scroll to position [144, 0]
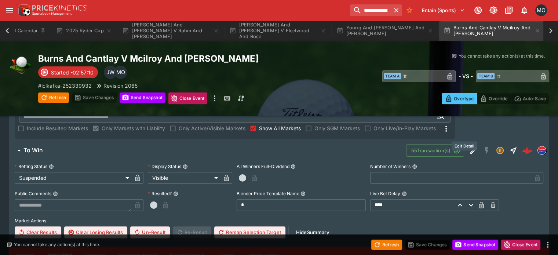
click at [470, 146] on icon "Edit Detail" at bounding box center [474, 150] width 9 height 9
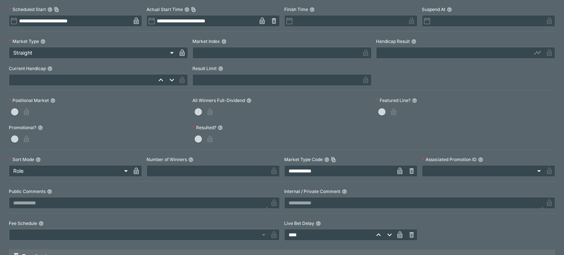
scroll to position [211, 0]
click at [134, 167] on icon "button" at bounding box center [136, 170] width 7 height 7
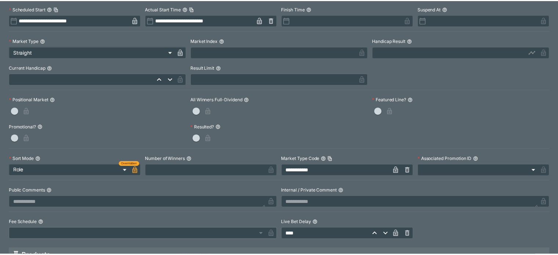
scroll to position [0, 0]
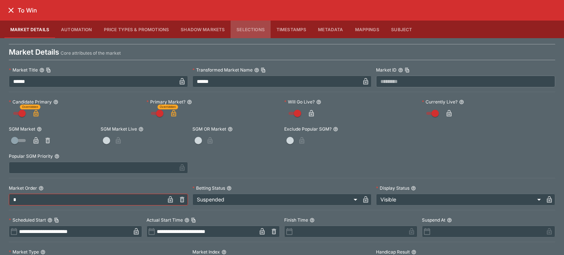
click at [254, 27] on button "Selections" at bounding box center [251, 30] width 40 height 18
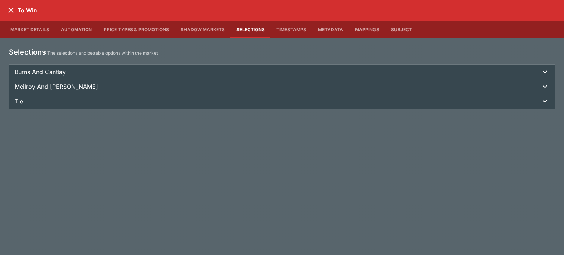
click at [290, 70] on span "Burns And Cantlay" at bounding box center [278, 72] width 526 height 9
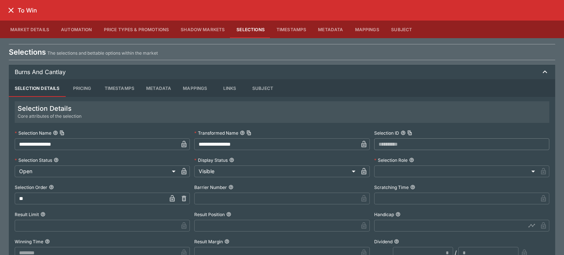
click at [459, 174] on body "**********" at bounding box center [282, 122] width 564 height 533
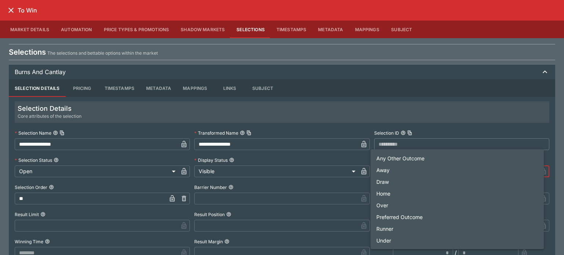
click at [413, 196] on li "Home" at bounding box center [456, 194] width 173 height 12
type input "****"
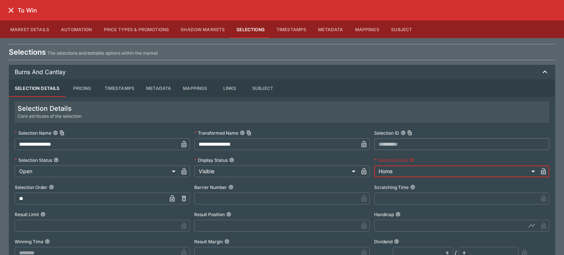
click at [460, 70] on span "Burns And Cantlay" at bounding box center [278, 72] width 526 height 9
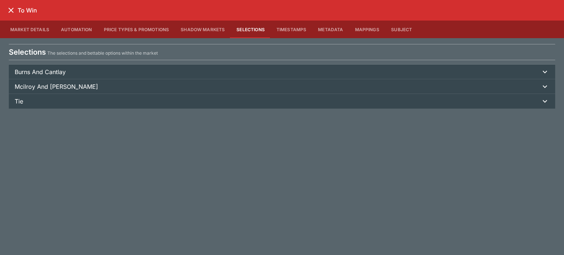
click at [457, 86] on span "Mcilroy And Lowry" at bounding box center [278, 86] width 526 height 9
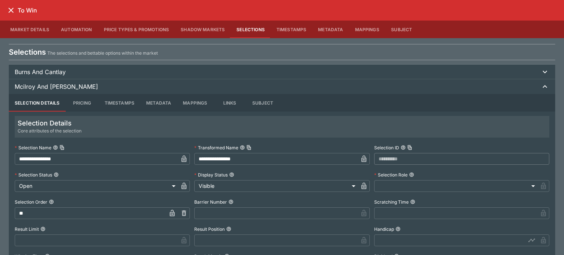
click at [428, 187] on body "**********" at bounding box center [282, 122] width 564 height 533
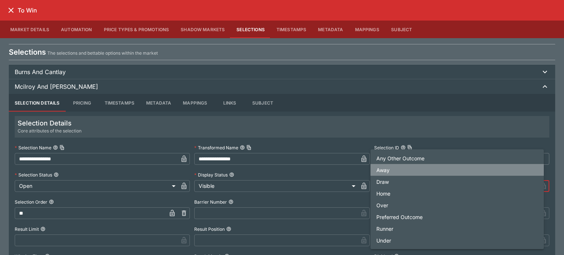
click at [420, 169] on li "Away" at bounding box center [456, 170] width 173 height 12
type input "****"
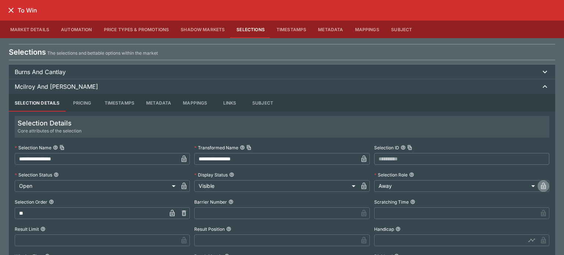
click at [542, 188] on icon "button" at bounding box center [544, 187] width 4 height 3
click at [502, 87] on span "Mcilroy And Lowry" at bounding box center [278, 86] width 526 height 9
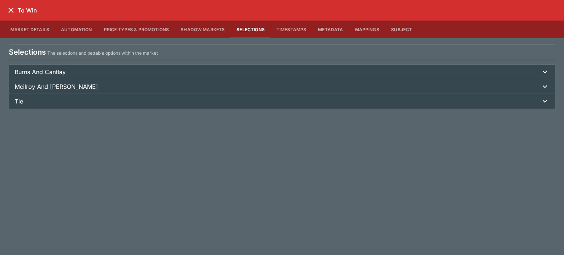
click at [491, 108] on button "Tie" at bounding box center [282, 101] width 546 height 15
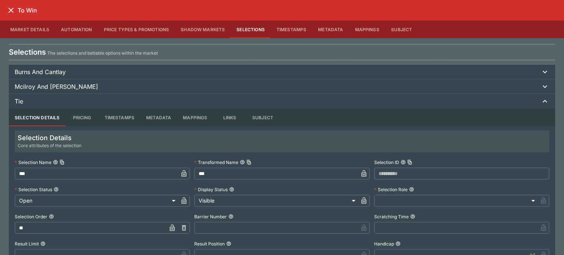
click at [448, 203] on body "**********" at bounding box center [282, 122] width 564 height 533
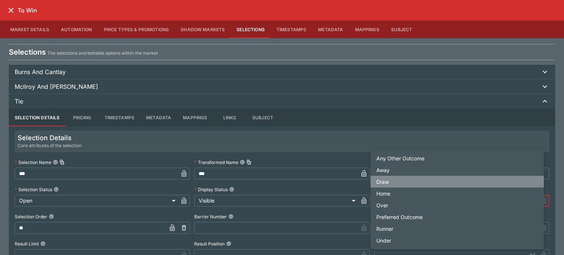
click at [431, 181] on li "Draw" at bounding box center [456, 182] width 173 height 12
type input "****"
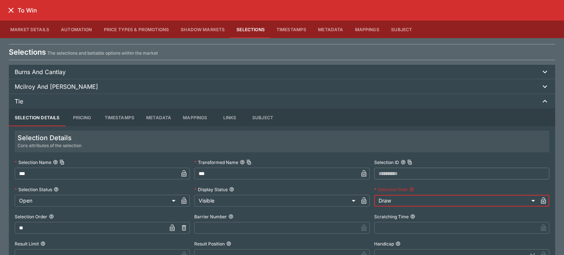
click at [541, 199] on icon "button" at bounding box center [543, 201] width 5 height 7
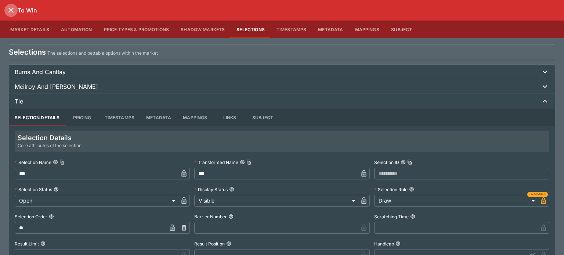
click at [10, 10] on icon "close" at bounding box center [11, 10] width 9 height 9
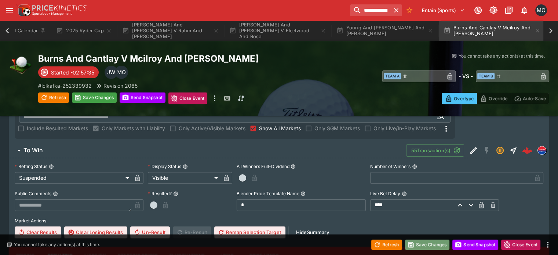
click at [441, 243] on button "Save Changes" at bounding box center [427, 245] width 45 height 10
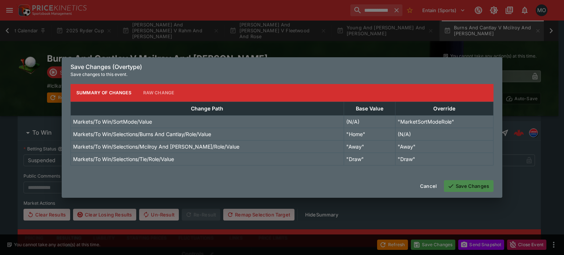
click at [479, 189] on button "Save Changes" at bounding box center [469, 186] width 50 height 12
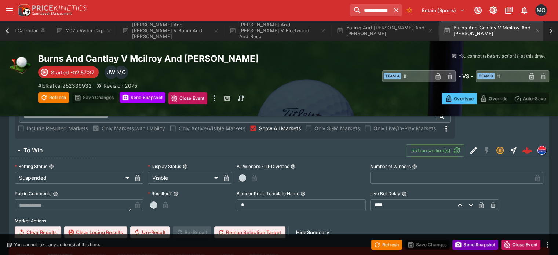
click at [471, 240] on button "Send Snapshot" at bounding box center [476, 245] width 46 height 10
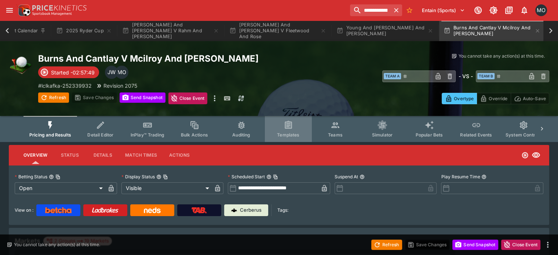
click at [301, 126] on button "Templates" at bounding box center [288, 129] width 47 height 26
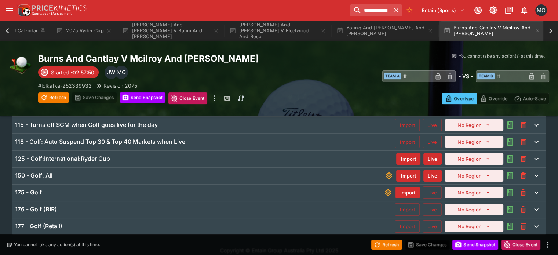
scroll to position [105, 0]
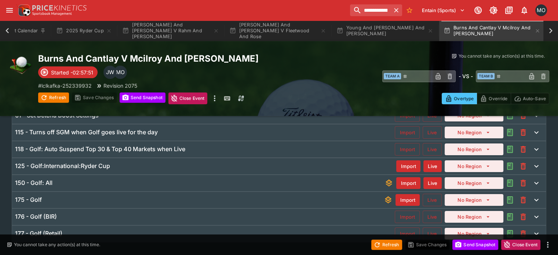
click at [234, 165] on div "125 - Golf:International:Ryder Cup" at bounding box center [205, 166] width 381 height 8
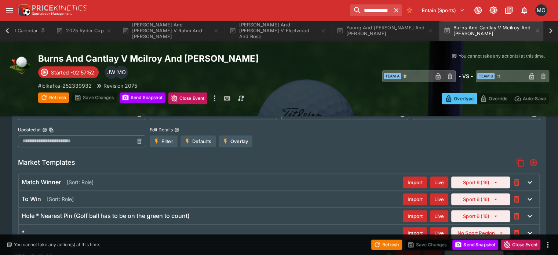
scroll to position [226, 0]
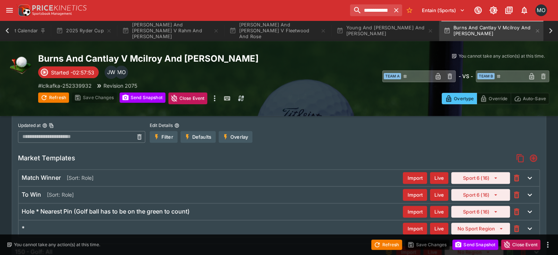
click at [186, 191] on div "To Win [Sort: Role]" at bounding box center [212, 195] width 381 height 8
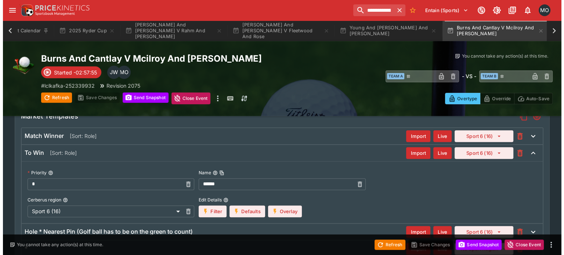
scroll to position [286, 0]
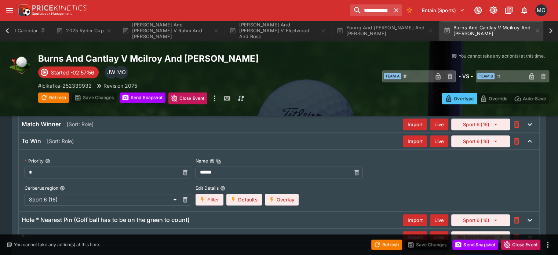
click at [299, 200] on button "Overlay" at bounding box center [282, 200] width 34 height 12
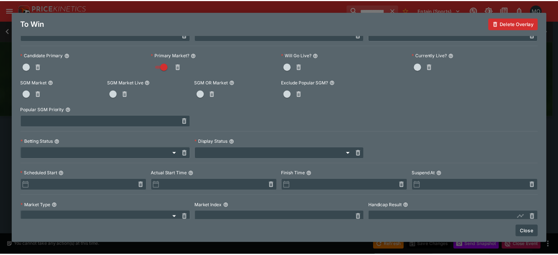
scroll to position [0, 0]
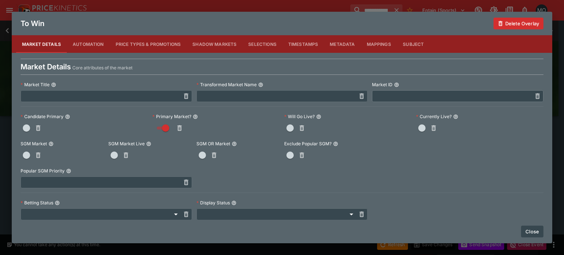
click at [28, 123] on button "button" at bounding box center [27, 128] width 12 height 12
click at [538, 233] on button "Close" at bounding box center [532, 232] width 22 height 12
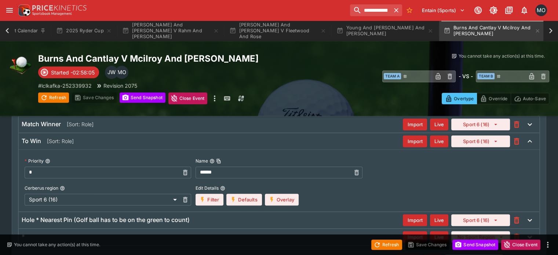
click at [222, 128] on div "Match Winner [Sort: Role] Import Live Sport 6 (16)" at bounding box center [279, 124] width 521 height 16
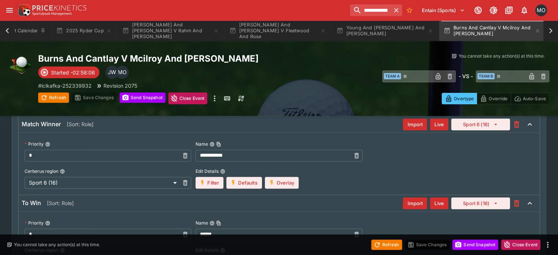
click at [274, 180] on icon "button" at bounding box center [272, 183] width 3 height 6
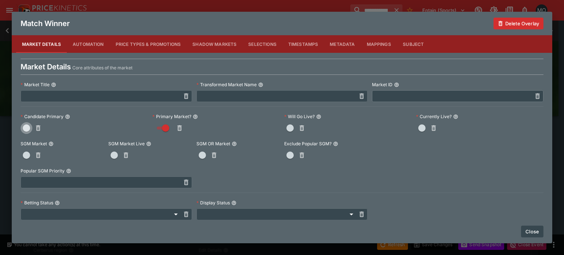
click at [26, 124] on span "button" at bounding box center [26, 127] width 7 height 7
click at [524, 231] on button "Close" at bounding box center [532, 232] width 22 height 12
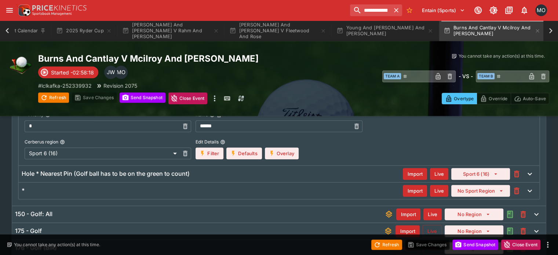
scroll to position [395, 0]
click at [326, 195] on div "* Import Live No Sport Region" at bounding box center [279, 190] width 521 height 16
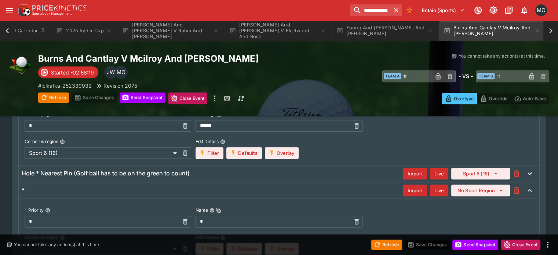
scroll to position [432, 0]
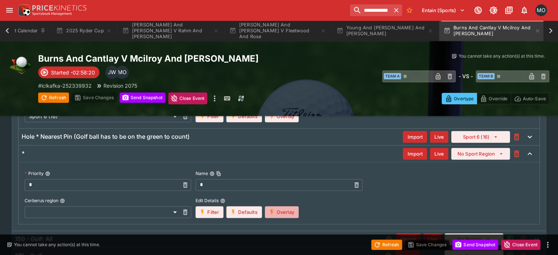
click at [297, 207] on button "Overlay" at bounding box center [282, 212] width 34 height 12
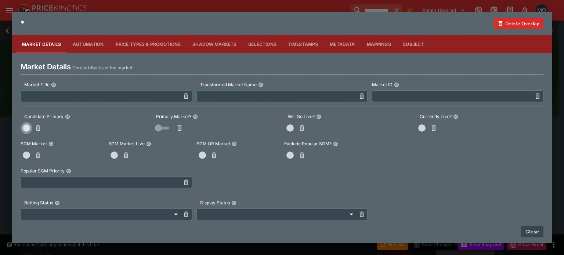
click at [29, 129] on span "button" at bounding box center [26, 127] width 7 height 7
click at [522, 227] on button "Close" at bounding box center [532, 232] width 22 height 12
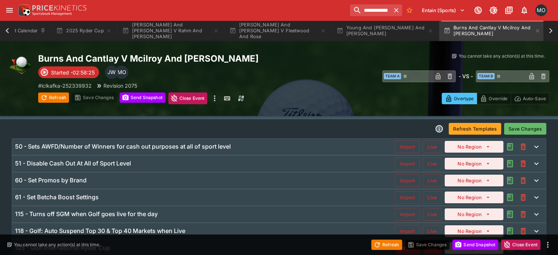
scroll to position [4, 0]
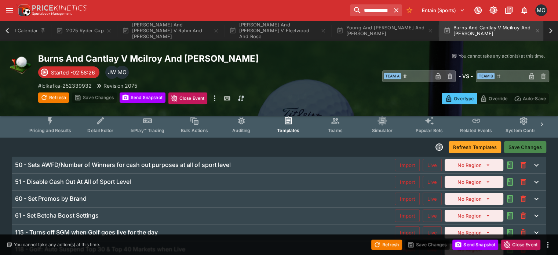
click at [510, 146] on button "Save Changes" at bounding box center [525, 147] width 42 height 12
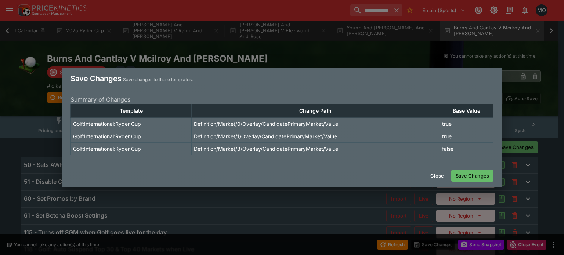
click at [470, 171] on button "Save Changes" at bounding box center [472, 176] width 42 height 12
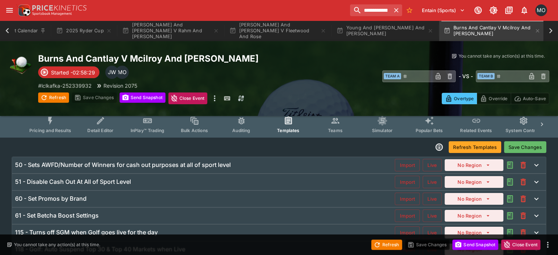
type input "**********"
click at [56, 129] on span "Pricing and Results" at bounding box center [50, 131] width 42 height 6
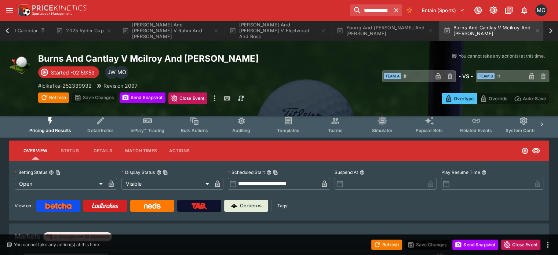
type input "**********"
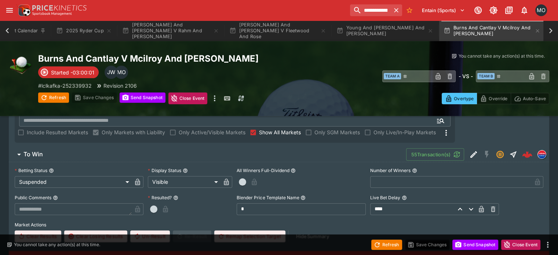
scroll to position [138, 0]
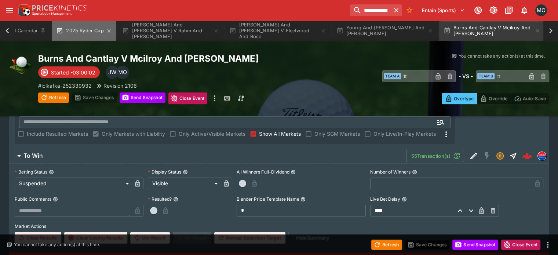
click at [79, 31] on button "2025 Ryder Cup" at bounding box center [84, 31] width 64 height 21
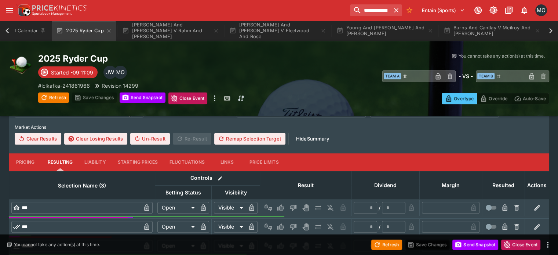
scroll to position [244, 0]
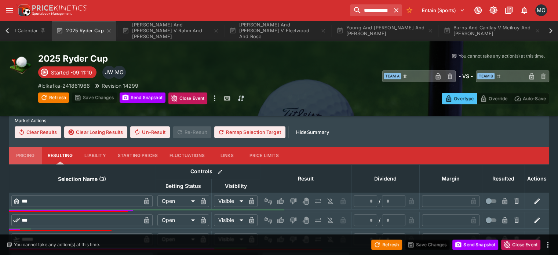
click at [29, 147] on button "Pricing" at bounding box center [25, 156] width 33 height 18
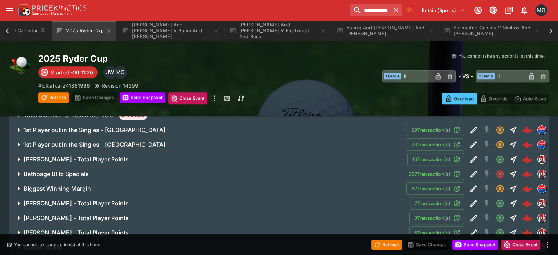
scroll to position [582, 0]
click at [53, 156] on h6 "Ben Griffin - Total Player Points" at bounding box center [75, 160] width 105 height 8
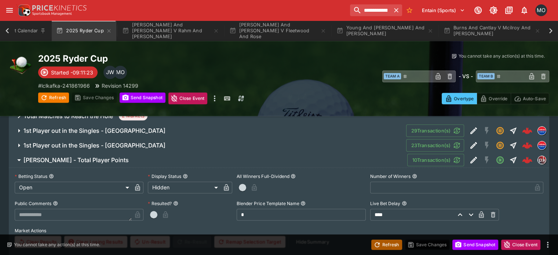
click at [381, 242] on button "Refresh" at bounding box center [387, 245] width 31 height 10
click at [225, 156] on span "Ben Griffin - Total Player Points" at bounding box center [212, 160] width 378 height 8
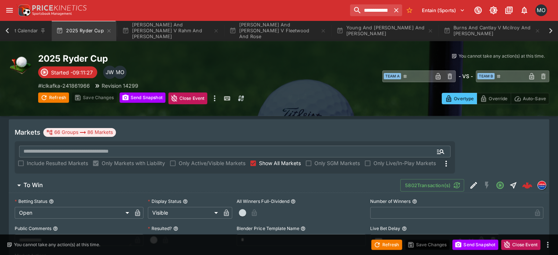
scroll to position [115, 0]
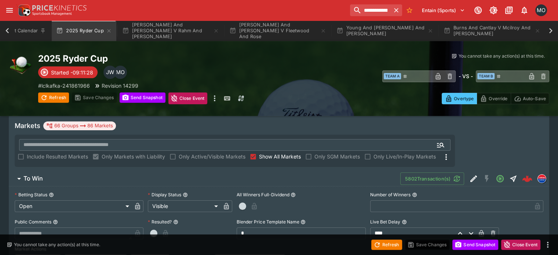
click at [301, 153] on span "Show All Markets" at bounding box center [280, 157] width 42 height 8
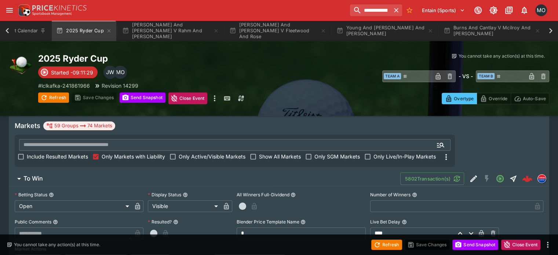
click at [362, 175] on span "To Win" at bounding box center [208, 179] width 371 height 8
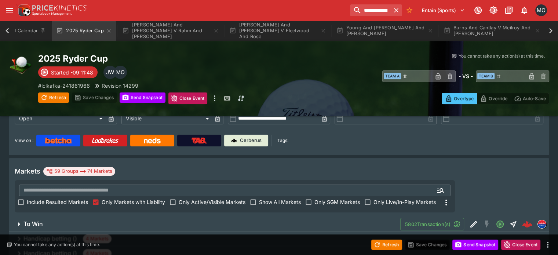
scroll to position [73, 0]
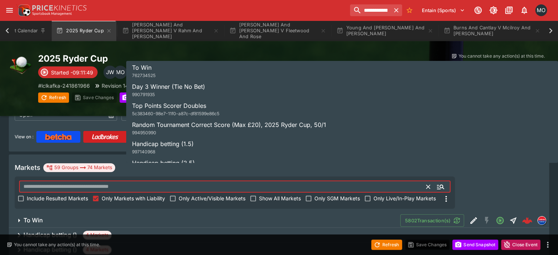
click at [288, 181] on input "text" at bounding box center [223, 187] width 408 height 12
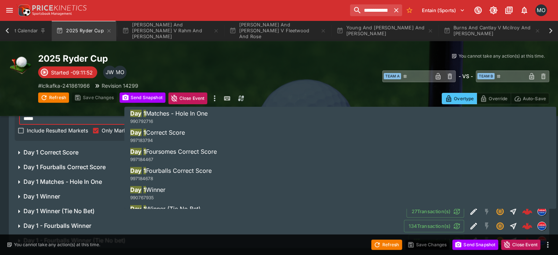
scroll to position [140, 0]
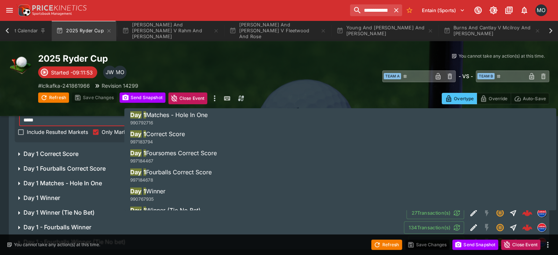
type input "*****"
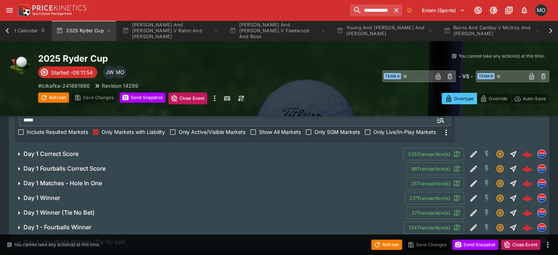
click at [9, 204] on div "**********" at bounding box center [279, 127] width 558 height 245
click at [131, 224] on span "Day 1 - Fourballs Winner" at bounding box center [210, 228] width 375 height 8
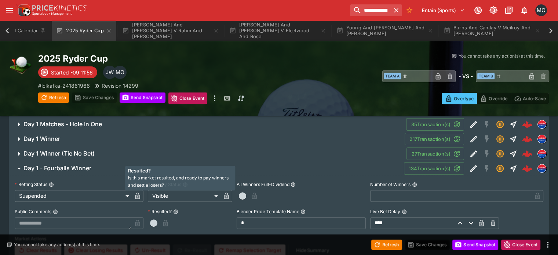
click at [200, 180] on span "Is this market resulted, and ready to pay winners and settle losers?" at bounding box center [178, 181] width 101 height 13
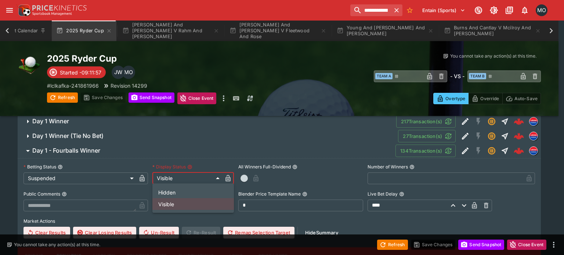
click at [209, 182] on body "**********" at bounding box center [282, 104] width 564 height 607
click at [198, 193] on li "Hidden" at bounding box center [193, 193] width 82 height 12
type input "******"
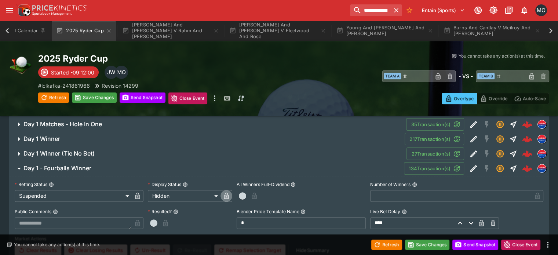
click at [227, 193] on icon "button" at bounding box center [226, 196] width 5 height 7
click at [91, 164] on h6 "Day 1 - Fourballs Winner" at bounding box center [57, 168] width 68 height 8
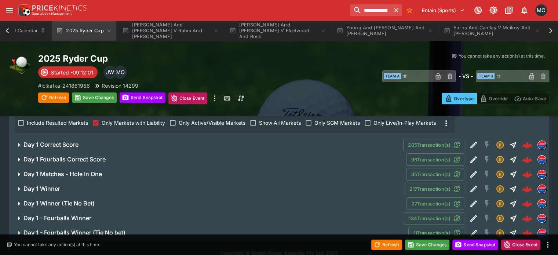
scroll to position [141, 0]
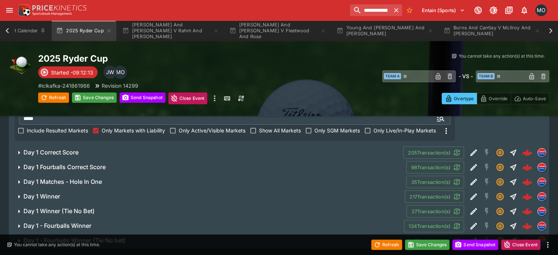
click at [107, 237] on h6 "Day 1 - Fourballs Winner (Tie No bet)" at bounding box center [74, 241] width 102 height 8
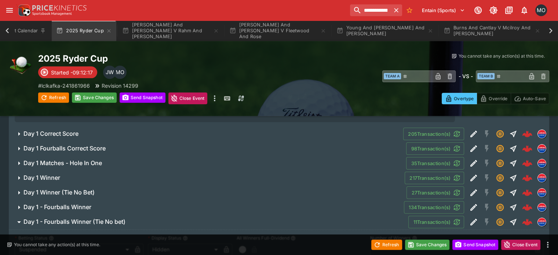
scroll to position [160, 0]
click at [124, 203] on span "Day 1 - Fourballs Winner" at bounding box center [210, 207] width 375 height 8
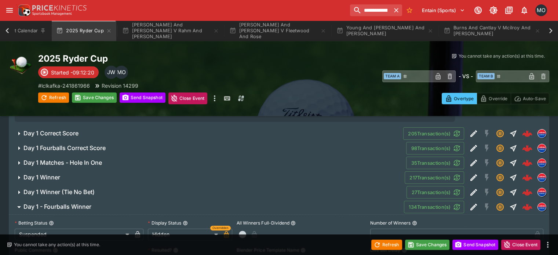
click at [101, 174] on span "Day 1 Winner" at bounding box center [211, 178] width 376 height 8
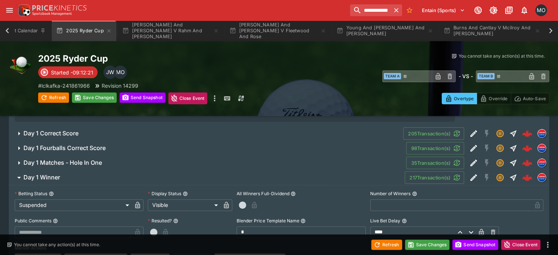
click at [196, 188] on label "Display Status" at bounding box center [190, 193] width 84 height 11
click at [188, 191] on button "Display Status" at bounding box center [185, 193] width 5 height 5
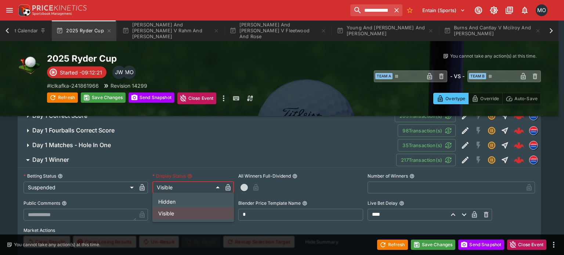
click at [185, 199] on li "Hidden" at bounding box center [193, 202] width 82 height 12
type input "******"
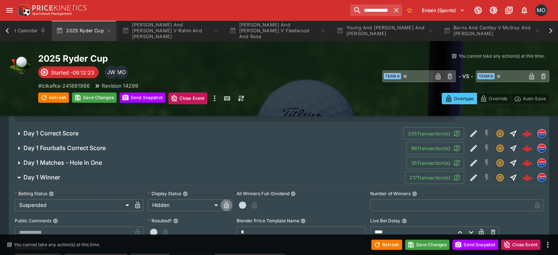
click at [229, 202] on icon "button" at bounding box center [226, 205] width 5 height 7
click at [432, 246] on button "Save Changes" at bounding box center [427, 245] width 45 height 10
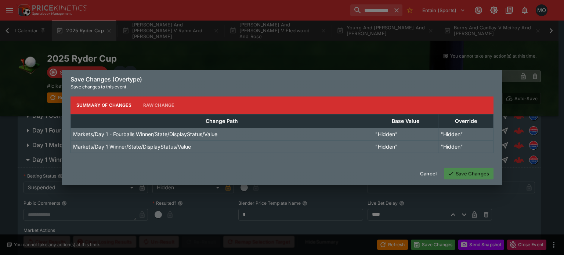
click at [467, 170] on button "Save Changes" at bounding box center [469, 174] width 50 height 12
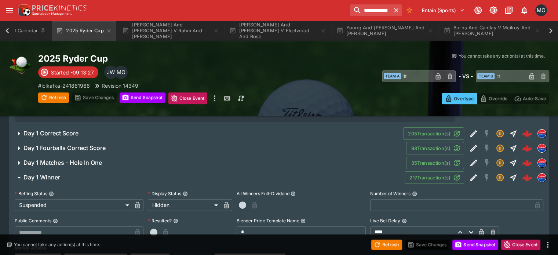
type input "**********"
